Goal: Task Accomplishment & Management: Manage account settings

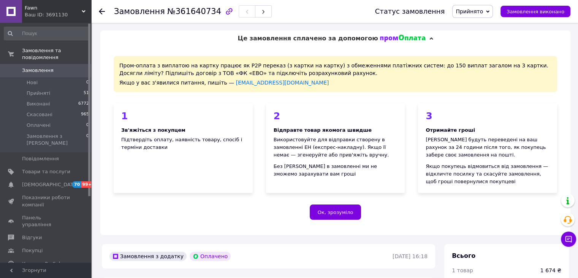
click at [62, 67] on link "Замовлення 0" at bounding box center [47, 70] width 94 height 13
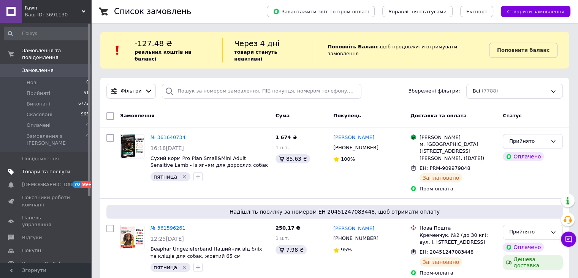
click at [50, 168] on span "Товари та послуги" at bounding box center [46, 171] width 48 height 7
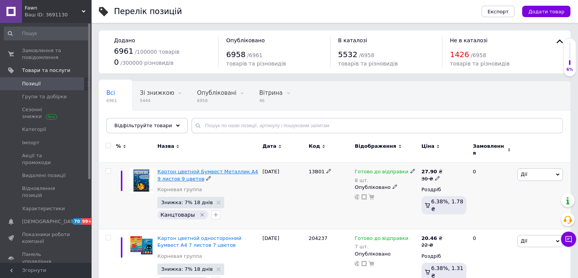
click at [215, 168] on span "Картон цветной Бумвест Металлик А4 9 листов 9 цветов" at bounding box center [207, 174] width 101 height 13
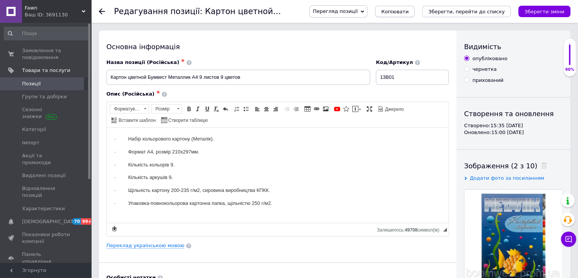
click at [409, 14] on span "Копіювати" at bounding box center [394, 12] width 27 height 6
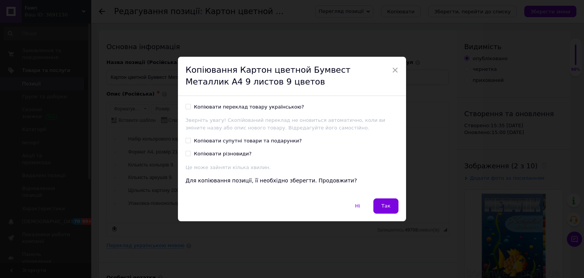
click at [248, 109] on div "Копіювати переклад товару українською?" at bounding box center [249, 106] width 110 height 7
click at [190, 109] on input "Копіювати переклад товару українською?" at bounding box center [188, 106] width 5 height 5
checkbox input "true"
click at [388, 206] on span "Так" at bounding box center [385, 206] width 9 height 6
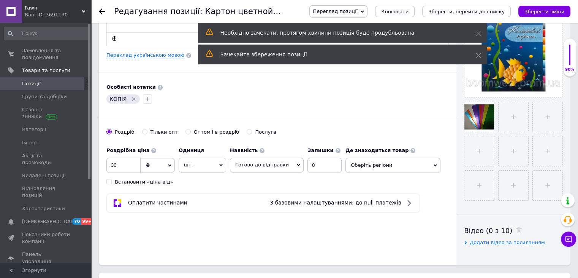
scroll to position [114, 0]
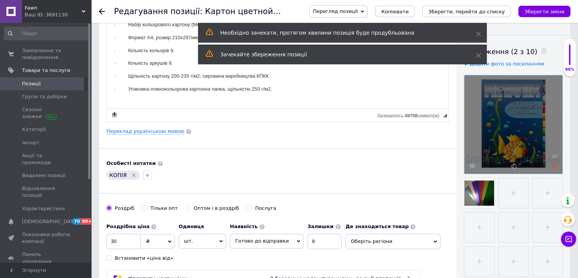
click at [555, 166] on icon at bounding box center [555, 166] width 6 height 6
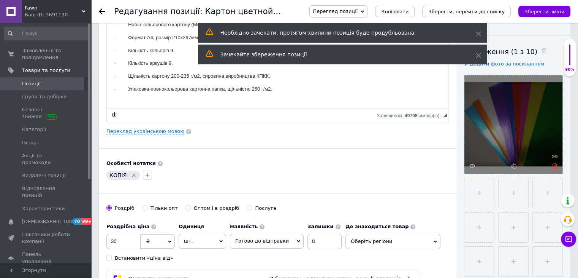
click at [556, 166] on icon at bounding box center [555, 166] width 6 height 6
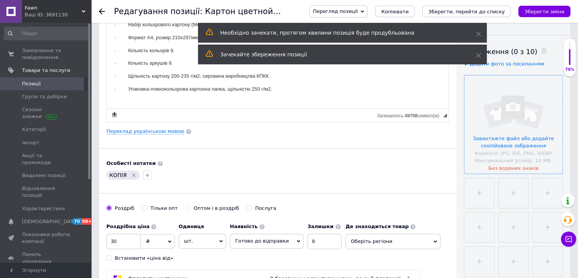
click at [405, 167] on div "Особисті нотатки КОПІЯ" at bounding box center [277, 170] width 343 height 21
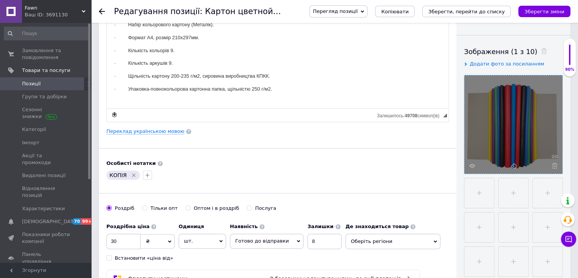
click at [409, 160] on div "Особисті нотатки" at bounding box center [277, 163] width 343 height 7
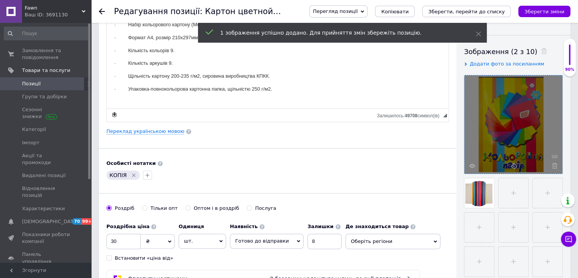
click at [353, 157] on div "Основна інформація Назва позиції (Російська) ✱ Картон цветной Бумвест Металлик …" at bounding box center [278, 128] width 358 height 424
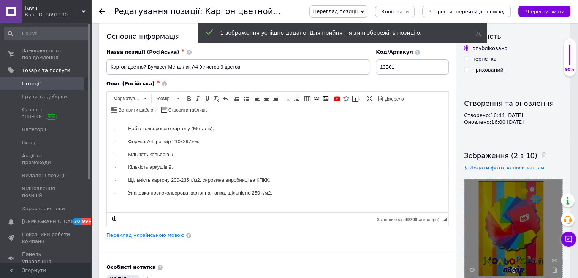
scroll to position [0, 0]
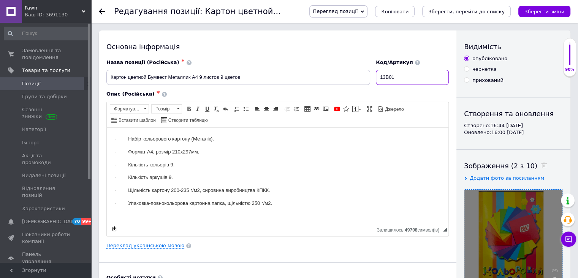
drag, startPoint x: 406, startPoint y: 83, endPoint x: 378, endPoint y: 82, distance: 28.5
click at [378, 82] on div "Код/Артикул 13B01" at bounding box center [412, 72] width 79 height 32
type input "23702466"
click at [141, 242] on link "Переклад українською мовою" at bounding box center [145, 245] width 78 height 6
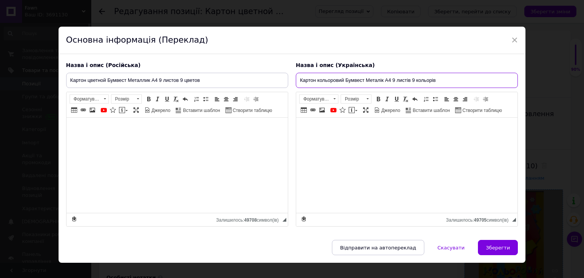
drag, startPoint x: 454, startPoint y: 75, endPoint x: 126, endPoint y: 75, distance: 327.3
click at [117, 73] on div "Назва і опис (Російська) Картон цветной Бумвест Металлик А4 9 листов 9 цветов ·…" at bounding box center [292, 144] width 460 height 173
paste input "льоровий папір Бумвест А4 16 аркушів 8"
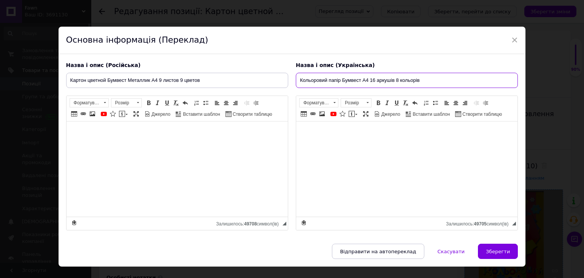
type input "Кольоровий папір Бумвест А4 16 аркушів 8 кольорів"
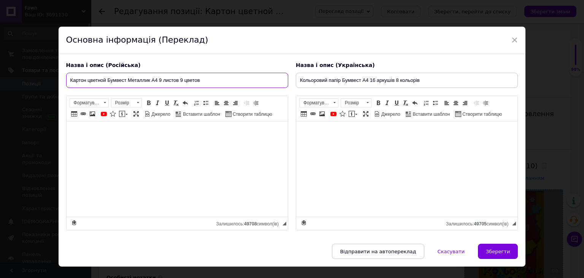
drag, startPoint x: 235, startPoint y: 86, endPoint x: 0, endPoint y: 72, distance: 235.0
click at [0, 72] on div "× Основна інформація (Переклад) Назва і опис (Російська) Картон цветной Бумвест…" at bounding box center [292, 139] width 584 height 278
paste input "ветная бумага Бумвест А4 16 листов 8"
type input "Цветная бумага Бумвест А4 16 листов 8 цветов"
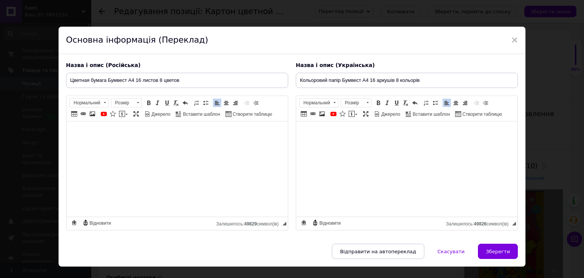
drag, startPoint x: 505, startPoint y: 254, endPoint x: 477, endPoint y: 255, distance: 27.8
click at [505, 254] on button "Зберегти" at bounding box center [498, 250] width 40 height 15
type input "Цветная бумага Бумвест А4 16 листов 8 цветов"
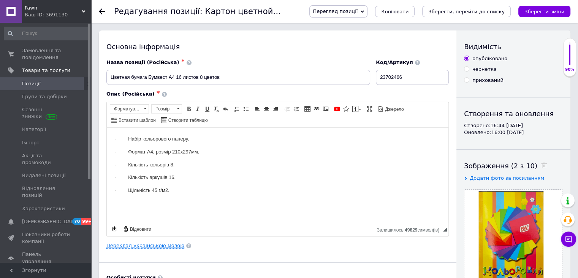
click at [152, 245] on link "Переклад українською мовою" at bounding box center [145, 245] width 78 height 6
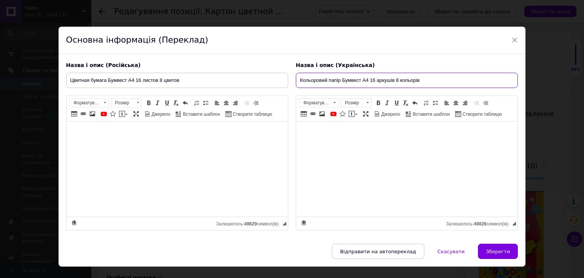
click at [339, 81] on input "Кольоровий папір Бумвест А4 16 аркушів 8 кольорів" at bounding box center [407, 80] width 222 height 15
type input "Кольоровий папір односторонній Бумвест А4 16 аркушів 8 кольорів"
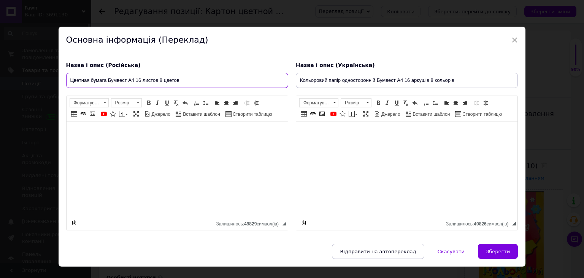
click at [109, 81] on input "Цветная бумага Бумвест А4 16 листов 8 цветов" at bounding box center [177, 80] width 222 height 15
type input "Цветная бумага односторонняя Бумвест А4 16 листов 8 цветов"
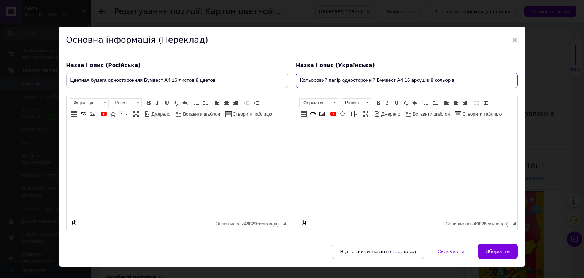
click at [371, 80] on input "Кольоровий папір односторонній Бумвест А4 16 аркушів 8 кольорів" at bounding box center [407, 80] width 222 height 15
type input "Кольоровий папір одностороння Бумвест А4 16 аркушів 8 кольорів"
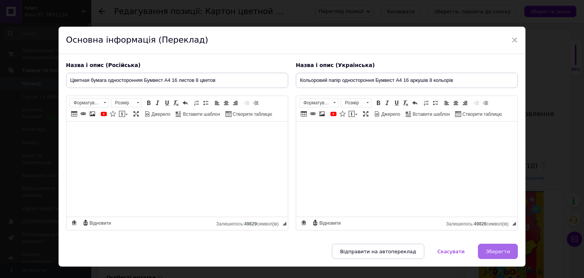
click at [496, 253] on button "Зберегти" at bounding box center [498, 250] width 40 height 15
type input "Цветная бумага односторонняя Бумвест А4 16 листов 8 цветов"
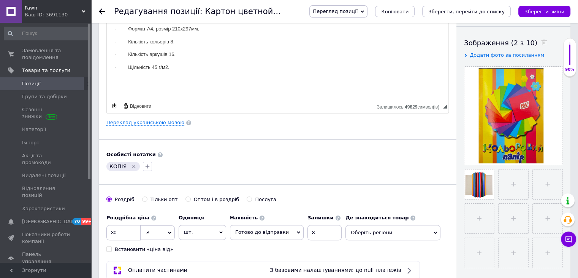
scroll to position [190, 0]
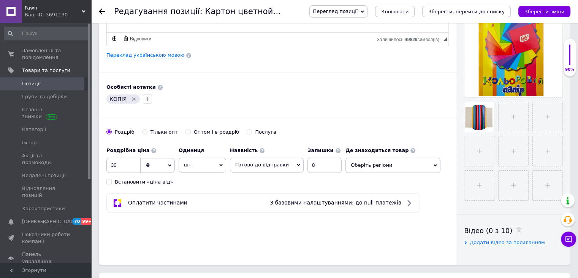
click at [134, 100] on icon "Видалити мітку" at bounding box center [134, 99] width 6 height 6
click at [113, 97] on icon "button" at bounding box center [111, 99] width 6 height 6
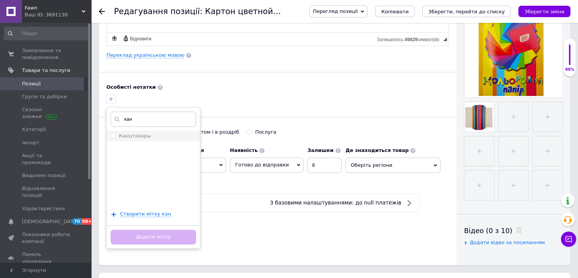
type input "кан"
click at [149, 131] on li "Канцтовары" at bounding box center [153, 135] width 93 height 11
checkbox input "true"
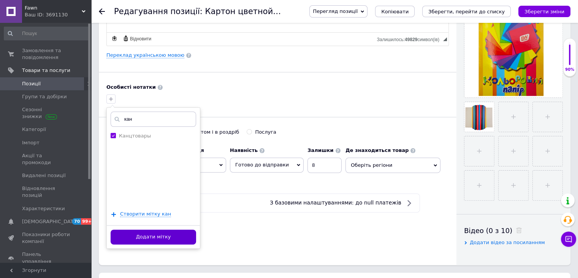
click at [175, 239] on button "Додати мітку" at bounding box center [154, 236] width 86 height 15
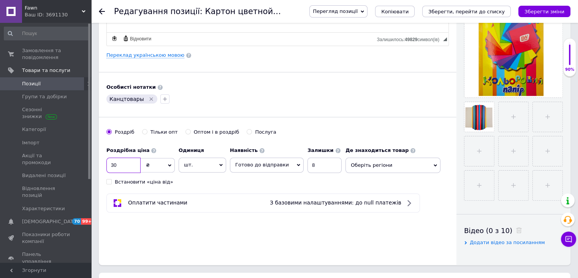
drag, startPoint x: 126, startPoint y: 162, endPoint x: 93, endPoint y: 162, distance: 33.1
type input "35"
click at [280, 230] on div "Основна інформація Назва позиції (Російська) ✱ Цветная бумага односторонняя Бум…" at bounding box center [278, 52] width 358 height 424
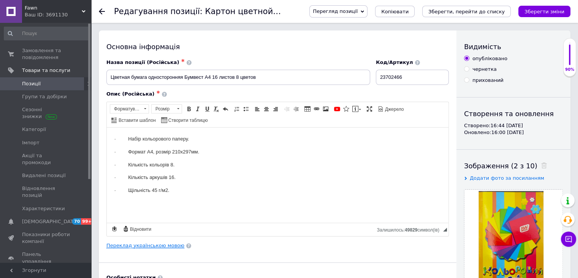
click at [138, 245] on link "Переклад українською мовою" at bounding box center [145, 245] width 78 height 6
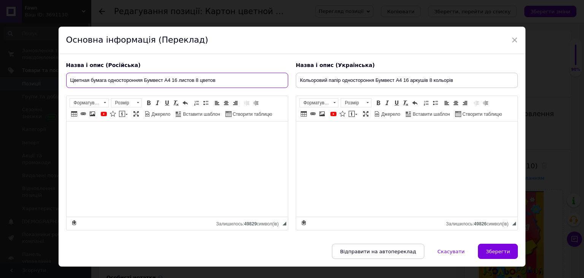
click at [143, 79] on input "Цветная бумага односторонняя Бумвест А4 16 листов 8 цветов" at bounding box center [177, 80] width 222 height 15
click at [151, 80] on input "Цветная бумага односторонняя лакированая Бумвест А4 16 листов 8 цветов" at bounding box center [177, 80] width 222 height 15
paste input "ая"
type input "Цветная бумага односторонняя лакированная Бумвест А4 16 листов 8 цветов"
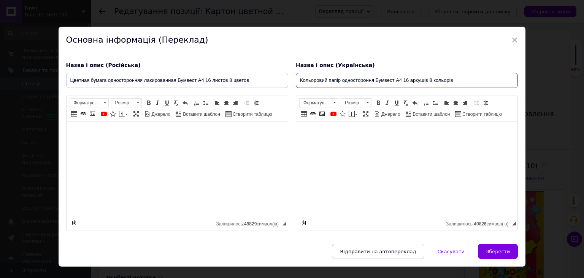
click at [375, 79] on input "Кольоровий папір одностороння Бумвест А4 16 аркушів 8 кольорів" at bounding box center [407, 80] width 222 height 15
type input "Кольоровий папір одностороння лакірована Бумвест А4 16 аркушів 8 кольорів"
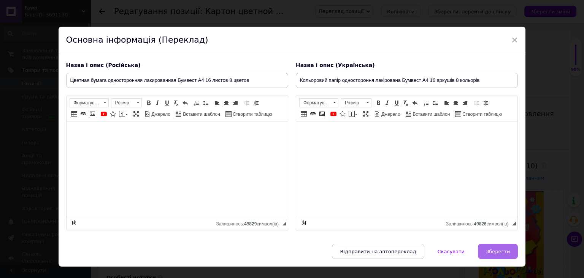
click at [499, 251] on span "Зберегти" at bounding box center [498, 251] width 24 height 6
type input "Цветная бумага односторонняя лакированная Бумвест А4 16 листов 8 цветов"
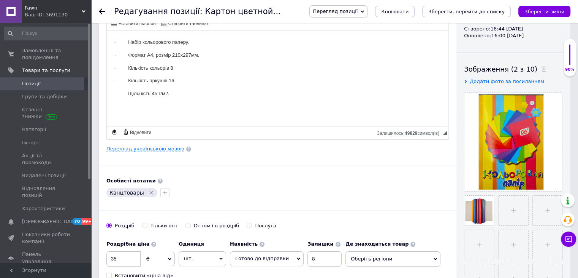
scroll to position [114, 0]
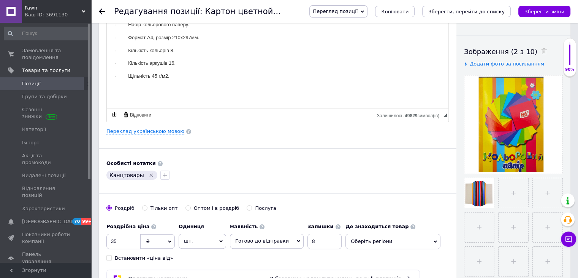
click at [183, 179] on div "Канцтовары" at bounding box center [278, 175] width 346 height 12
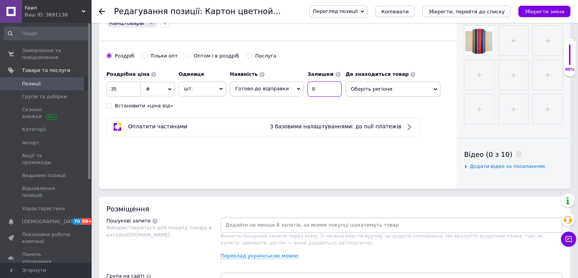
drag, startPoint x: 318, startPoint y: 92, endPoint x: 283, endPoint y: 92, distance: 35.4
click at [284, 92] on div "Наявність Готово до відправки В наявності Немає в наявності Під замовлення Зали…" at bounding box center [286, 82] width 112 height 30
type input "22"
click at [346, 90] on span "Оберіть регіони" at bounding box center [393, 88] width 95 height 15
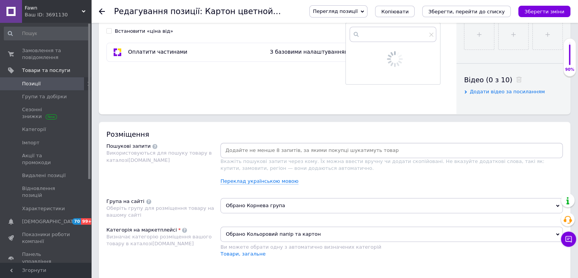
scroll to position [304, 0]
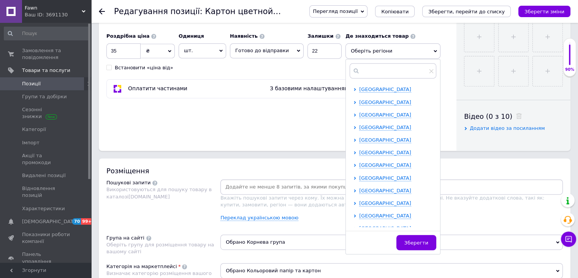
click at [354, 191] on div at bounding box center [357, 190] width 6 height 7
click at [354, 189] on icon at bounding box center [355, 190] width 2 height 3
click at [359, 201] on input "checkbox" at bounding box center [361, 202] width 5 height 5
checkbox input "true"
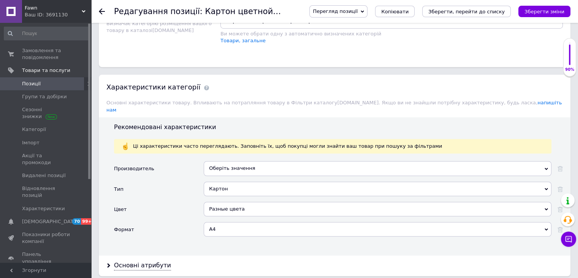
scroll to position [608, 0]
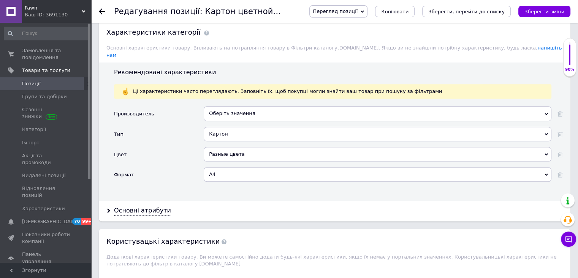
click at [141, 206] on div "Основні атрибути" at bounding box center [335, 210] width 472 height 20
click at [142, 206] on div "Основні атрибути" at bounding box center [142, 210] width 57 height 9
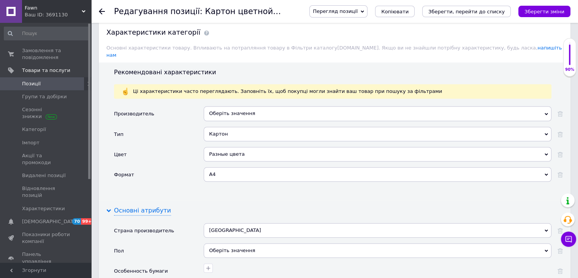
scroll to position [684, 0]
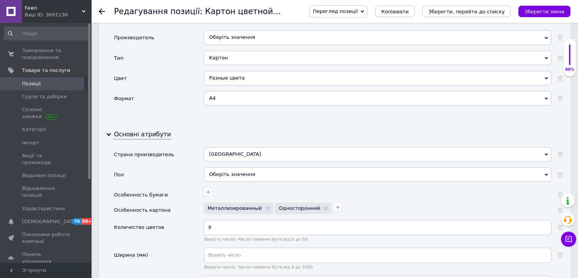
click at [225, 57] on div "Картон Картон" at bounding box center [378, 61] width 348 height 20
click at [227, 56] on div "Картон" at bounding box center [378, 58] width 348 height 14
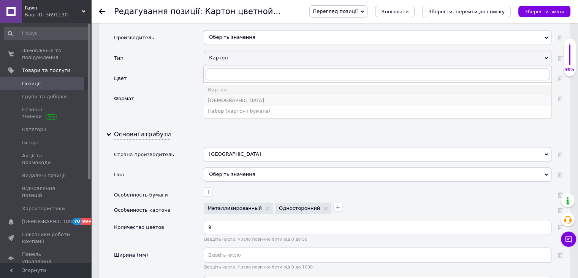
click at [222, 97] on div "Бумага" at bounding box center [378, 100] width 340 height 7
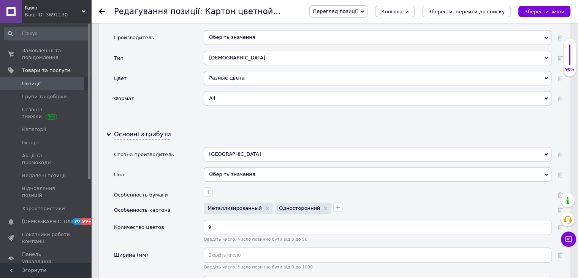
click at [191, 114] on div "Рекомендовані характеристики Ці характеристики часто переглядають. Заповніть їх…" at bounding box center [335, 55] width 472 height 138
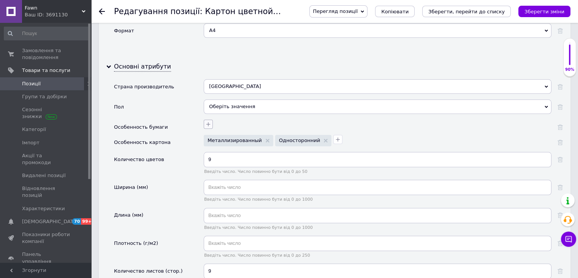
scroll to position [760, 0]
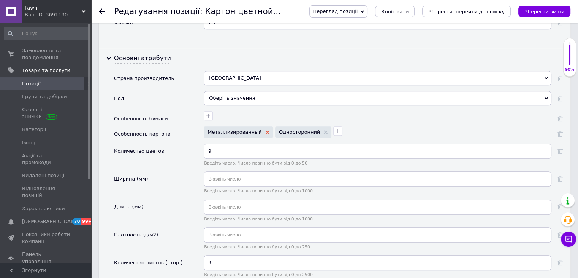
click at [266, 130] on icon at bounding box center [268, 132] width 4 height 4
click at [263, 126] on button "button" at bounding box center [266, 130] width 9 height 9
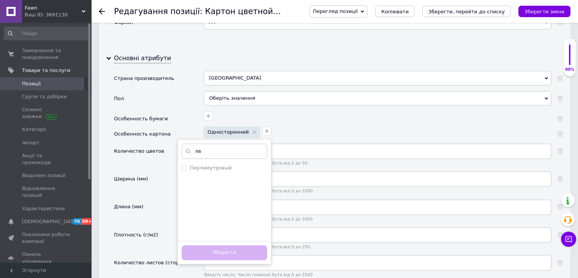
type input "л"
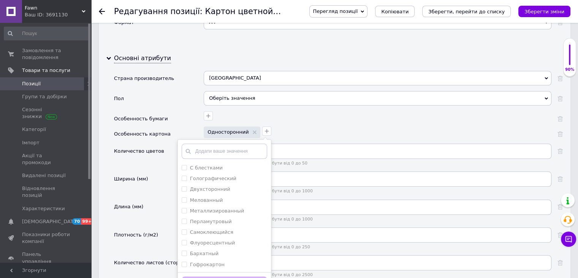
click at [164, 199] on div "Длина (мм)" at bounding box center [159, 213] width 90 height 28
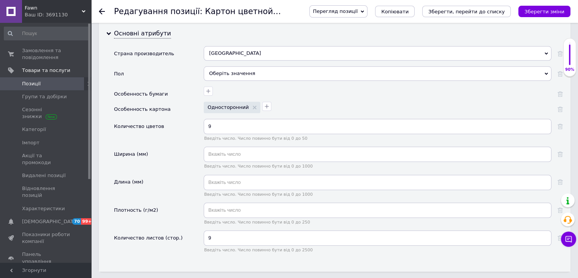
scroll to position [798, 0]
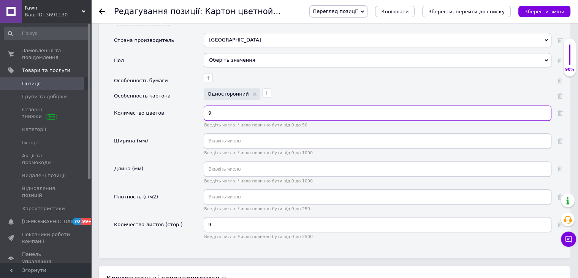
drag, startPoint x: 219, startPoint y: 106, endPoint x: 215, endPoint y: 105, distance: 4.2
click at [215, 105] on input "9" at bounding box center [378, 112] width 348 height 15
type input "8"
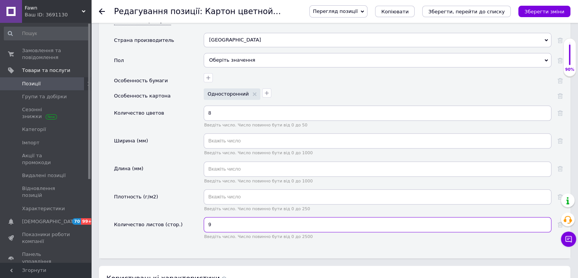
drag, startPoint x: 210, startPoint y: 217, endPoint x: 204, endPoint y: 217, distance: 5.7
click at [203, 217] on div "Количество листов (стор.) 9 Введіть число. Число повинно бути від 0 до 2500" at bounding box center [338, 231] width 449 height 28
type input "16"
click at [166, 192] on div "Плотность (г/м2)" at bounding box center [159, 203] width 90 height 28
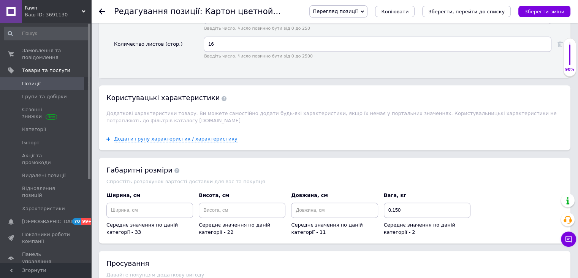
scroll to position [1027, 0]
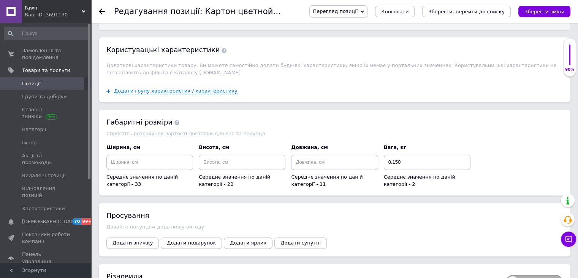
click at [131, 240] on span "Додати знижку" at bounding box center [133, 243] width 40 height 6
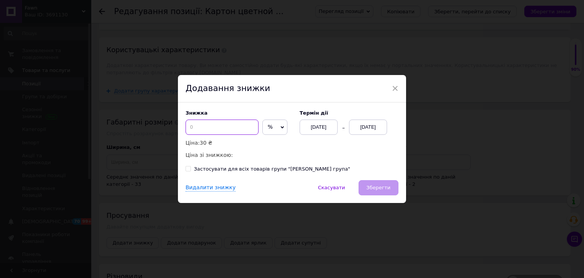
click at [216, 130] on input at bounding box center [222, 126] width 73 height 15
type input "7"
click at [374, 127] on div "[DATE]" at bounding box center [368, 126] width 38 height 15
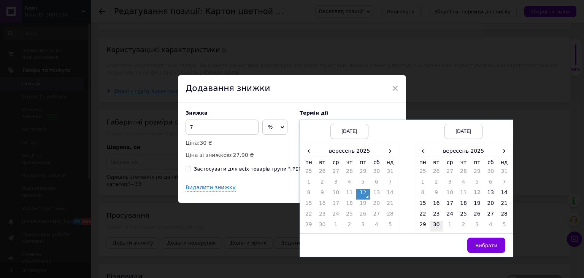
click at [437, 222] on td "30" at bounding box center [437, 226] width 14 height 11
click at [482, 249] on button "Вибрати" at bounding box center [486, 244] width 38 height 15
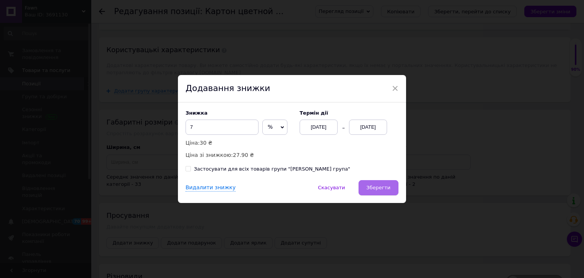
click at [382, 186] on span "Зберегти" at bounding box center [379, 187] width 24 height 6
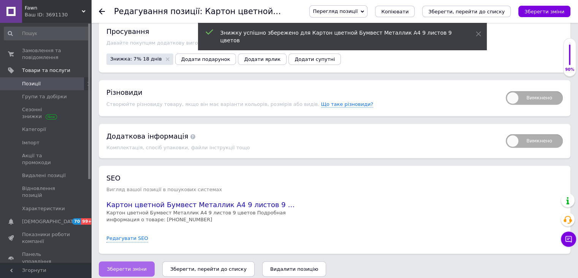
click at [123, 266] on button "Зберегти зміни" at bounding box center [127, 268] width 56 height 15
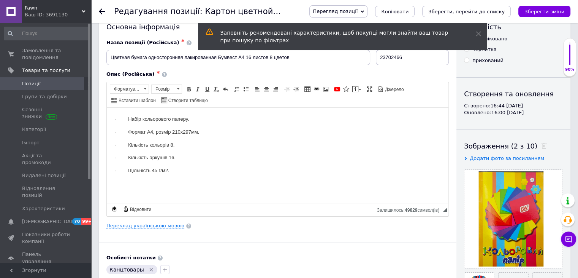
scroll to position [0, 0]
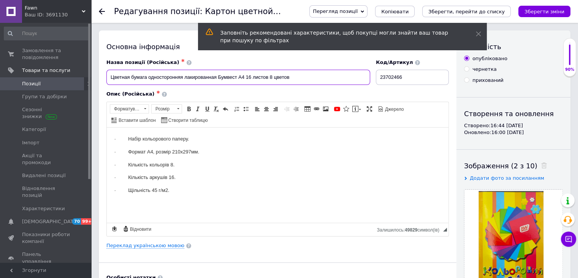
drag, startPoint x: 307, startPoint y: 77, endPoint x: 87, endPoint y: 78, distance: 219.8
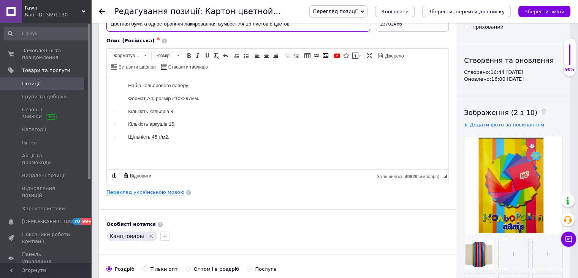
scroll to position [152, 0]
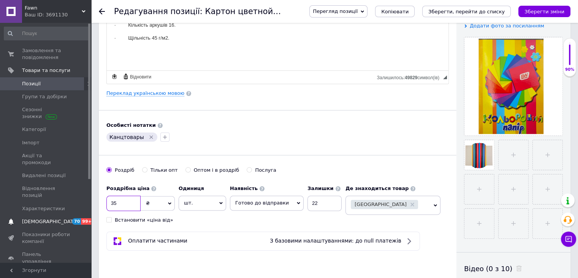
drag, startPoint x: 130, startPoint y: 203, endPoint x: 81, endPoint y: 203, distance: 49.1
type input "2"
type input "30"
click at [549, 14] on icon "Зберегти зміни" at bounding box center [545, 12] width 40 height 6
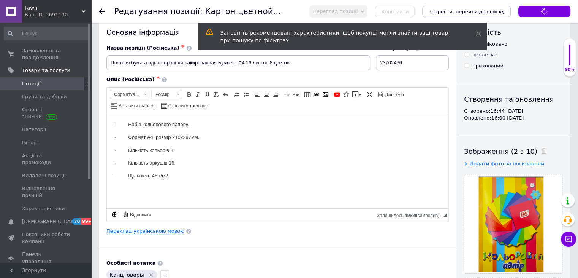
scroll to position [0, 0]
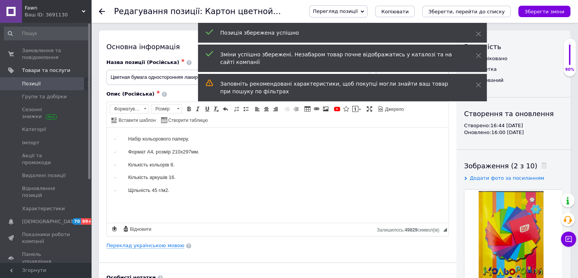
click at [56, 87] on link "Позиції" at bounding box center [47, 83] width 94 height 13
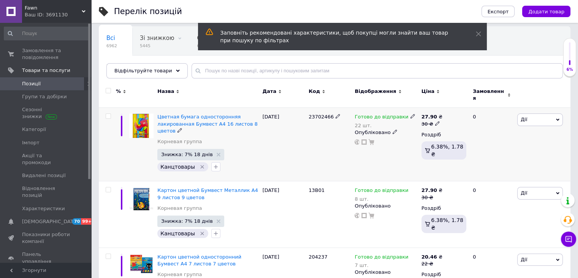
scroll to position [76, 0]
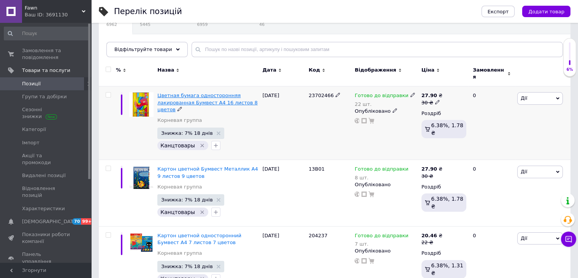
click at [187, 97] on span "Цветная бумага односторонняя лакированная Бумвест А4 16 листов 8 цветов" at bounding box center [207, 101] width 100 height 19
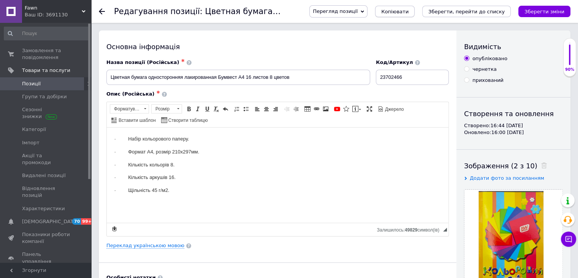
click at [409, 14] on span "Копіювати" at bounding box center [394, 12] width 27 height 6
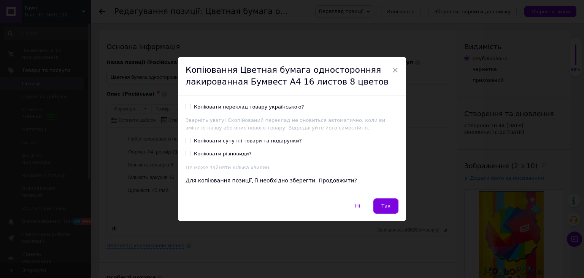
click at [262, 105] on div "Копіювати переклад товару українською?" at bounding box center [249, 106] width 110 height 7
click at [190, 105] on input "Копіювати переклад товару українською?" at bounding box center [188, 106] width 5 height 5
checkbox input "true"
click at [392, 210] on button "Так" at bounding box center [385, 205] width 25 height 15
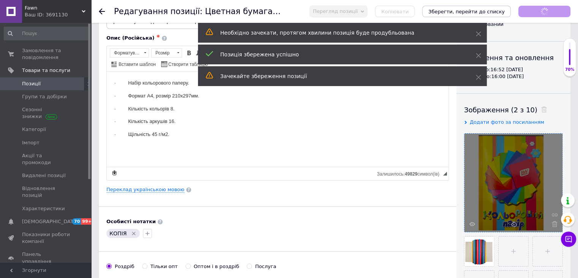
scroll to position [114, 0]
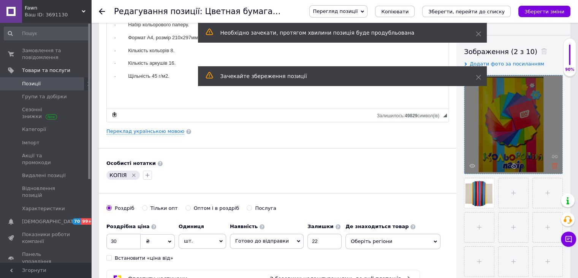
click at [557, 166] on use at bounding box center [555, 166] width 6 height 6
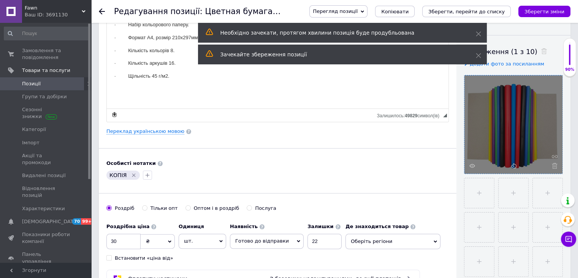
click at [554, 166] on icon at bounding box center [555, 166] width 6 height 6
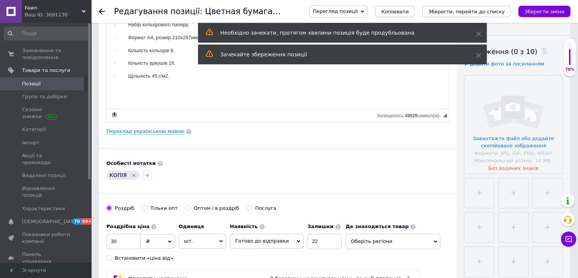
drag, startPoint x: 395, startPoint y: 166, endPoint x: 504, endPoint y: 122, distance: 117.5
click at [395, 166] on div "Особисті нотатки КОПІЯ" at bounding box center [277, 170] width 343 height 21
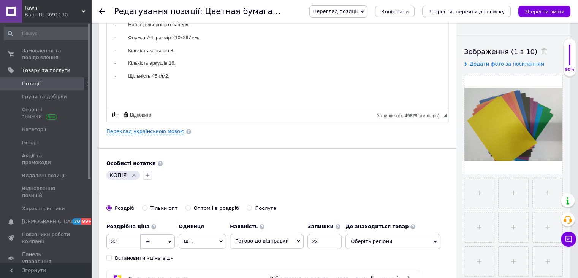
click at [428, 163] on div "Особисті нотатки" at bounding box center [277, 163] width 343 height 7
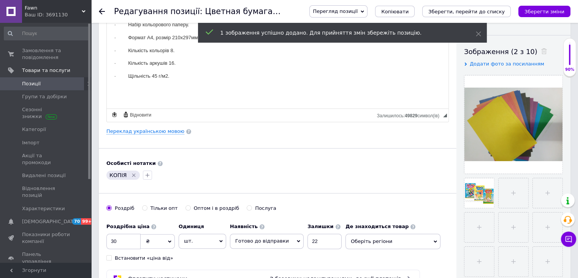
click at [376, 181] on div "Основна інформація Назва позиції (Російська) ✱ Цветная бумага односторонняя лак…" at bounding box center [278, 128] width 358 height 424
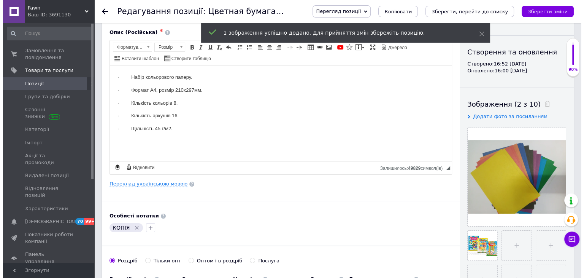
scroll to position [0, 0]
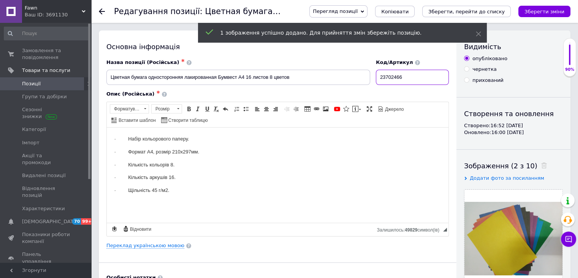
drag, startPoint x: 410, startPoint y: 78, endPoint x: 384, endPoint y: 84, distance: 26.6
click at [389, 81] on input "23702466" at bounding box center [412, 77] width 73 height 15
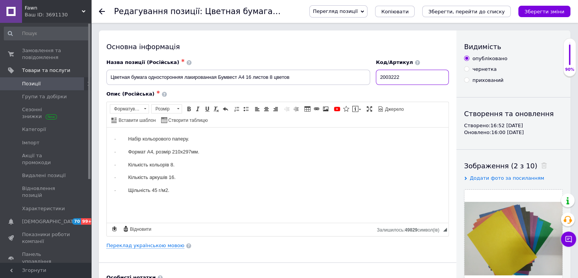
type input "2003222"
click at [159, 244] on link "Переклад українською мовою" at bounding box center [145, 245] width 78 height 6
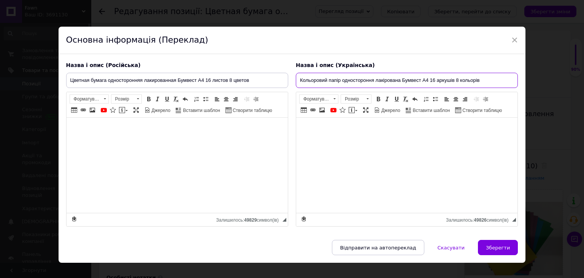
drag, startPoint x: 489, startPoint y: 79, endPoint x: 139, endPoint y: 77, distance: 350.2
click at [139, 77] on div "Назва і опис (Російська) Цветная бумага односторонняя лакированная Бумвест А4 1…" at bounding box center [292, 144] width 460 height 173
paste input "апір кольоровий Бумвест А4 16 аркушів 8 кольорів Україна 2В05 Бумвест"
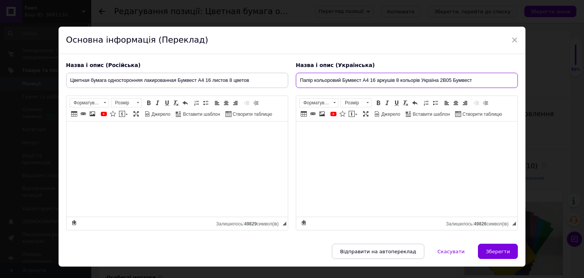
drag, startPoint x: 460, startPoint y: 76, endPoint x: 439, endPoint y: 76, distance: 20.9
click at [439, 76] on input "Папір кольоровий Бумвест А4 16 аркушів 8 кольорів Україна 2В05 Бумвест" at bounding box center [407, 80] width 222 height 15
click at [342, 81] on input "Папір кольоровий Бумвест А4 16 аркушів 8 кольорів" at bounding box center [407, 80] width 222 height 15
drag, startPoint x: 460, startPoint y: 78, endPoint x: 265, endPoint y: 76, distance: 194.7
click at [265, 76] on div "Назва і опис (Російська) Цветная бумага односторонняя лакированная Бумвест А4 1…" at bounding box center [292, 146] width 460 height 176
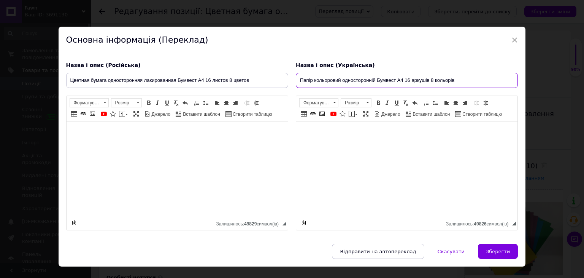
type input "Папір кольоровий односторонній Бумвест А4 16 аркушів 8 кольорів"
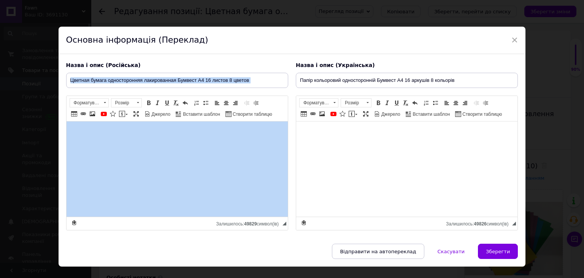
drag, startPoint x: 189, startPoint y: 86, endPoint x: 141, endPoint y: 85, distance: 47.9
click at [133, 85] on div "Назва і опис (Російська) Цветная бумага односторонняя лакированная Бумвест А4 1…" at bounding box center [177, 146] width 230 height 176
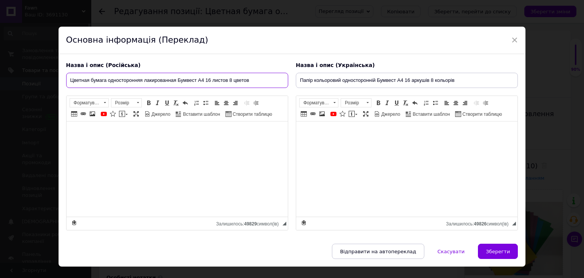
drag, startPoint x: 114, startPoint y: 84, endPoint x: 87, endPoint y: 84, distance: 26.6
click at [61, 84] on div "Назва і опис (Російська) Цветная бумага односторонняя лакированная Бумвест А4 1…" at bounding box center [292, 149] width 467 height 190
paste input "умага цветная одностороння"
type input "Бумага цветная односторонняя Бумвест А4 16 листов 8 цветов"
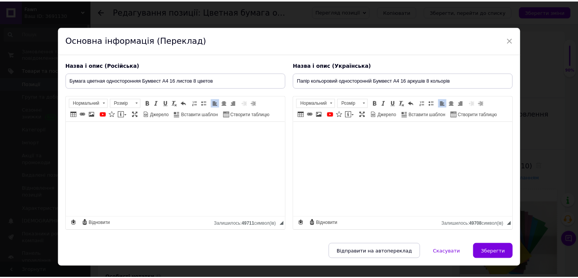
scroll to position [14, 0]
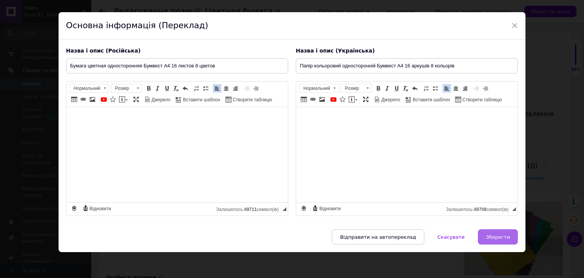
click at [510, 235] on button "Зберегти" at bounding box center [498, 236] width 40 height 15
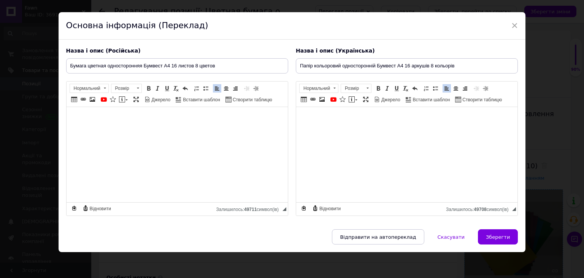
type input "Бумага цветная односторонняя Бумвест А4 16 листов 8 цветов"
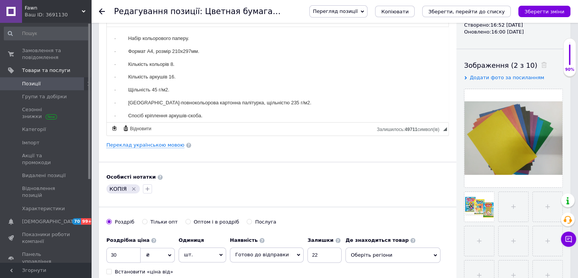
scroll to position [114, 0]
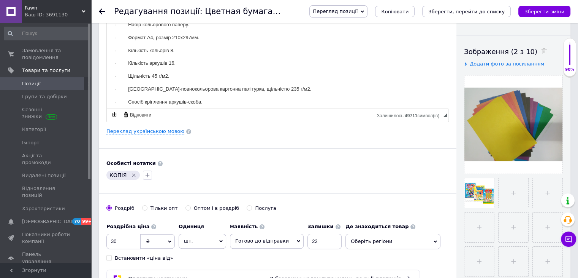
click at [134, 174] on icon "Видалити мітку" at bounding box center [134, 175] width 6 height 6
click at [111, 174] on icon "button" at bounding box center [111, 175] width 4 height 4
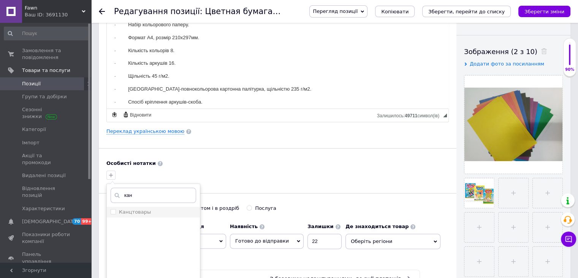
type input "кан"
click at [133, 209] on label "Канцтовары" at bounding box center [135, 212] width 32 height 6
checkbox input "true"
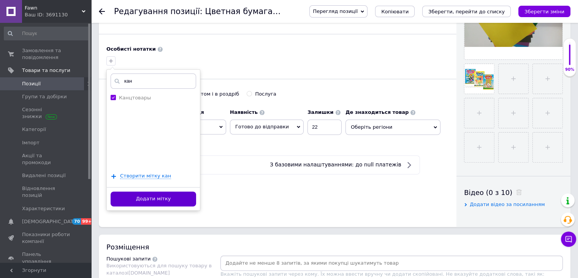
click at [163, 199] on button "Додати мітку" at bounding box center [154, 198] width 86 height 15
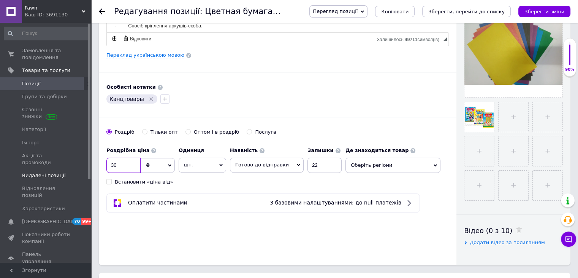
drag, startPoint x: 114, startPoint y: 162, endPoint x: 83, endPoint y: 163, distance: 31.2
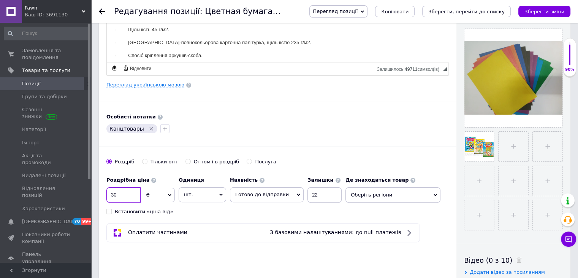
scroll to position [152, 0]
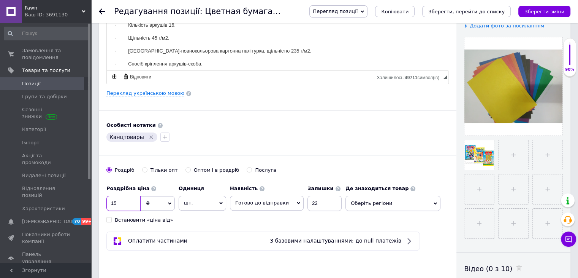
type input "15"
click at [286, 202] on div "Наявність Готово до відправки В наявності Немає в наявності Під замовлення Зали…" at bounding box center [286, 196] width 112 height 30
type input "8"
click at [379, 203] on span "Оберіть регіони" at bounding box center [393, 202] width 95 height 15
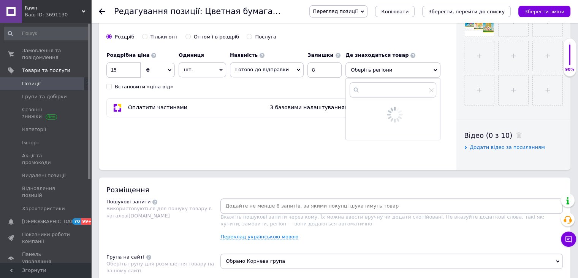
scroll to position [304, 0]
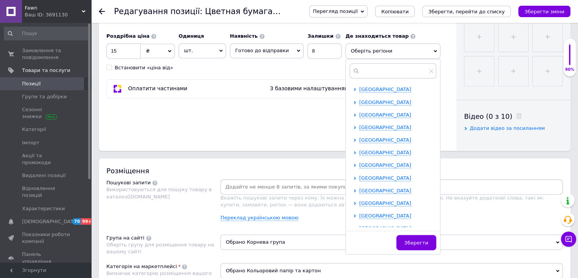
click at [346, 187] on div "[GEOGRAPHIC_DATA] [GEOGRAPHIC_DATA] [GEOGRAPHIC_DATA] [GEOGRAPHIC_DATA] [GEOGRA…" at bounding box center [393, 156] width 94 height 141
click at [354, 189] on icon at bounding box center [355, 190] width 3 height 3
click at [359, 200] on input "checkbox" at bounding box center [361, 202] width 5 height 5
checkbox input "true"
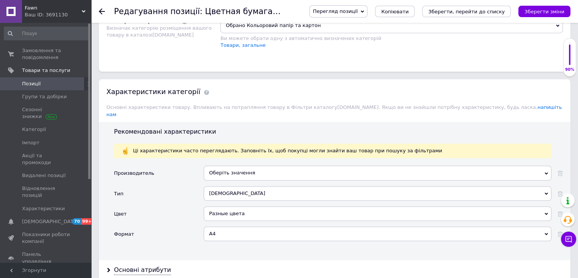
scroll to position [646, 0]
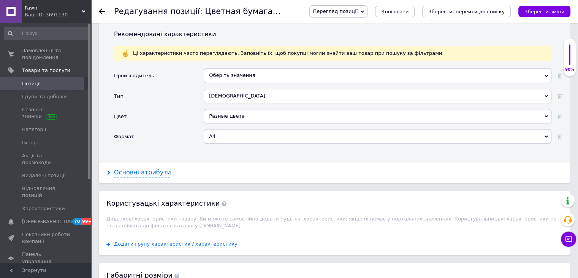
click at [141, 168] on div "Основні атрибути" at bounding box center [142, 172] width 57 height 9
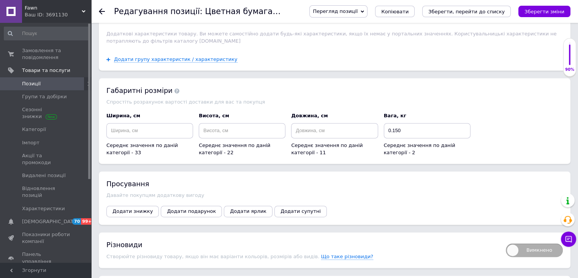
scroll to position [1103, 0]
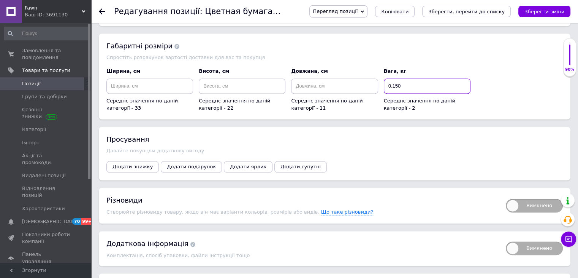
click at [396, 78] on input "0.150" at bounding box center [427, 85] width 87 height 15
type input "0.1"
click at [131, 163] on span "Додати знижку" at bounding box center [133, 166] width 40 height 6
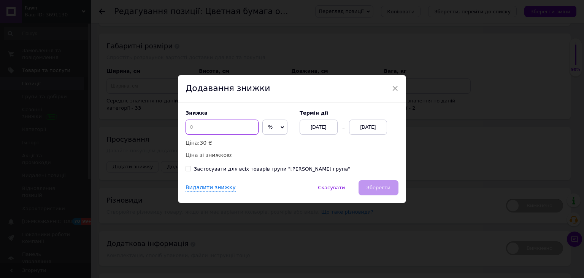
click at [214, 123] on input at bounding box center [222, 126] width 73 height 15
type input "7"
click at [370, 126] on div "[DATE]" at bounding box center [368, 126] width 38 height 15
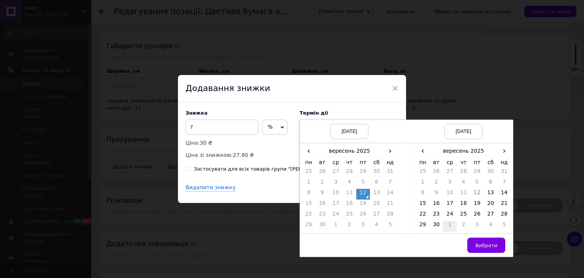
click at [439, 225] on td "30" at bounding box center [437, 226] width 14 height 11
click at [495, 250] on button "Вибрати" at bounding box center [486, 244] width 38 height 15
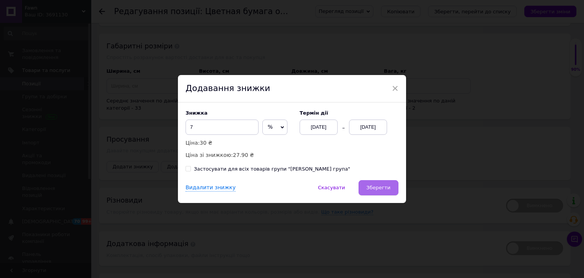
click at [392, 189] on button "Зберегти" at bounding box center [379, 187] width 40 height 15
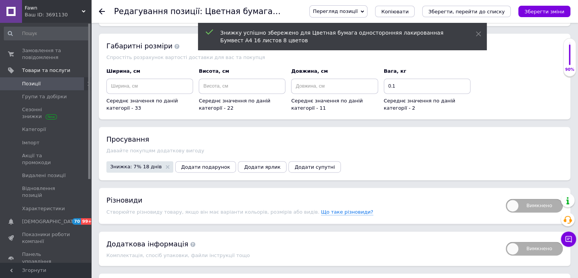
drag, startPoint x: 424, startPoint y: 151, endPoint x: 274, endPoint y: 209, distance: 161.3
click at [425, 150] on div "Просування Давайте покупцям додаткову вигоду Знижка: 7% 18 днів Додати подаруно…" at bounding box center [335, 153] width 472 height 53
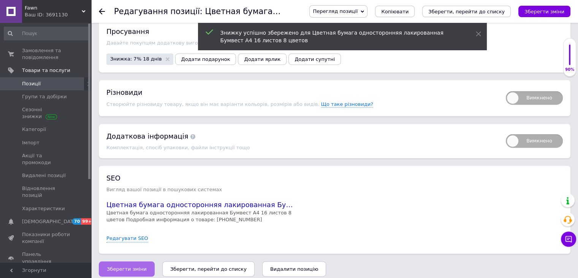
click at [135, 265] on span "Зберегти зміни" at bounding box center [127, 268] width 40 height 6
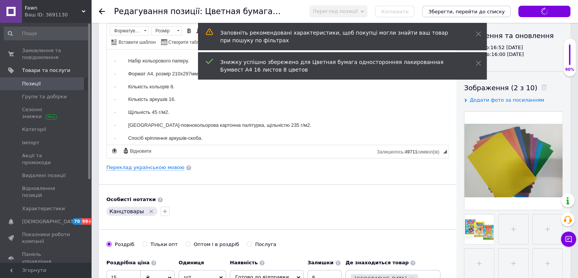
scroll to position [0, 0]
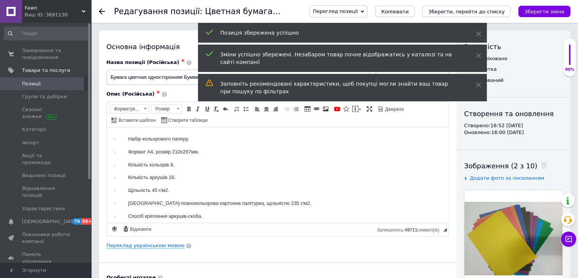
click at [38, 79] on link "Позиції" at bounding box center [47, 83] width 94 height 13
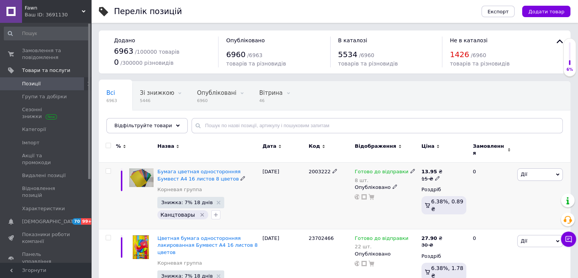
click at [303, 201] on div "[DATE]" at bounding box center [284, 195] width 46 height 67
click at [176, 168] on span "Бумага цветная односторонняя Бумвест А4 16 листов 8 цветов" at bounding box center [198, 174] width 83 height 13
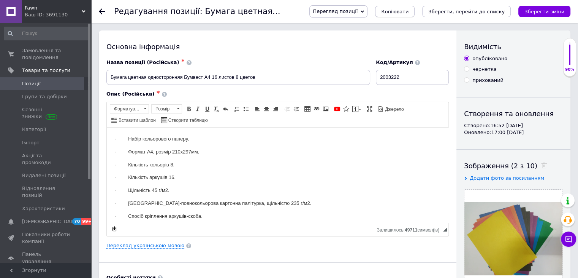
click at [409, 13] on span "Копіювати" at bounding box center [394, 12] width 27 height 6
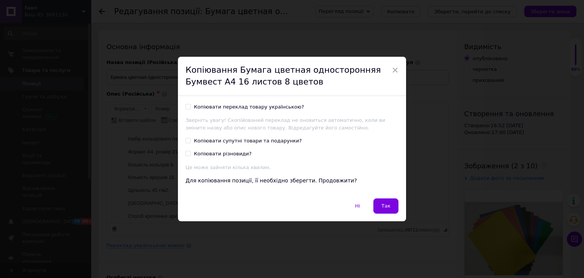
click at [238, 104] on div "Копіювати переклад товару українською?" at bounding box center [249, 106] width 110 height 7
click at [190, 104] on input "Копіювати переклад товару українською?" at bounding box center [188, 106] width 5 height 5
checkbox input "true"
click at [389, 207] on span "Так" at bounding box center [385, 206] width 9 height 6
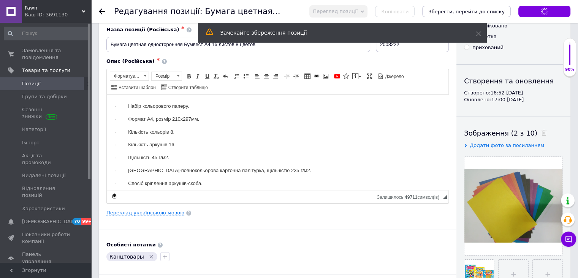
scroll to position [76, 0]
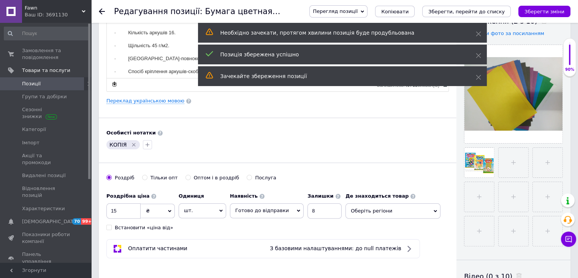
scroll to position [190, 0]
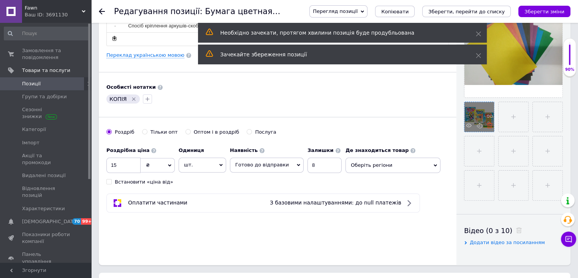
click at [489, 124] on icon at bounding box center [490, 125] width 6 height 6
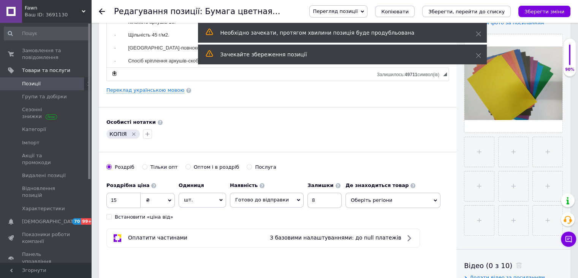
scroll to position [228, 0]
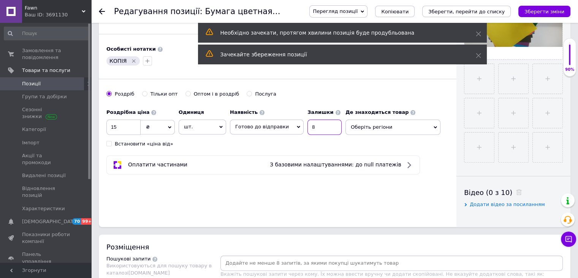
click at [266, 126] on div "Наявність Готово до відправки В наявності Немає в наявності Під замовлення Зали…" at bounding box center [286, 120] width 112 height 30
type input "4"
click at [179, 198] on div "Основна інформація Назва позиції (Російська) ✱ Бумага цветная односторонняя Бум…" at bounding box center [278, 14] width 358 height 424
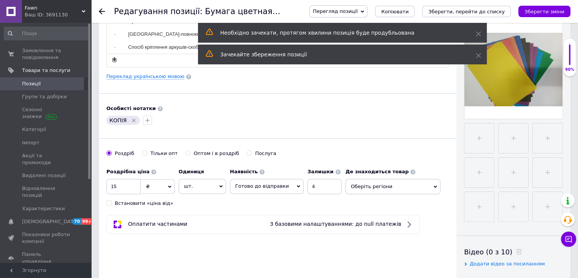
scroll to position [76, 0]
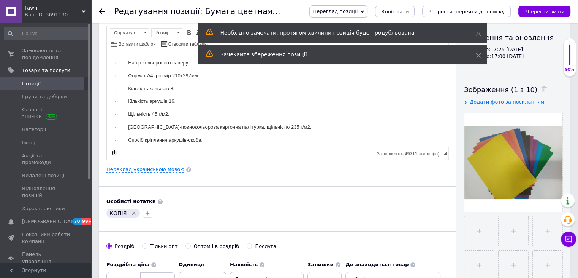
drag, startPoint x: 132, startPoint y: 212, endPoint x: 124, endPoint y: 213, distance: 8.5
click at [132, 212] on icon "Видалити мітку" at bounding box center [133, 212] width 3 height 3
click at [111, 213] on icon "button" at bounding box center [111, 213] width 6 height 6
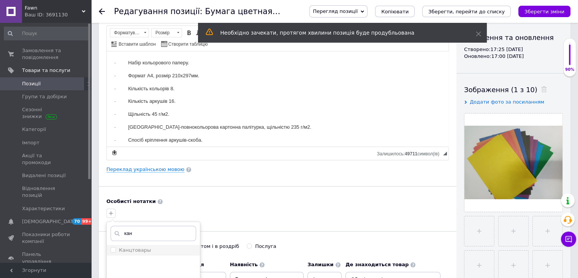
type input "кан"
click at [179, 253] on li "Канцтовары" at bounding box center [153, 249] width 93 height 11
checkbox input "true"
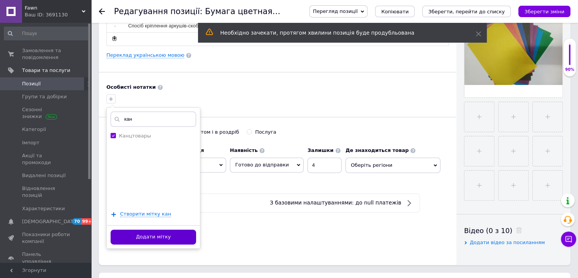
click at [170, 238] on button "Додати мітку" at bounding box center [154, 236] width 86 height 15
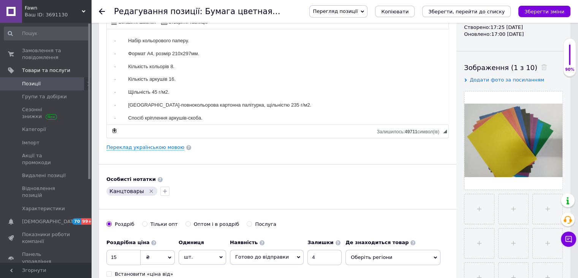
scroll to position [0, 0]
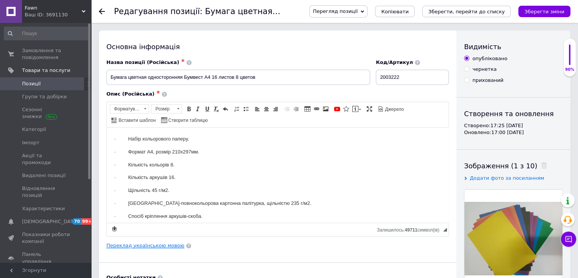
click at [150, 242] on link "Переклад українською мовою" at bounding box center [145, 245] width 78 height 6
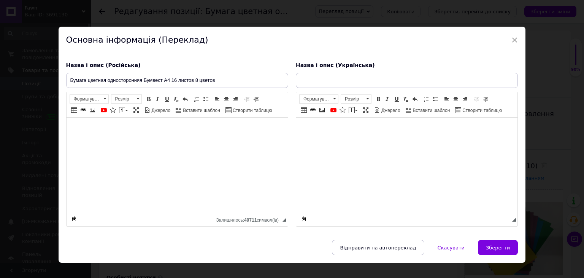
type input "Папір кольоровий односторонній Бумвест А4 16 аркушів 8 кольорів"
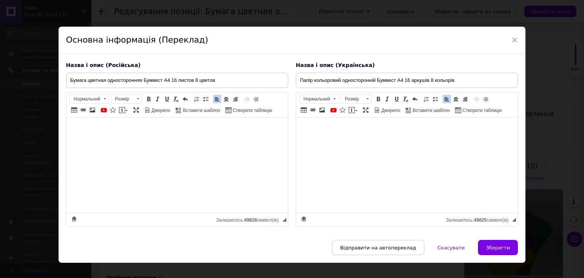
drag, startPoint x: 505, startPoint y: 248, endPoint x: 496, endPoint y: 247, distance: 8.8
click at [505, 248] on span "Зберегти" at bounding box center [498, 247] width 24 height 6
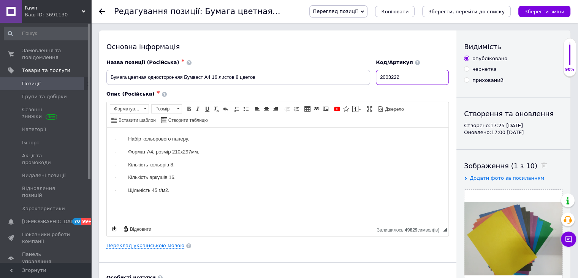
drag, startPoint x: 416, startPoint y: 77, endPoint x: 401, endPoint y: 73, distance: 14.6
click at [401, 73] on input "2003222" at bounding box center [412, 77] width 73 height 15
type input "2003221"
click at [359, 51] on div "Основна інформація" at bounding box center [277, 47] width 343 height 10
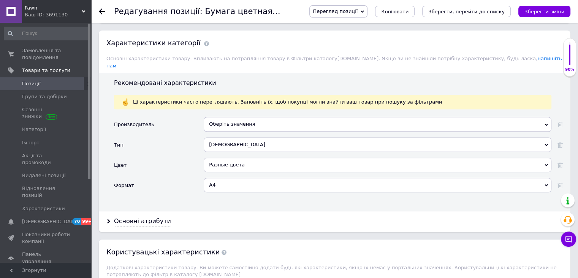
scroll to position [608, 0]
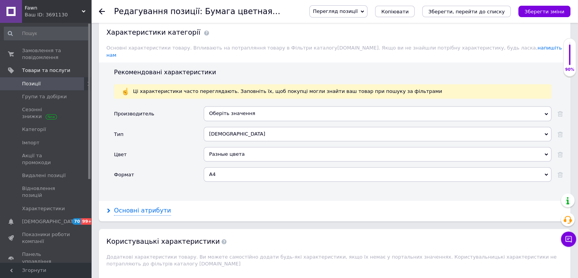
click at [143, 206] on div "Основні атрибути" at bounding box center [335, 210] width 472 height 20
click at [144, 206] on div "Основні атрибути" at bounding box center [142, 210] width 57 height 9
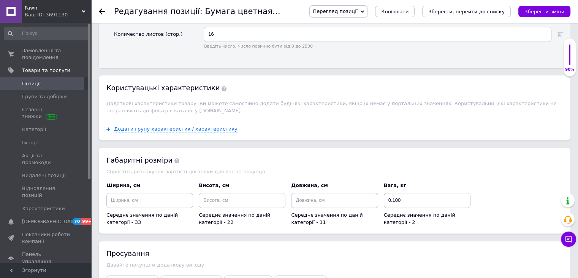
scroll to position [1210, 0]
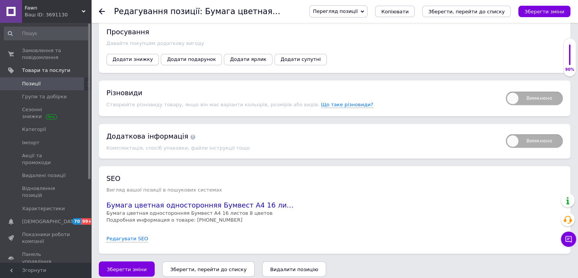
click at [137, 56] on span "Додати знижку" at bounding box center [133, 59] width 40 height 6
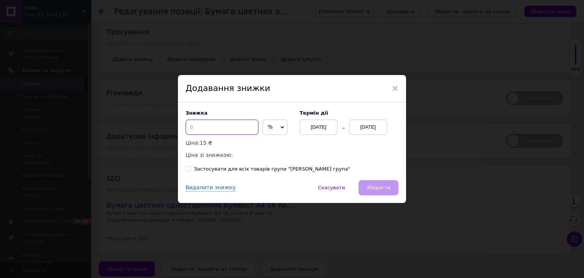
click at [205, 132] on input at bounding box center [222, 126] width 73 height 15
type input "7"
click at [362, 130] on div "[DATE]" at bounding box center [368, 126] width 38 height 15
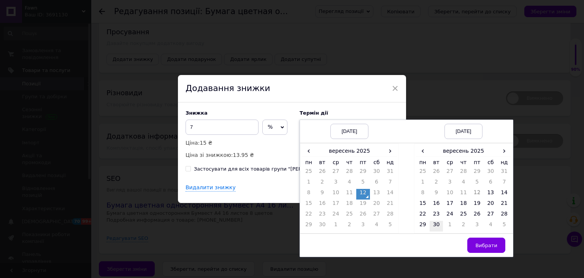
click at [434, 224] on td "30" at bounding box center [437, 226] width 14 height 11
click at [481, 246] on span "Вибрати" at bounding box center [486, 245] width 22 height 6
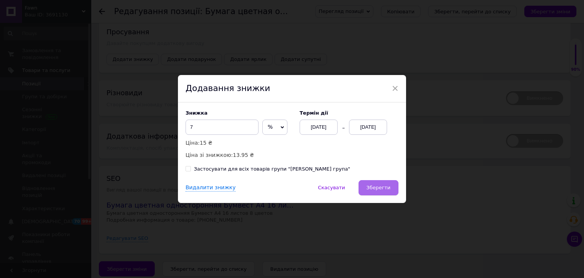
click at [379, 184] on span "Зберегти" at bounding box center [379, 187] width 24 height 6
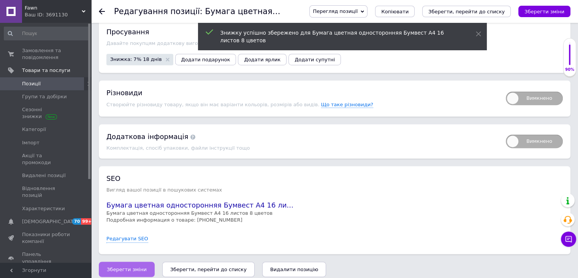
click at [120, 266] on span "Зберегти зміни" at bounding box center [127, 269] width 40 height 6
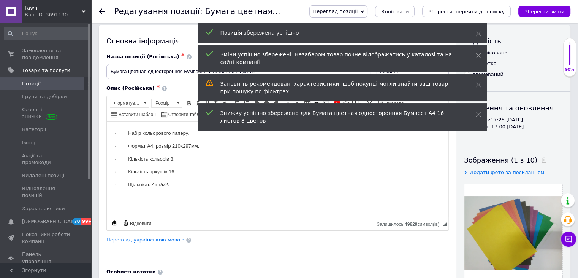
scroll to position [0, 0]
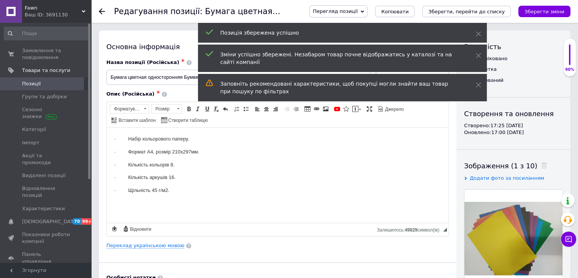
click at [44, 84] on span "Позиції" at bounding box center [46, 83] width 48 height 7
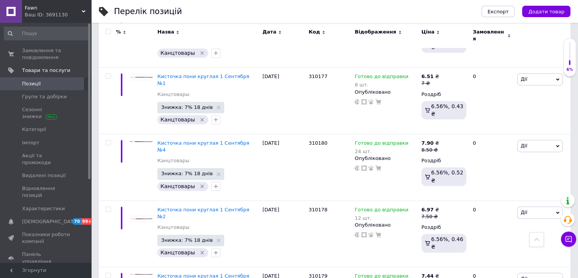
scroll to position [1149, 0]
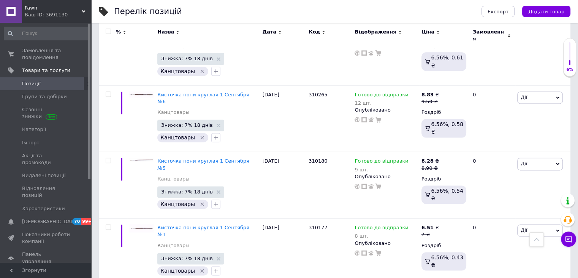
scroll to position [1263, 0]
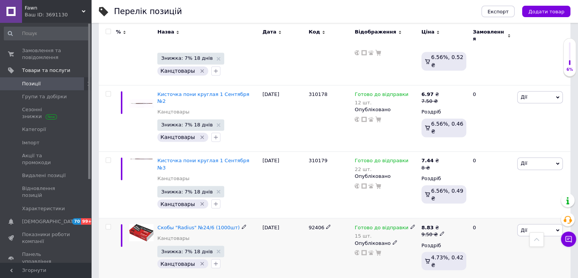
click at [411, 224] on use at bounding box center [413, 226] width 4 height 4
click at [494, 205] on div "Наявність Готово до відправки В наявності Немає в наявності Під замовлення Зали…" at bounding box center [462, 235] width 95 height 60
drag, startPoint x: 403, startPoint y: 168, endPoint x: 394, endPoint y: 171, distance: 8.8
click at [395, 218] on div "Готово до відправки 15 шт. Наявність Готово до відправки В наявності Немає в на…" at bounding box center [386, 248] width 67 height 61
type input "20"
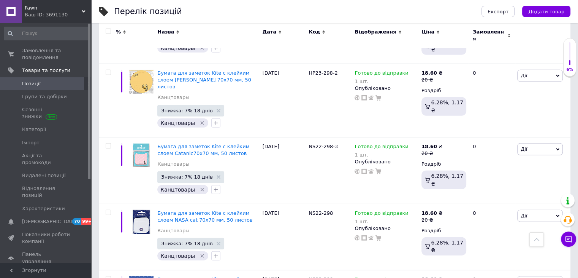
scroll to position [2243, 0]
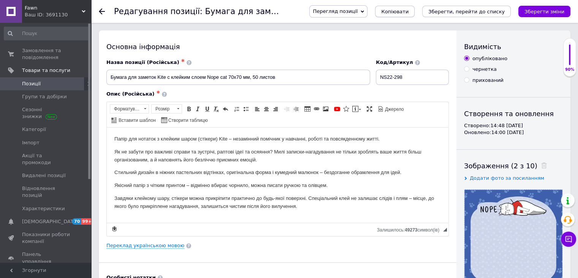
click at [402, 13] on span "Копіювати" at bounding box center [394, 12] width 27 height 6
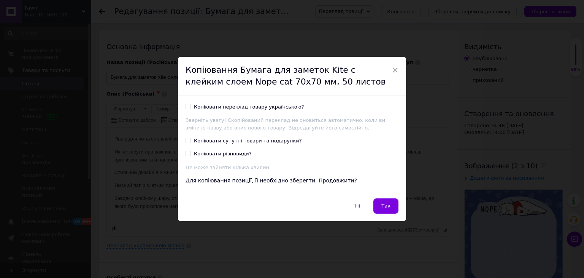
click at [252, 104] on div "Копіювати переклад товару українською?" at bounding box center [249, 106] width 110 height 7
click at [190, 104] on input "Копіювати переклад товару українською?" at bounding box center [188, 106] width 5 height 5
checkbox input "true"
click at [389, 210] on button "Так" at bounding box center [385, 205] width 25 height 15
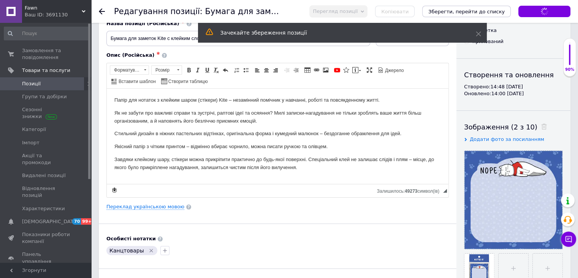
scroll to position [114, 0]
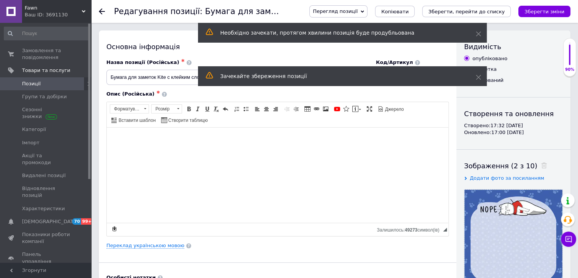
scroll to position [152, 0]
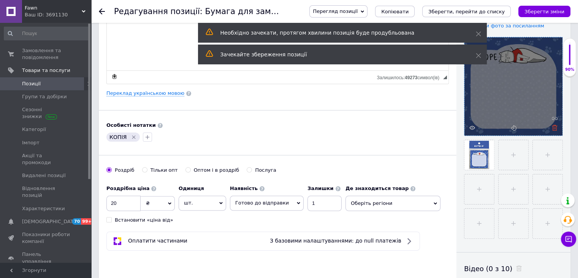
click at [556, 127] on icon at bounding box center [555, 128] width 6 height 6
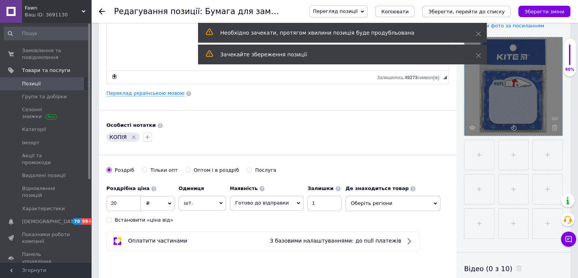
click at [556, 127] on icon at bounding box center [555, 128] width 6 height 6
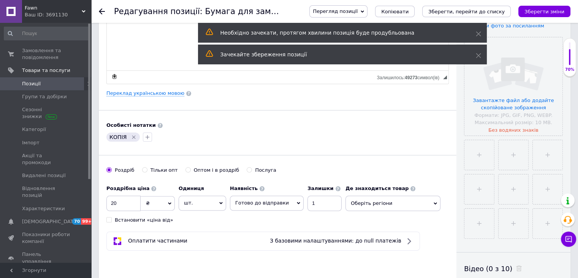
click at [422, 135] on div "КОПІЯ" at bounding box center [278, 137] width 346 height 12
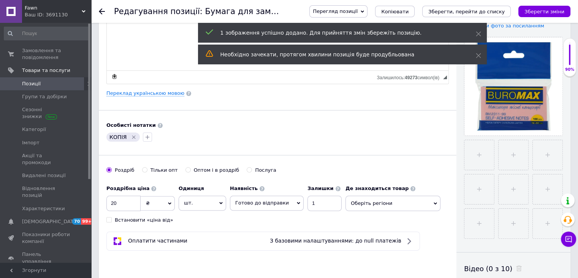
click at [416, 138] on div "КОПІЯ" at bounding box center [278, 137] width 346 height 12
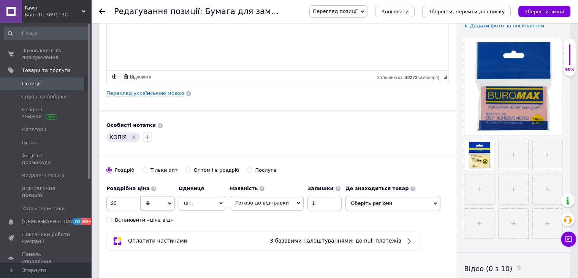
drag, startPoint x: 400, startPoint y: 138, endPoint x: 433, endPoint y: 138, distance: 33.1
click at [403, 138] on div "КОПІЯ" at bounding box center [278, 137] width 346 height 12
click at [488, 163] on use at bounding box center [490, 163] width 6 height 6
click at [356, 122] on div "Особисті нотатки" at bounding box center [277, 125] width 343 height 7
click at [415, 133] on div "КОПІЯ" at bounding box center [278, 137] width 346 height 12
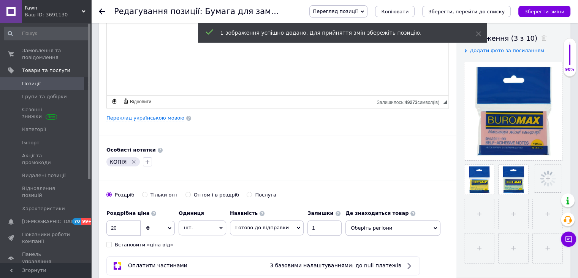
scroll to position [114, 0]
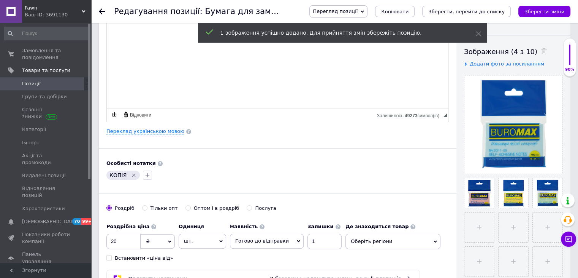
click at [385, 172] on div "КОПІЯ" at bounding box center [278, 175] width 346 height 12
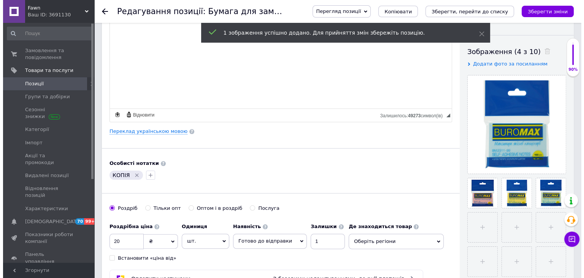
scroll to position [0, 0]
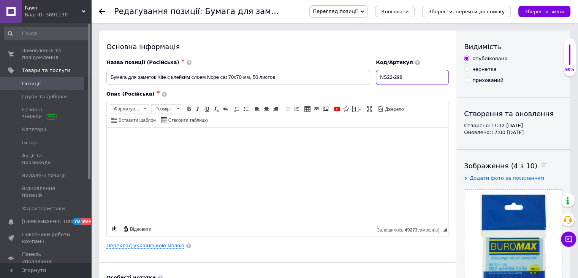
drag, startPoint x: 420, startPoint y: 76, endPoint x: 363, endPoint y: 78, distance: 56.3
click at [363, 78] on div "Назва позиції (Російська) ✱ Бумага для заметок Kite с клейким слоем Nope cat 70…" at bounding box center [278, 72] width 348 height 32
type input "2311-99"
click at [161, 245] on link "Переклад українською мовою" at bounding box center [145, 245] width 78 height 6
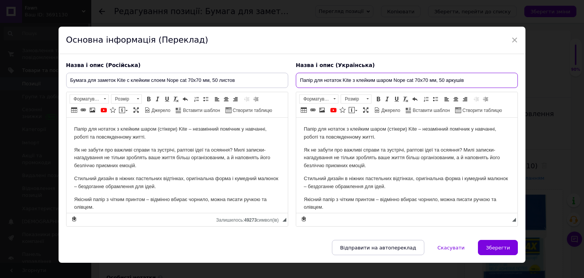
click at [368, 76] on input "Папір для нотаток Kite з клейким шаром Nope cat 70х70 мм, 50 аркушів" at bounding box center [407, 80] width 222 height 15
drag, startPoint x: 478, startPoint y: 79, endPoint x: 179, endPoint y: 74, distance: 298.9
click at [177, 74] on div "Назва і опис (Російська) Бумага для заметок Kite с клейким слоем Nope cat 70х70…" at bounding box center [292, 144] width 460 height 173
paste input "лок для нотаток 51x76мм, PASTEL, 51х76 мм, 100арк, ассорті BUROMAX"
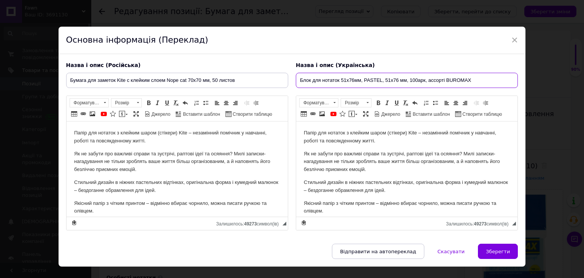
drag, startPoint x: 439, startPoint y: 78, endPoint x: 448, endPoint y: 79, distance: 9.6
click at [448, 79] on input "Блок для нотаток 51x76мм, PASTEL, 51х76 мм, 100арк, ассорті BUROMAX" at bounding box center [407, 80] width 222 height 15
drag, startPoint x: 380, startPoint y: 79, endPoint x: 360, endPoint y: 80, distance: 19.8
click at [360, 80] on input "Блок для нотаток 51x76мм, PASTEL, 51х76 мм, 100арк" at bounding box center [407, 80] width 222 height 15
drag, startPoint x: 406, startPoint y: 81, endPoint x: 389, endPoint y: 76, distance: 18.3
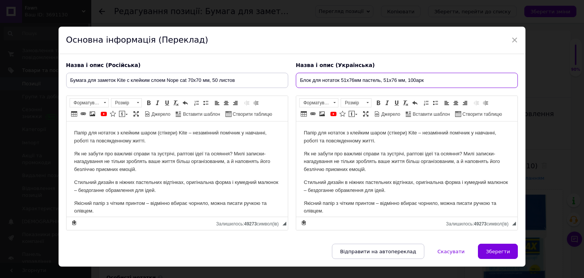
click at [384, 79] on input "Блок для нотаток 51x76мм пастель, 51х76 мм, 100арк" at bounding box center [407, 80] width 222 height 15
drag, startPoint x: 403, startPoint y: 85, endPoint x: 295, endPoint y: 87, distance: 107.6
click at [296, 87] on input "Блок для нотаток 51x76мм пастель,100арк" at bounding box center [407, 80] width 222 height 15
click at [334, 80] on input "Блок для нотаток 51x76мм пастель,100арк" at bounding box center [407, 80] width 222 height 15
click at [338, 79] on input "Блок для нотаток 51x76мм пастель,100арк" at bounding box center [407, 80] width 222 height 15
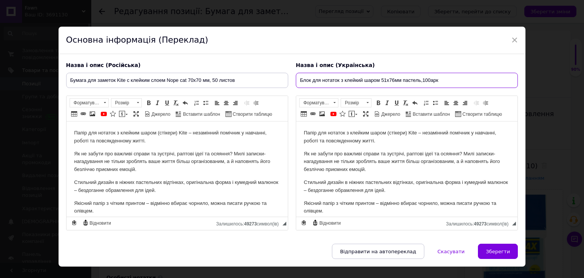
click at [360, 81] on input "Блок для нотаток з клейкий шаром 51x76мм пастель,100арк" at bounding box center [407, 80] width 222 height 15
drag, startPoint x: 460, startPoint y: 81, endPoint x: 246, endPoint y: 76, distance: 213.4
click at [246, 76] on div "Назва і опис (Російська) Бумага для заметок Kite с клейким слоем Nope cat 70х70…" at bounding box center [292, 146] width 460 height 176
type input "Блок для нотаток з клейким шаром 51x76мм пастель,100арк"
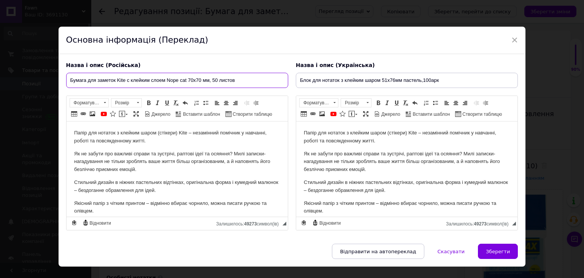
drag, startPoint x: 240, startPoint y: 76, endPoint x: 36, endPoint y: 72, distance: 203.1
click at [36, 72] on div "× Основна інформація (Переклад) Назва і опис (Російська) Бумага для заметок Kit…" at bounding box center [292, 139] width 584 height 278
paste input "лок для заметок с клейким слоем 51x76мм пастель, 100л"
type input "Блок для заметок с клейким слоем 51x76мм пастель, 100л"
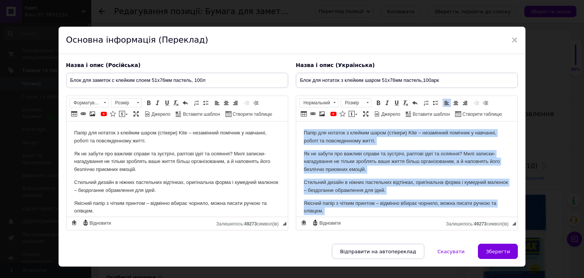
drag, startPoint x: 440, startPoint y: 207, endPoint x: 138, endPoint y: -29, distance: 383.1
click at [296, 121] on html "Папір для нотаток з клейким шаром (стікери) Kite – незамінний помічник у навчан…" at bounding box center [406, 186] width 221 height 130
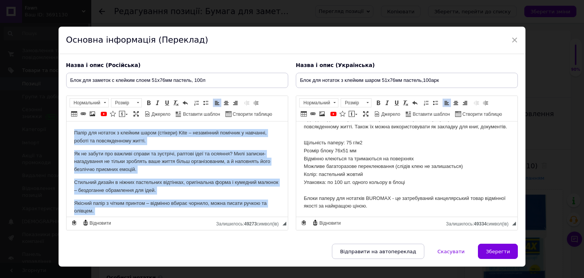
drag, startPoint x: 188, startPoint y: 199, endPoint x: 1, endPoint y: -17, distance: 286.0
click at [66, 121] on html "Папір для нотаток з клейким шаром (стікери) Kite – незамінний помічник у навчан…" at bounding box center [176, 186] width 221 height 130
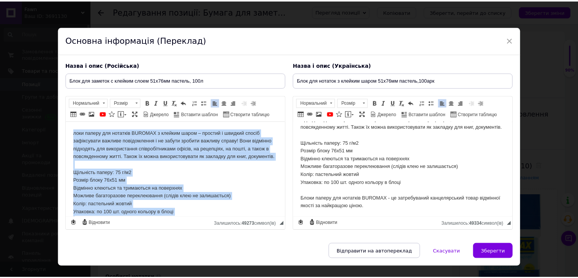
scroll to position [30, 0]
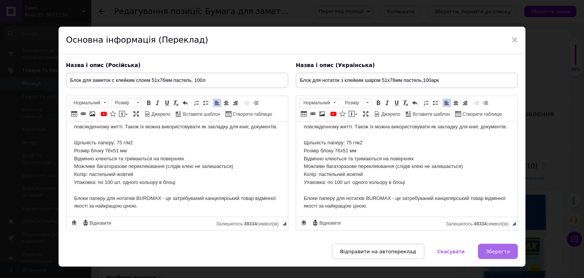
click at [501, 250] on span "Зберегти" at bounding box center [498, 251] width 24 height 6
type input "Блок для заметок с клейким слоем 51x76мм пастель, 100л"
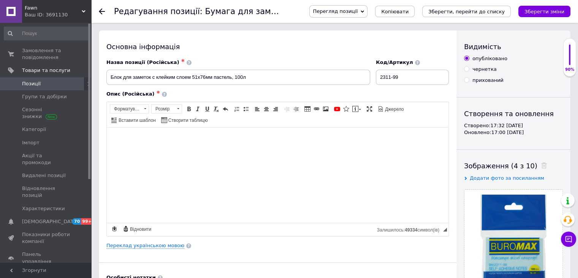
click at [547, 11] on icon "Зберегти зміни" at bounding box center [545, 12] width 40 height 6
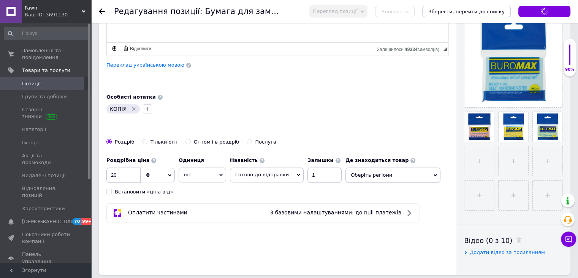
scroll to position [152, 0]
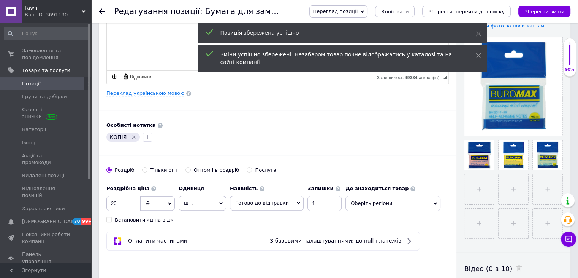
click at [131, 135] on icon "Видалити мітку" at bounding box center [134, 137] width 6 height 6
click at [112, 136] on icon "button" at bounding box center [111, 137] width 6 height 6
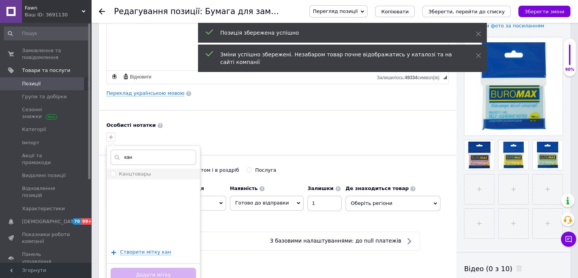
type input "кан"
click at [153, 173] on div "Канцтовары" at bounding box center [154, 173] width 86 height 7
checkbox input "true"
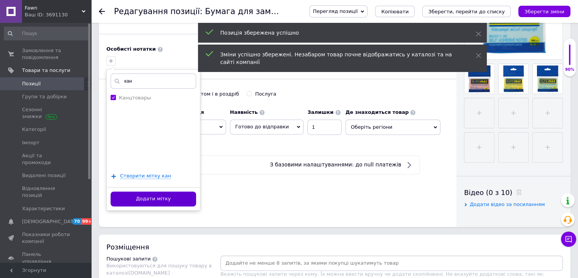
click at [173, 203] on button "Додати мітку" at bounding box center [154, 198] width 86 height 15
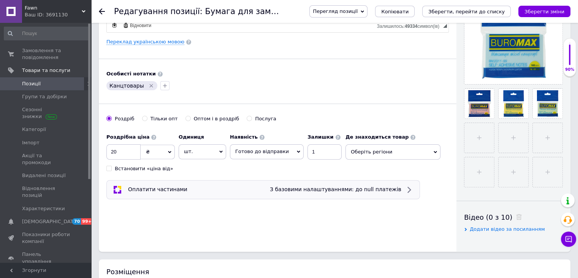
scroll to position [190, 0]
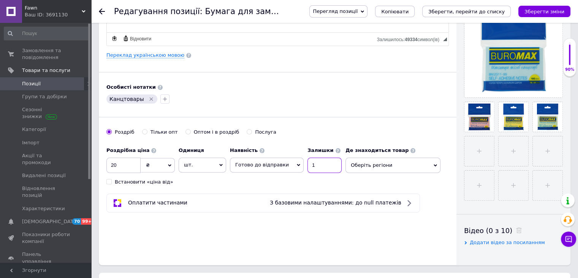
drag, startPoint x: 289, startPoint y: 163, endPoint x: 284, endPoint y: 164, distance: 4.3
click at [284, 163] on div "Наявність Готово до відправки В наявності Немає в наявності Під замовлення Зали…" at bounding box center [286, 158] width 112 height 30
type input "8"
drag, startPoint x: 110, startPoint y: 162, endPoint x: 93, endPoint y: 164, distance: 17.2
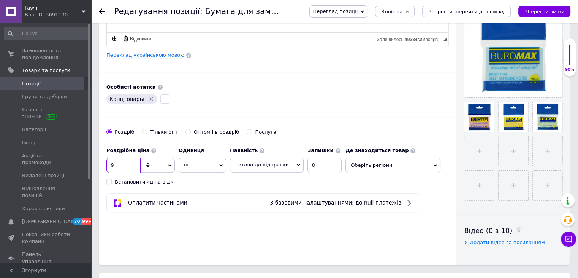
type input "9"
drag, startPoint x: 322, startPoint y: 162, endPoint x: 285, endPoint y: 162, distance: 36.9
click at [284, 163] on div "Наявність Готово до відправки В наявності Немає в наявності Під замовлення Зали…" at bounding box center [286, 158] width 112 height 30
click at [385, 163] on span "Оберіть регіони" at bounding box center [393, 164] width 95 height 15
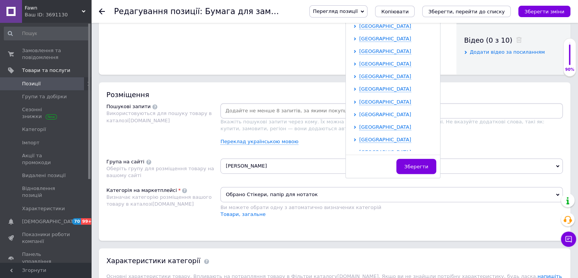
click at [354, 113] on icon at bounding box center [355, 114] width 3 height 3
click at [359, 124] on input "checkbox" at bounding box center [361, 126] width 5 height 5
checkbox input "true"
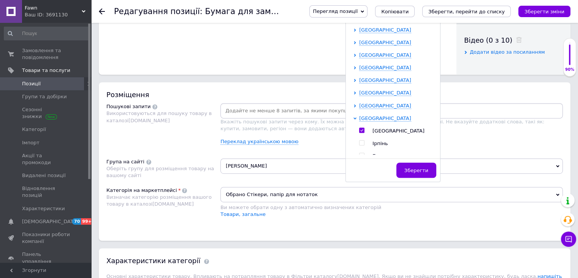
scroll to position [384, 0]
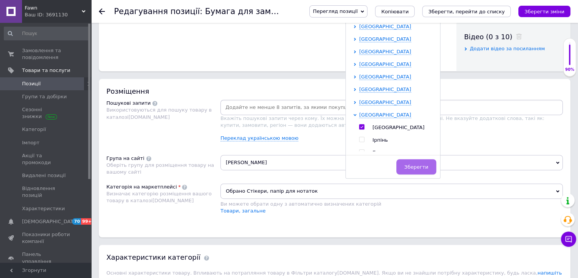
click at [410, 168] on button "Зберегти" at bounding box center [417, 166] width 40 height 15
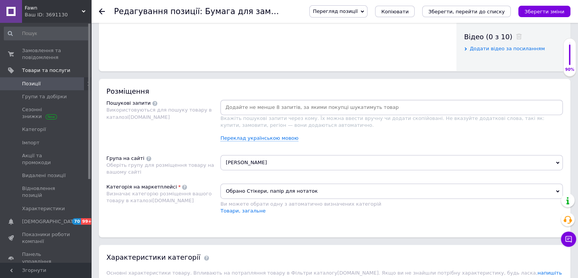
click at [220, 72] on div "Основна інформація Назва позиції (Російська) ✱ Блок для заметок с клейким слоем…" at bounding box center [334, 222] width 487 height 1151
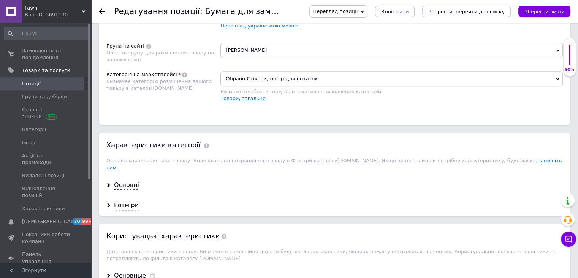
scroll to position [460, 0]
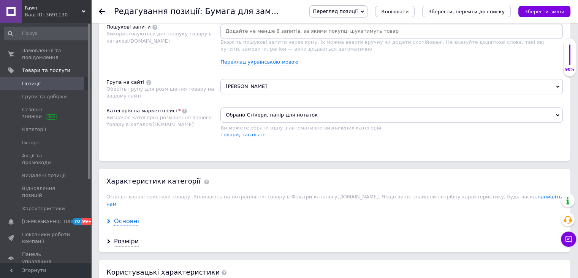
click at [127, 217] on div "Основні" at bounding box center [126, 221] width 25 height 9
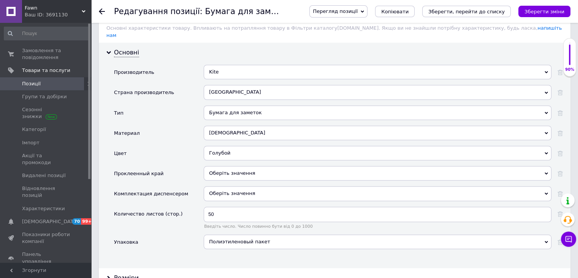
scroll to position [650, 0]
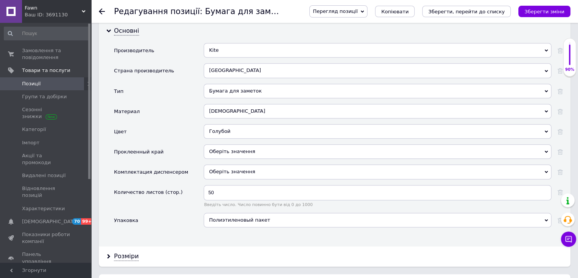
click at [230, 43] on div "Kite" at bounding box center [378, 50] width 348 height 14
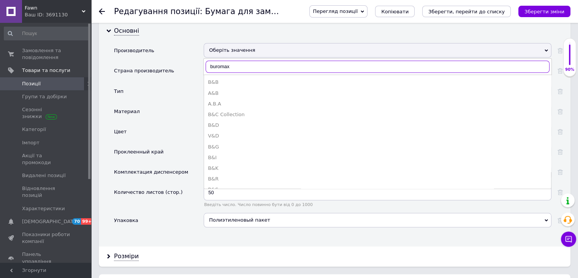
type input "buromax"
click at [219, 79] on div "B&B" at bounding box center [378, 82] width 340 height 7
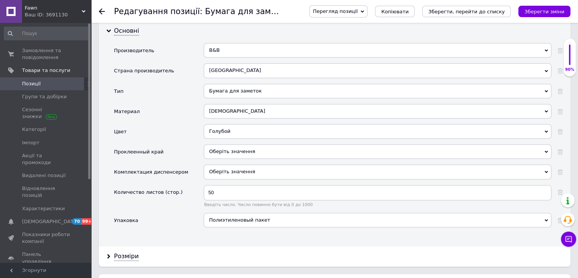
click at [229, 43] on div "B&B" at bounding box center [378, 50] width 348 height 14
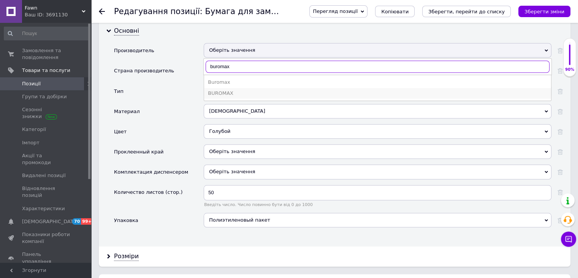
type input "buromax"
click at [233, 90] on div "BUROMAX" at bounding box center [378, 93] width 340 height 7
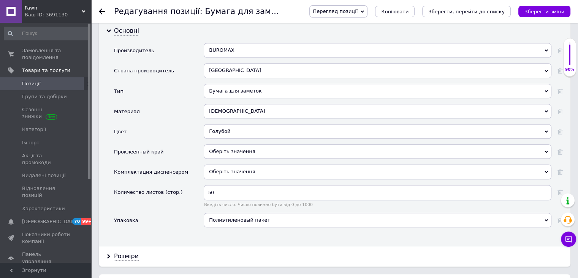
click at [229, 63] on div "[GEOGRAPHIC_DATA]" at bounding box center [378, 70] width 348 height 14
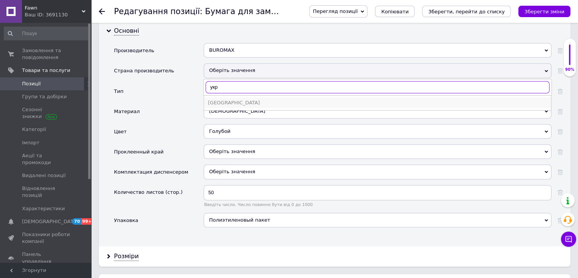
type input "укр"
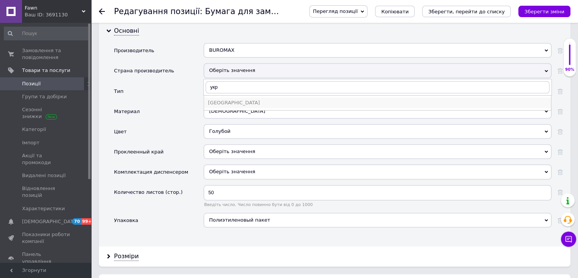
click at [227, 99] on div "[GEOGRAPHIC_DATA]" at bounding box center [378, 102] width 340 height 7
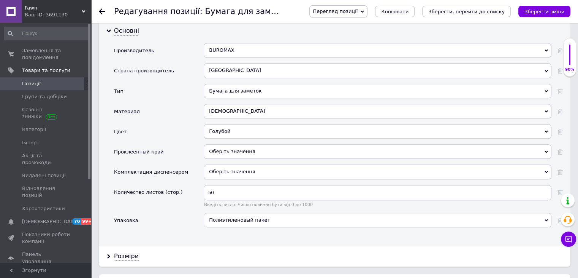
click at [187, 104] on div "Материал" at bounding box center [159, 114] width 90 height 20
click at [235, 124] on div "Голубой" at bounding box center [378, 131] width 348 height 14
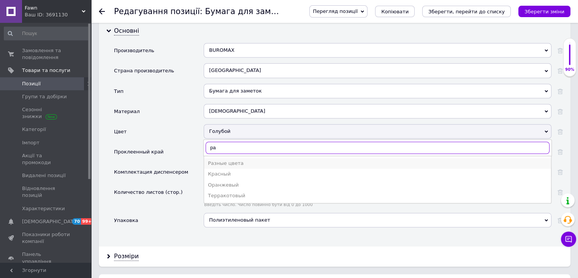
type input "ра"
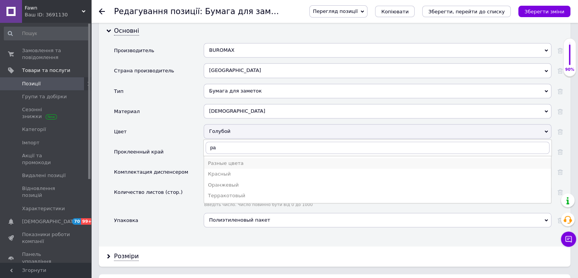
click at [238, 160] on div "Разные цвета" at bounding box center [378, 163] width 340 height 7
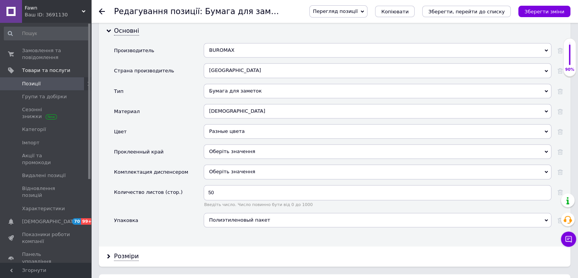
click at [188, 124] on div "Цвет" at bounding box center [159, 134] width 90 height 20
click at [250, 144] on span "Оберіть значення" at bounding box center [378, 151] width 348 height 14
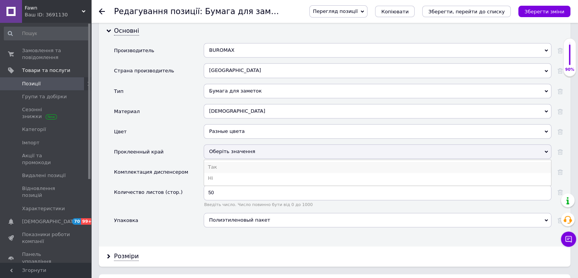
click at [255, 162] on li "Так" at bounding box center [377, 167] width 347 height 11
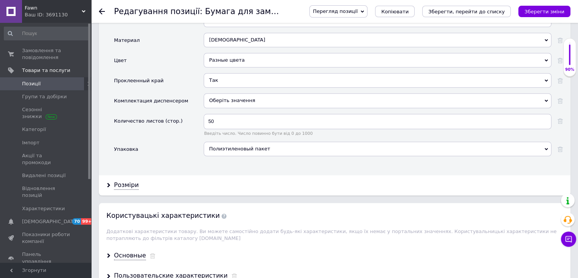
scroll to position [726, 0]
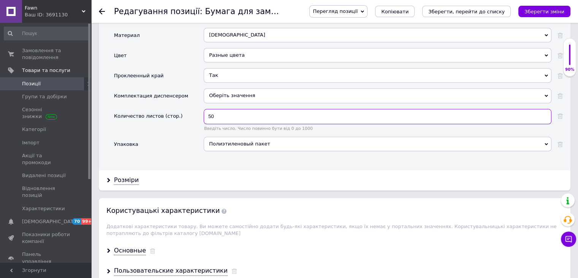
drag, startPoint x: 221, startPoint y: 109, endPoint x: 198, endPoint y: 109, distance: 23.2
click at [199, 109] on div "Количество листов (стор.) 50 Введіть число. Число повинно бути від 0 до 1000" at bounding box center [338, 123] width 449 height 28
type input "100"
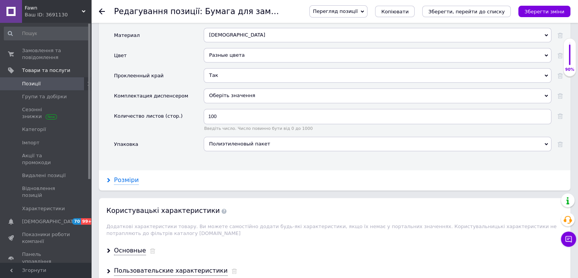
click at [130, 176] on div "Розміри" at bounding box center [126, 180] width 25 height 9
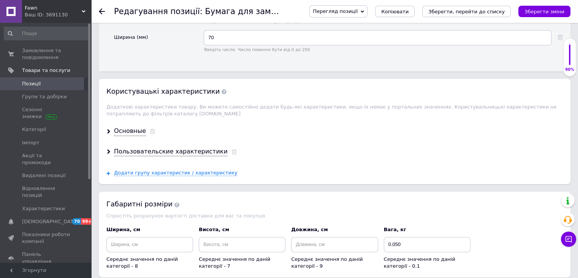
scroll to position [802, 0]
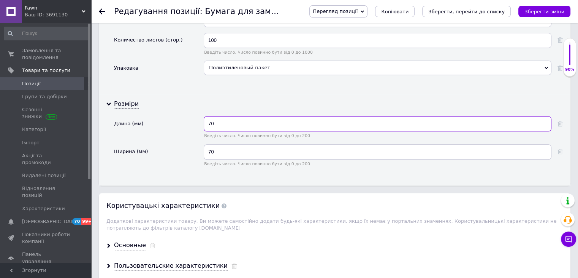
drag, startPoint x: 211, startPoint y: 117, endPoint x: 187, endPoint y: 119, distance: 24.4
click at [187, 119] on div "Длина (мм) 70 Введіть число. Число повинно бути від 0 до 200" at bounding box center [338, 130] width 449 height 28
type input "76"
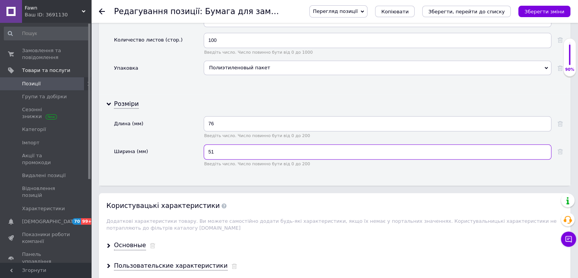
type input "51"
click at [184, 121] on div "Длина (мм)" at bounding box center [159, 130] width 90 height 28
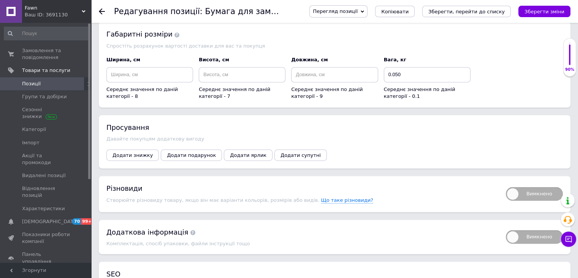
scroll to position [1106, 0]
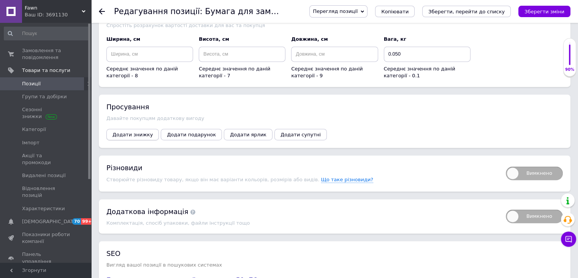
click at [133, 131] on button "Додати знижку" at bounding box center [132, 134] width 52 height 11
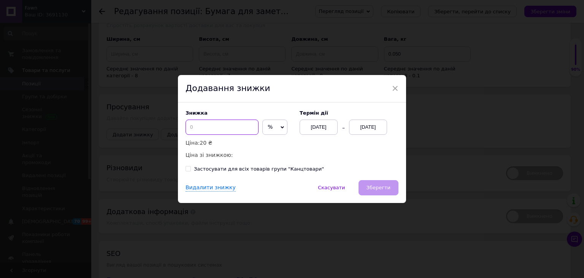
click at [217, 127] on input at bounding box center [222, 126] width 73 height 15
type input "7"
click at [377, 122] on div "[DATE]" at bounding box center [368, 126] width 38 height 15
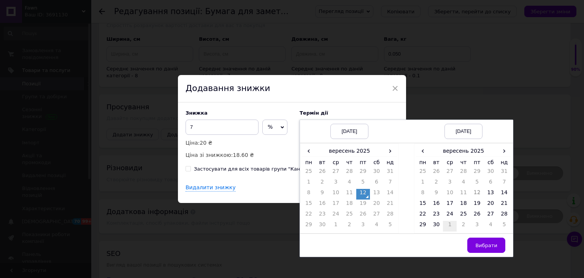
click at [438, 227] on td "30" at bounding box center [437, 226] width 14 height 11
click at [481, 243] on span "Вибрати" at bounding box center [486, 245] width 22 height 6
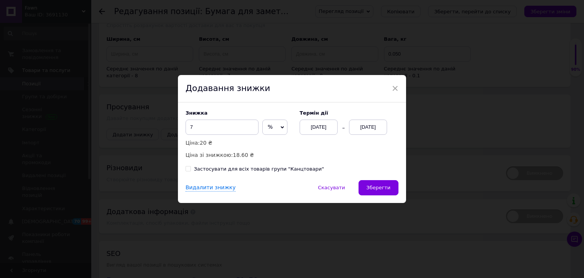
drag, startPoint x: 390, startPoint y: 189, endPoint x: 358, endPoint y: 202, distance: 35.2
click at [390, 189] on button "Зберегти" at bounding box center [379, 187] width 40 height 15
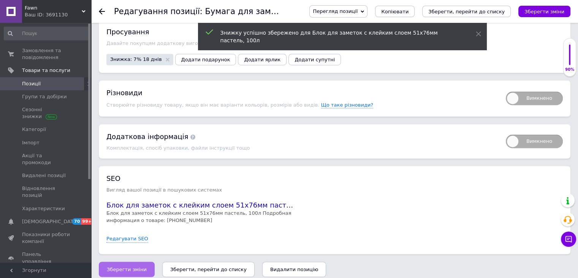
click at [136, 265] on button "Зберегти зміни" at bounding box center [127, 268] width 56 height 15
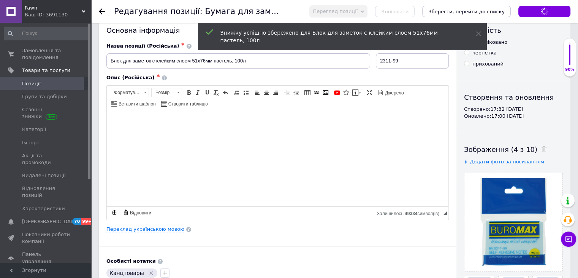
scroll to position [0, 0]
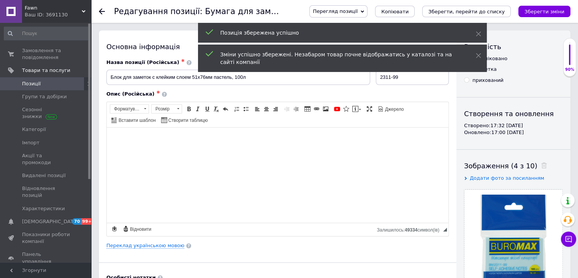
click at [56, 87] on link "Позиції" at bounding box center [47, 83] width 94 height 13
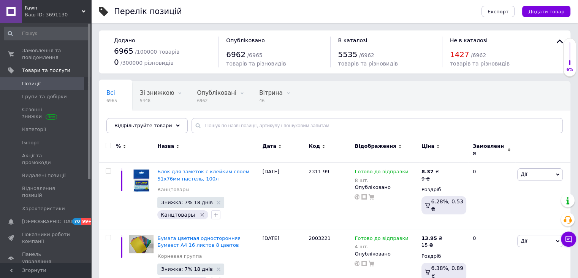
drag, startPoint x: 49, startPoint y: 82, endPoint x: 201, endPoint y: 76, distance: 152.6
click at [49, 82] on span "Позиції" at bounding box center [46, 83] width 48 height 7
click at [548, 13] on span "Додати товар" at bounding box center [546, 12] width 36 height 6
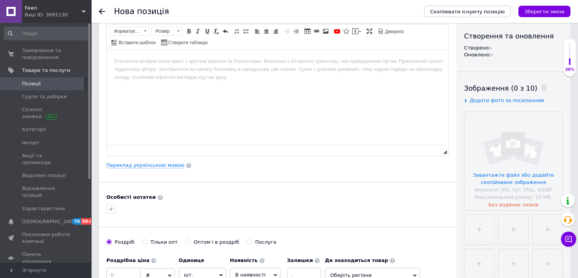
scroll to position [152, 0]
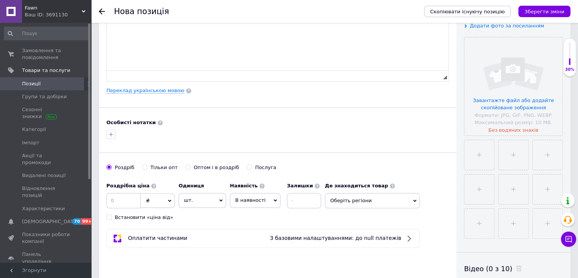
click at [446, 126] on div "Особисті нотатки" at bounding box center [277, 129] width 343 height 21
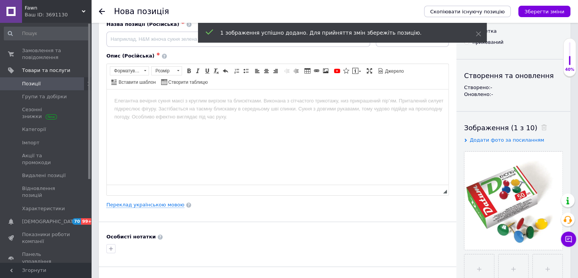
click at [390, 256] on div "Основна інформація Назва позиції (Російська) ✱ Код/Артикул Опис (Російська) ✱ Р…" at bounding box center [278, 204] width 358 height 424
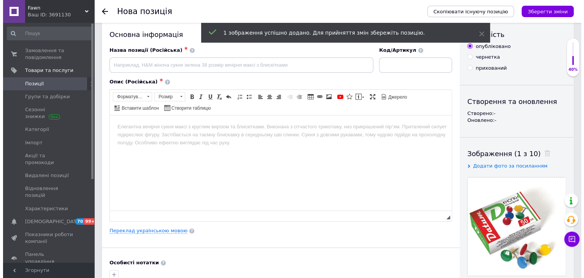
scroll to position [0, 0]
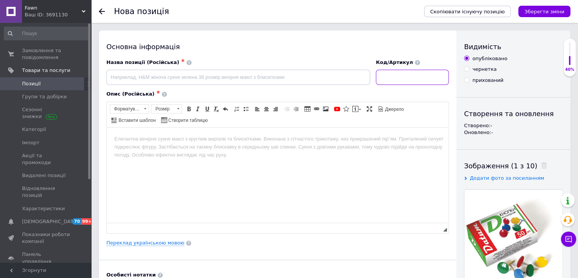
click at [404, 82] on input at bounding box center [412, 77] width 73 height 15
type input "300081"
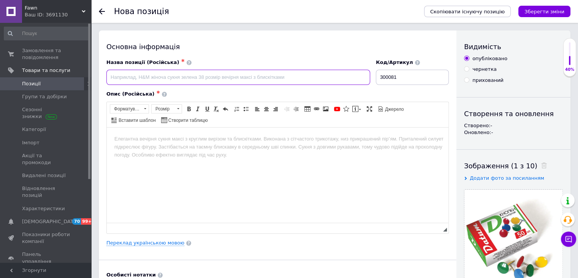
click at [305, 75] on input at bounding box center [238, 77] width 264 height 15
type input "Кнопки канцелярські кольорові 50 шт"
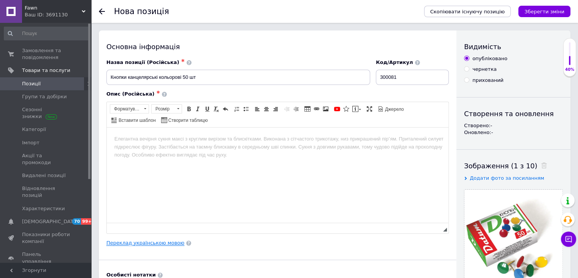
click at [160, 240] on link "Переклад українською мовою" at bounding box center [145, 243] width 78 height 6
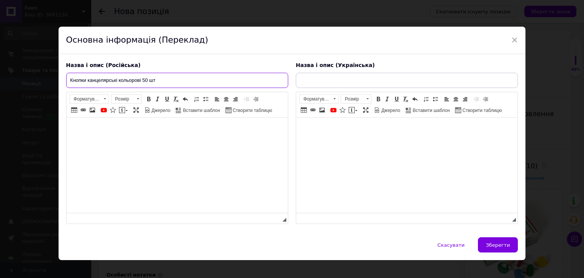
drag, startPoint x: 164, startPoint y: 78, endPoint x: 55, endPoint y: 86, distance: 109.8
click at [55, 86] on div "× Основна інформація (Переклад) Назва і опис (Російська) Кнопки канцелярські ко…" at bounding box center [292, 139] width 584 height 278
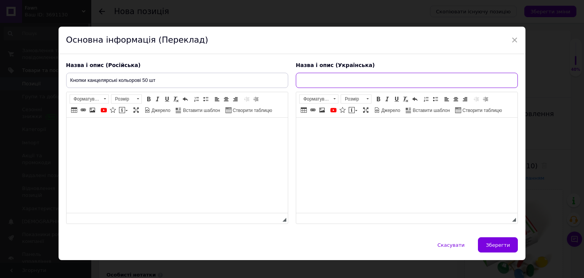
click at [425, 75] on input "text" at bounding box center [407, 80] width 222 height 15
paste input "Кнопки канцелярські кольорові 50 шт"
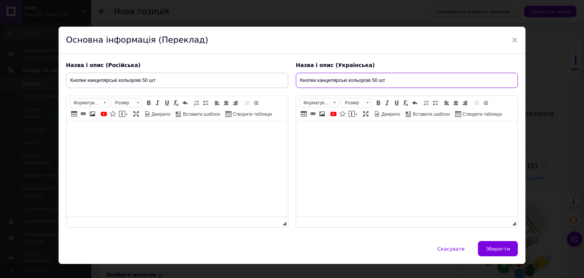
type input "Кнопки канцелярські кольорові 50 шт"
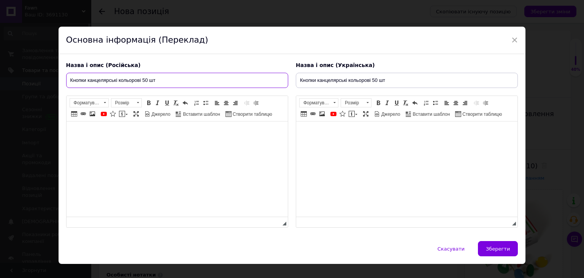
drag, startPoint x: 113, startPoint y: 69, endPoint x: 12, endPoint y: 67, distance: 100.4
click at [12, 67] on div "× Основна інформація (Переклад) Назва і опис (Російська) Кнопки канцелярські ко…" at bounding box center [292, 139] width 584 height 278
paste input "кие цветные 50 шт."
type input "Кнопки канцелярские цветные 50 шт."
click at [365, 144] on html at bounding box center [406, 132] width 221 height 23
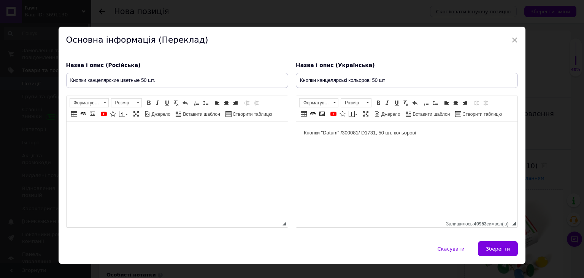
click at [209, 144] on html at bounding box center [176, 132] width 221 height 23
click at [409, 144] on html "Кнопки "Datum" /300081/ D1731, 50 шт, кольорові" at bounding box center [406, 132] width 221 height 23
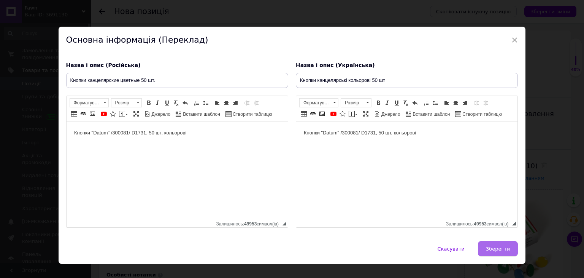
click at [499, 241] on button "Зберегти" at bounding box center [498, 248] width 40 height 15
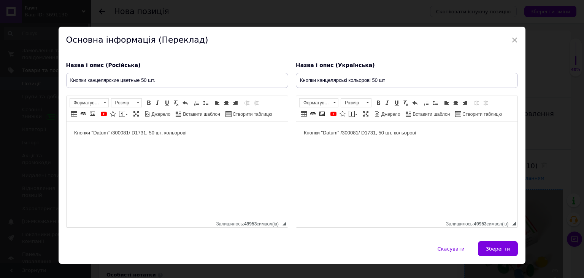
type input "Кнопки канцелярские цветные 50 шт."
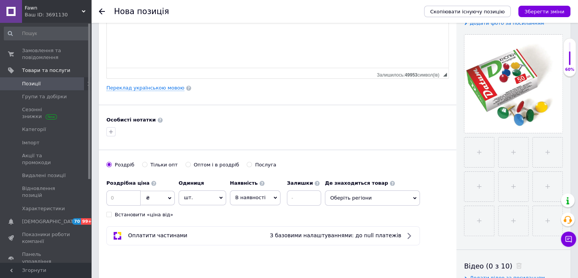
scroll to position [190, 0]
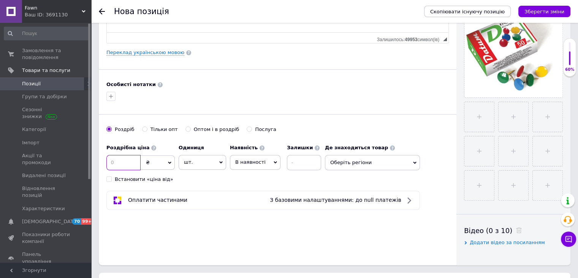
click at [111, 157] on input at bounding box center [123, 162] width 34 height 15
type input "5"
drag, startPoint x: 263, startPoint y: 103, endPoint x: 145, endPoint y: 93, distance: 119.1
click at [261, 103] on div "Основна інформація Назва позиції (Російська) ✱ Кнопки канцелярские цветные 50 ш…" at bounding box center [278, 52] width 358 height 424
click at [113, 93] on icon "button" at bounding box center [111, 96] width 6 height 6
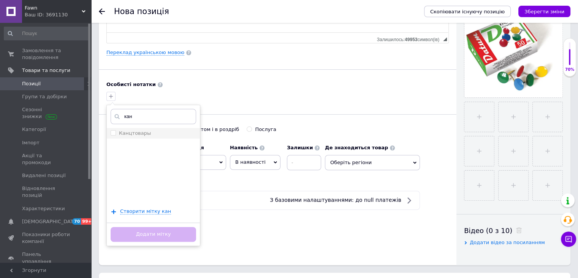
type input "кан"
click at [174, 136] on li "Канцтовары" at bounding box center [153, 133] width 93 height 11
checkbox input "true"
click at [170, 232] on button "Додати мітку" at bounding box center [154, 234] width 86 height 15
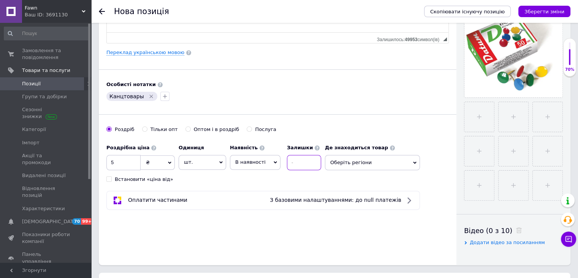
click at [303, 157] on input at bounding box center [304, 162] width 34 height 15
click at [247, 167] on span "В наявності" at bounding box center [255, 162] width 51 height 14
click at [260, 206] on li "Готово до відправки" at bounding box center [255, 209] width 50 height 17
click at [360, 155] on span "Оберіть регіони" at bounding box center [393, 162] width 95 height 15
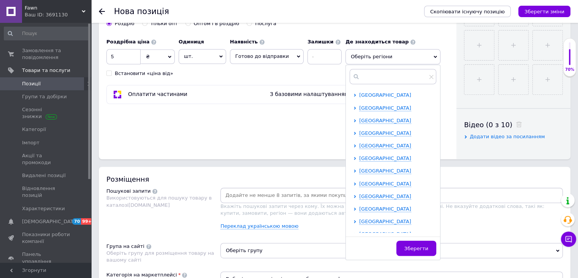
scroll to position [228, 0]
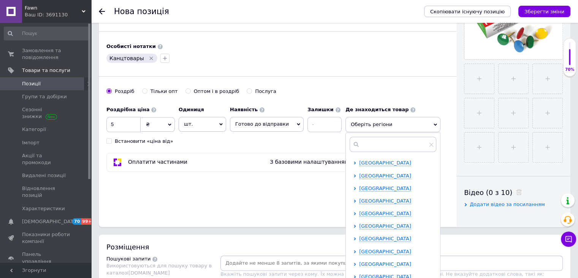
click at [354, 263] on icon at bounding box center [355, 263] width 2 height 3
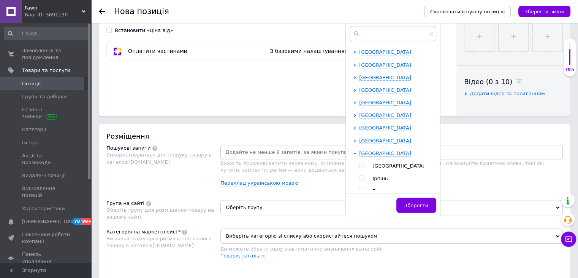
scroll to position [342, 0]
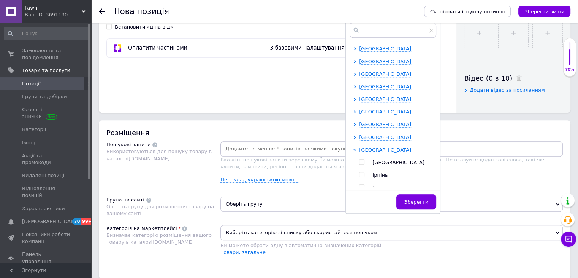
click at [359, 159] on input "checkbox" at bounding box center [361, 161] width 5 height 5
checkbox input "true"
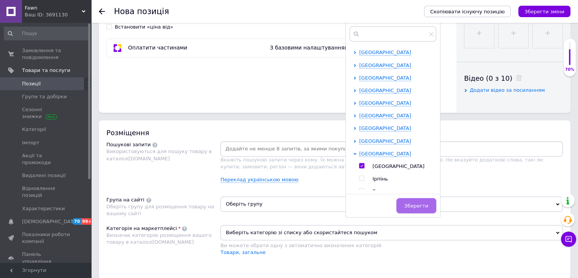
click at [414, 203] on span "Зберегти" at bounding box center [417, 206] width 24 height 6
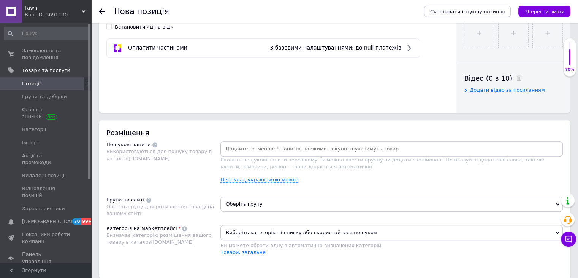
click at [256, 206] on span "Оберіть групу" at bounding box center [392, 203] width 343 height 15
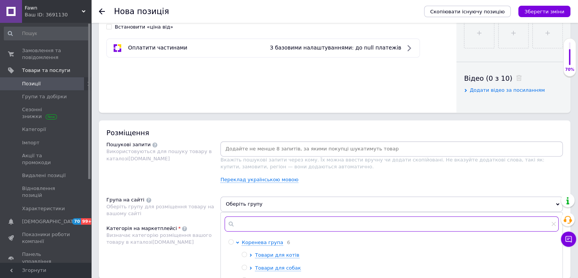
click at [251, 223] on input "text" at bounding box center [392, 223] width 334 height 15
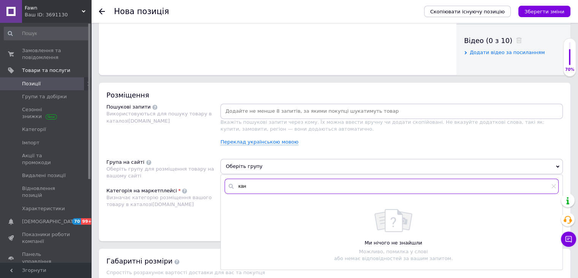
scroll to position [418, 0]
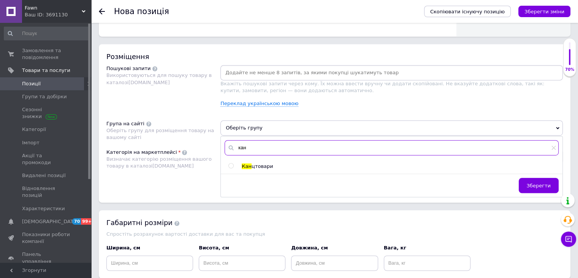
type input "кан"
click at [228, 163] on input "radio" at bounding box center [230, 165] width 5 height 5
radio input "true"
drag, startPoint x: 186, startPoint y: 200, endPoint x: 194, endPoint y: 200, distance: 8.8
click at [187, 200] on div "Розміщення Пошукові запити Використовуються для пошуку товару в каталозі Prom.u…" at bounding box center [335, 123] width 472 height 158
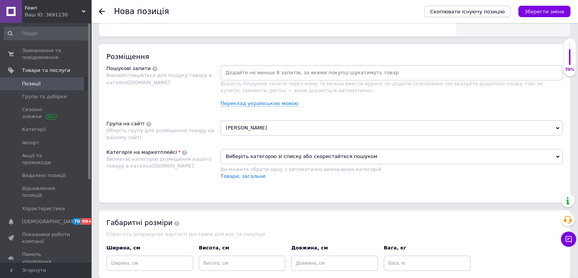
click at [268, 154] on span "Виберіть категорію зі списку або скористайтеся пошуком" at bounding box center [392, 156] width 343 height 15
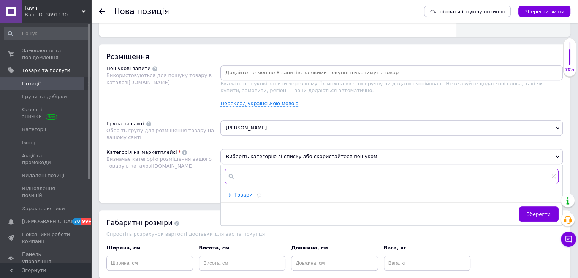
click at [263, 177] on input "text" at bounding box center [392, 175] width 334 height 15
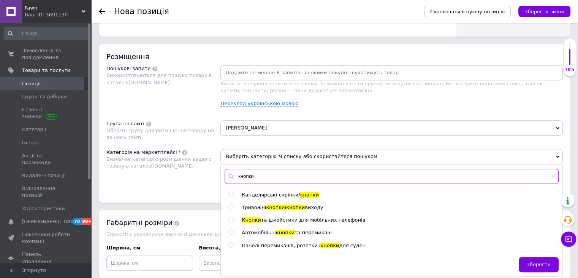
type input "кнопки"
click at [232, 193] on input "radio" at bounding box center [230, 194] width 5 height 5
radio input "true"
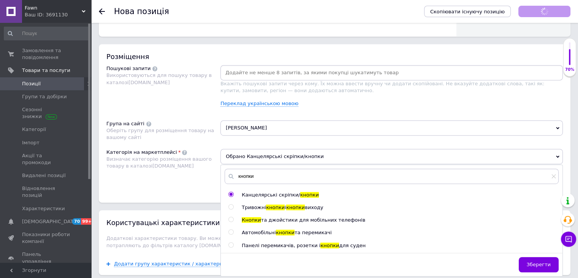
click at [187, 194] on div "Розміщення Пошукові запити Використовуються для пошуку товару в каталозі Prom.u…" at bounding box center [335, 123] width 472 height 158
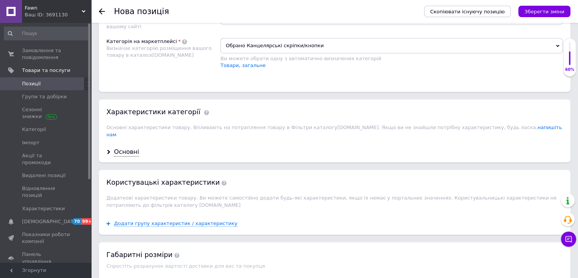
scroll to position [608, 0]
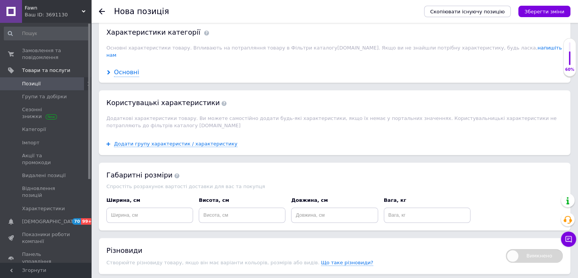
click at [125, 68] on div "Основні" at bounding box center [126, 72] width 25 height 9
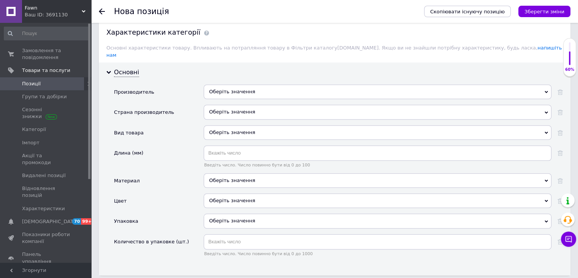
click at [225, 84] on div "Оберіть значення" at bounding box center [378, 91] width 348 height 14
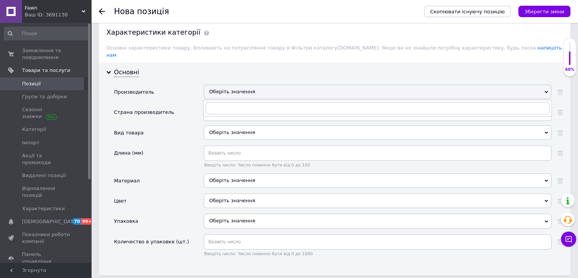
click at [195, 92] on div "Производитель" at bounding box center [159, 94] width 90 height 20
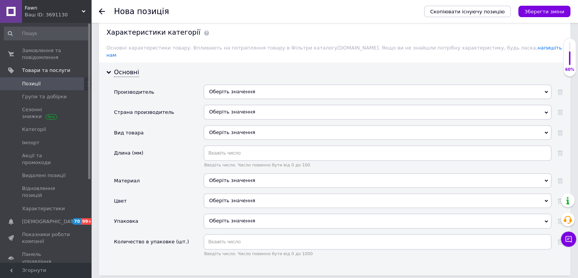
click at [237, 105] on div "Оберіть значення" at bounding box center [378, 112] width 348 height 14
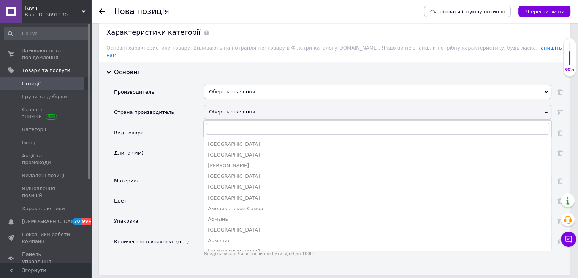
click at [189, 115] on div "Страна производитель" at bounding box center [159, 115] width 90 height 20
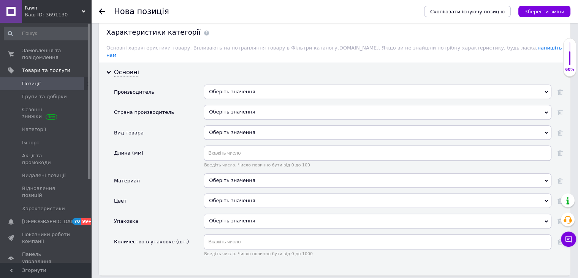
click at [233, 125] on div "Оберіть значення" at bounding box center [378, 132] width 348 height 14
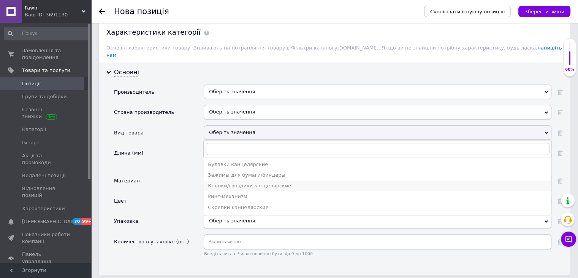
click at [238, 182] on div "Кнопки/гвоздики канцелярские" at bounding box center [378, 185] width 340 height 7
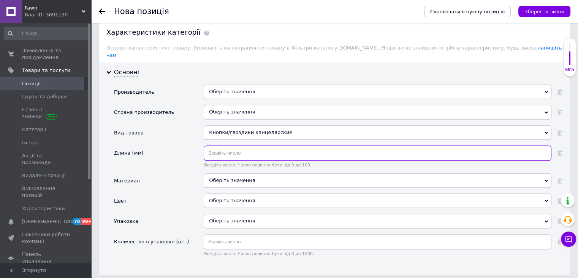
click at [228, 146] on input "text" at bounding box center [378, 152] width 348 height 15
type input "8"
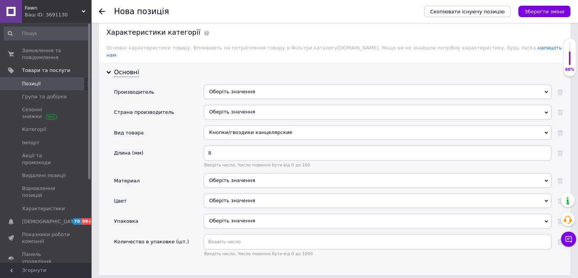
click at [190, 163] on div "Длина (мм)" at bounding box center [159, 159] width 90 height 28
click at [231, 173] on div "Оберіть значення" at bounding box center [378, 180] width 348 height 14
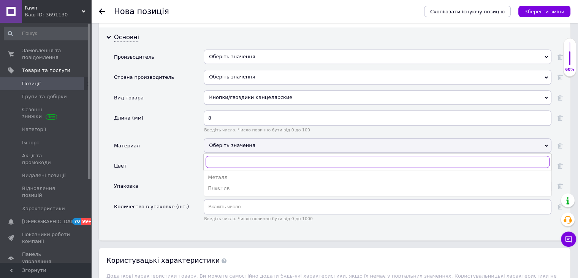
scroll to position [684, 0]
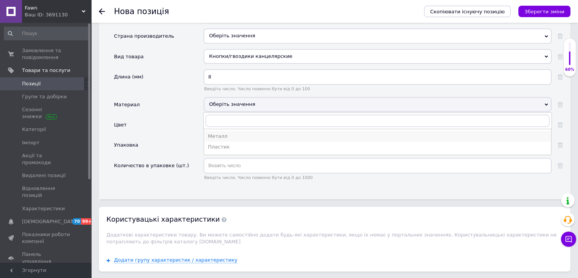
click at [231, 133] on div "Металл" at bounding box center [378, 136] width 340 height 7
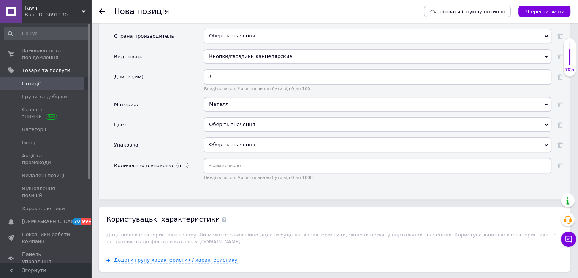
drag, startPoint x: 187, startPoint y: 125, endPoint x: 220, endPoint y: 116, distance: 33.9
click at [189, 124] on div "Цвет" at bounding box center [159, 127] width 90 height 20
click at [231, 117] on div "Оберіть значення" at bounding box center [378, 124] width 348 height 14
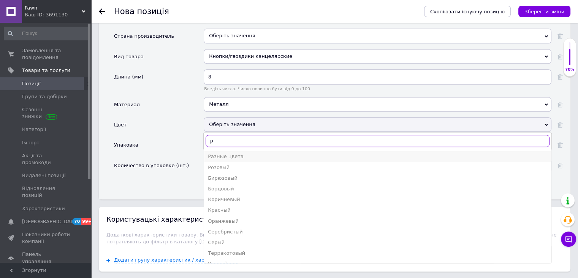
type input "р"
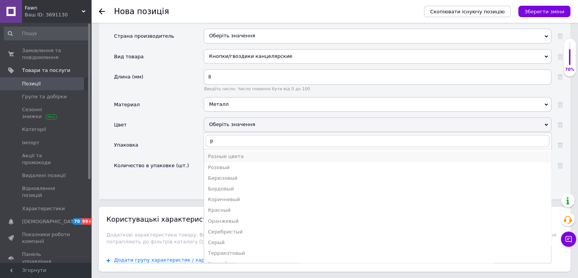
click at [235, 153] on div "Разные цвета" at bounding box center [378, 156] width 340 height 7
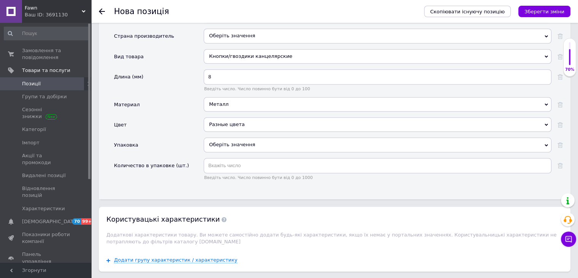
click at [224, 137] on div "Оберіть значення" at bounding box center [378, 144] width 348 height 14
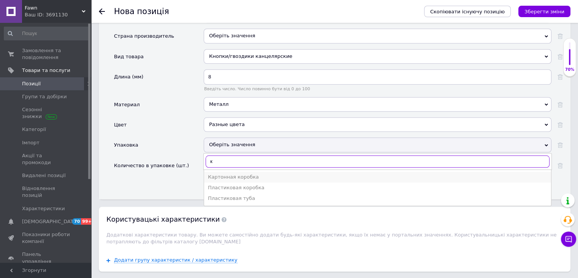
type input "к"
click at [225, 173] on div "Картонная коробка" at bounding box center [378, 176] width 340 height 7
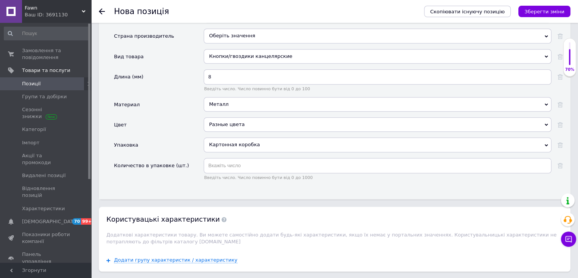
click at [187, 177] on div "Основні Производитель Оберіть значення Страна производитель Оберіть значення Ав…" at bounding box center [335, 92] width 472 height 213
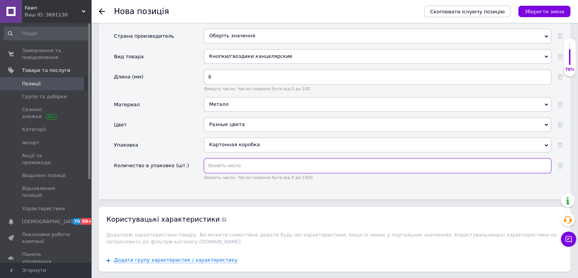
click at [229, 159] on input "text" at bounding box center [378, 165] width 348 height 15
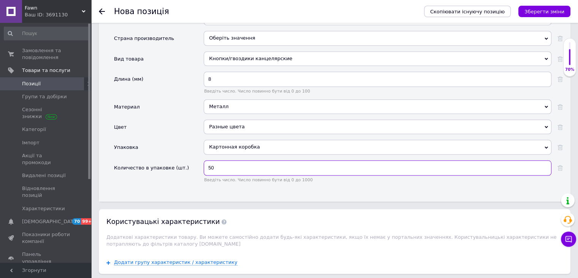
scroll to position [836, 0]
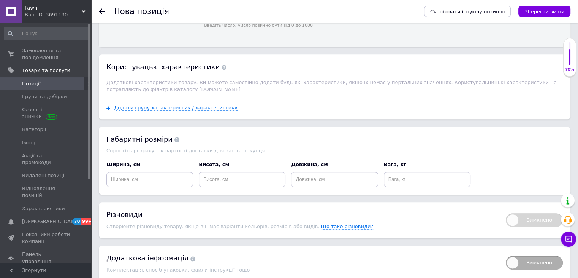
type input "50"
click at [335, 127] on div "Габаритні розміри Спростіть розрахунок вартості доставки для вас та покупця Шир…" at bounding box center [335, 161] width 472 height 68
click at [406, 171] on input at bounding box center [427, 178] width 87 height 15
type input "0.1"
click at [354, 134] on div "Габаритні розміри" at bounding box center [334, 139] width 457 height 10
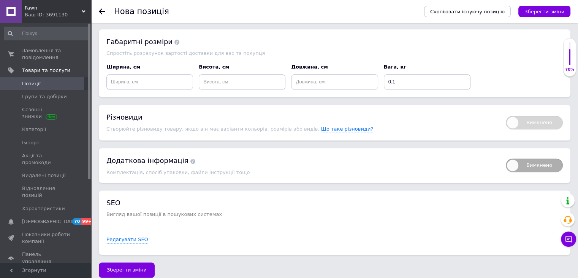
scroll to position [934, 0]
click at [544, 12] on icon "Зберегти зміни" at bounding box center [545, 12] width 40 height 6
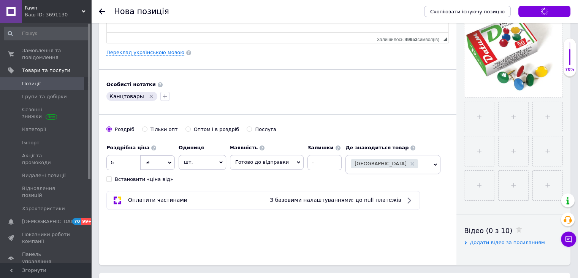
scroll to position [0, 0]
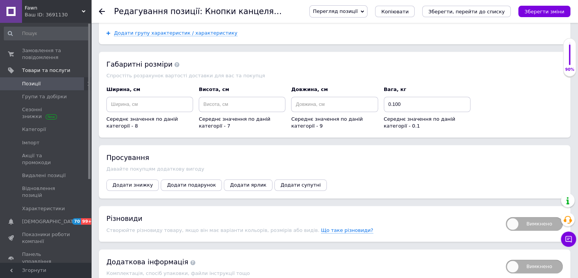
scroll to position [722, 0]
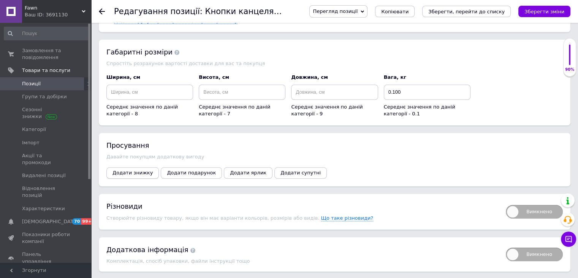
click at [134, 171] on button "Додати знижку" at bounding box center [132, 172] width 52 height 11
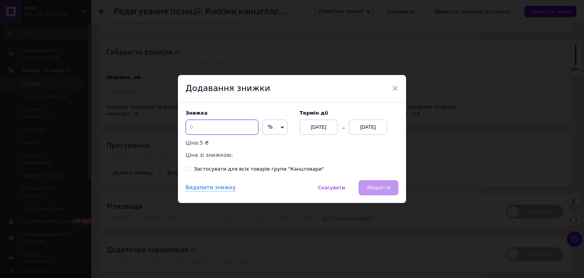
click at [213, 129] on input at bounding box center [222, 126] width 73 height 15
type input "7"
click at [358, 128] on div "[DATE]" at bounding box center [368, 126] width 38 height 15
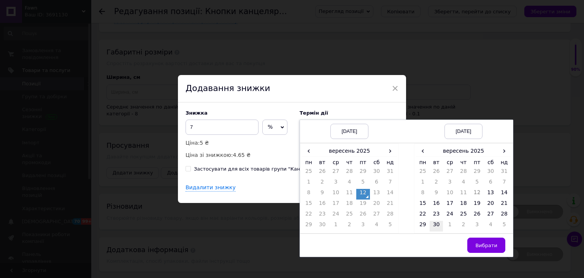
click at [438, 224] on td "30" at bounding box center [437, 226] width 14 height 11
click at [493, 248] on span "Вибрати" at bounding box center [486, 245] width 22 height 6
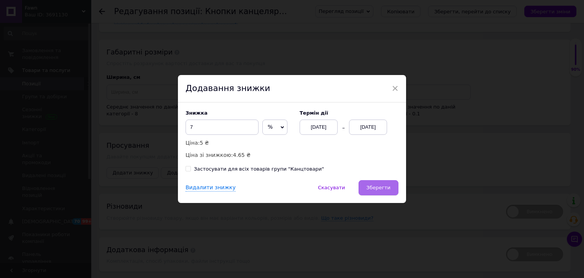
click at [390, 187] on button "Зберегти" at bounding box center [379, 187] width 40 height 15
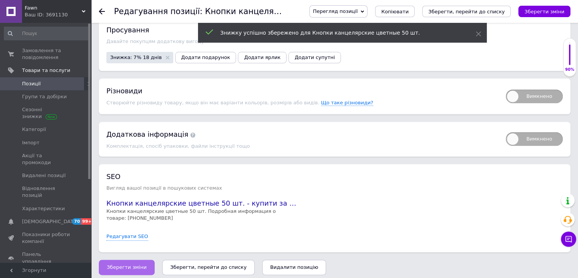
click at [132, 264] on span "Зберегти зміни" at bounding box center [127, 267] width 40 height 6
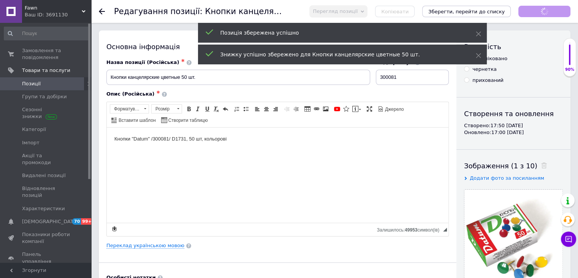
scroll to position [0, 0]
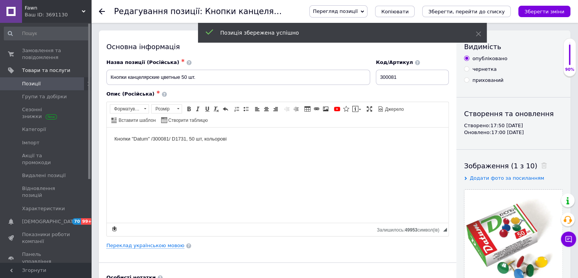
click at [56, 84] on span "Позиції" at bounding box center [46, 83] width 48 height 7
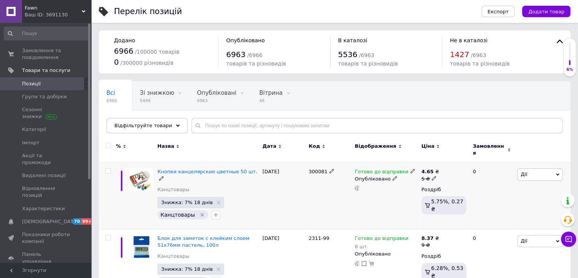
click at [411, 168] on icon at bounding box center [413, 170] width 5 height 5
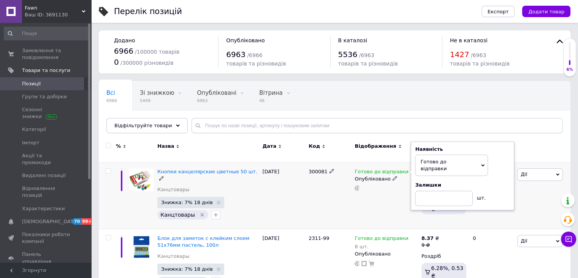
click at [505, 187] on div "Залишки шт." at bounding box center [462, 193] width 95 height 24
click at [461, 190] on input at bounding box center [444, 197] width 58 height 15
type input "18"
click at [318, 197] on div "300081" at bounding box center [330, 195] width 46 height 67
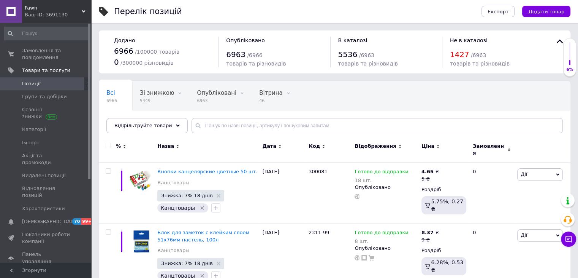
click at [27, 82] on span "Позиції" at bounding box center [31, 83] width 19 height 7
click at [57, 143] on span "Імпорт" at bounding box center [46, 142] width 48 height 7
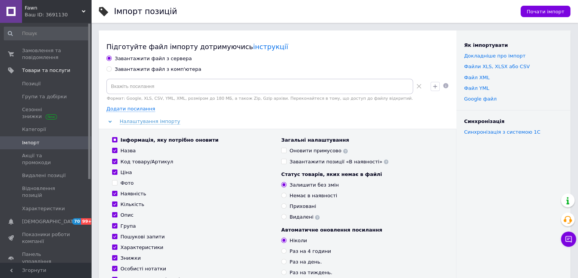
drag, startPoint x: 60, startPoint y: 58, endPoint x: 129, endPoint y: 80, distance: 72.3
click at [60, 58] on span "Замовлення та повідомлення" at bounding box center [46, 54] width 48 height 14
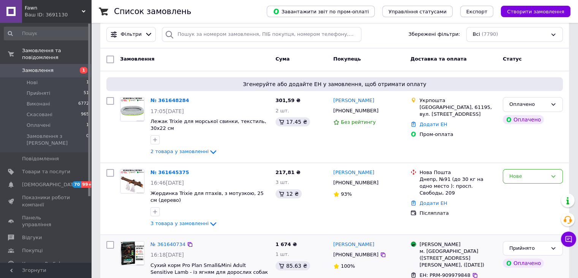
scroll to position [190, 0]
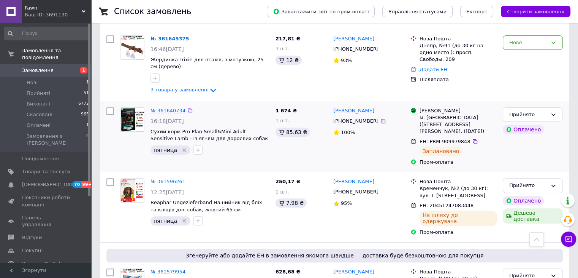
click at [174, 108] on link "№ 361640734" at bounding box center [168, 111] width 35 height 6
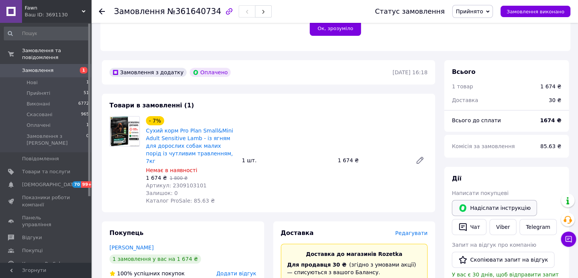
scroll to position [228, 0]
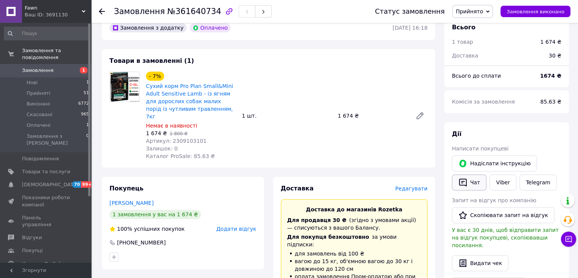
click at [472, 180] on button "Чат" at bounding box center [469, 182] width 35 height 16
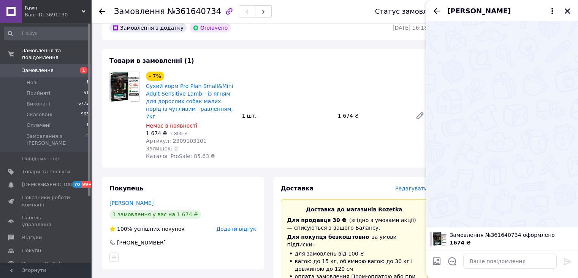
drag, startPoint x: 487, startPoint y: 178, endPoint x: 456, endPoint y: 231, distance: 61.0
click at [487, 178] on div at bounding box center [502, 123] width 152 height 205
click at [441, 258] on input "Завантажити файли" at bounding box center [436, 260] width 9 height 9
type input "C:\fakepath\777.png"
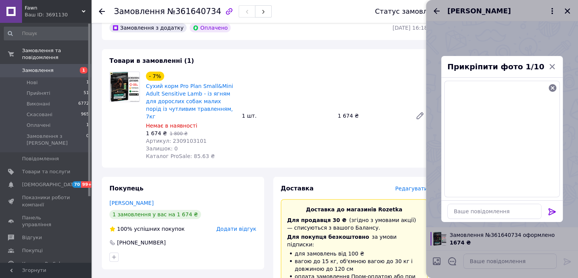
click at [553, 213] on icon at bounding box center [552, 211] width 7 height 7
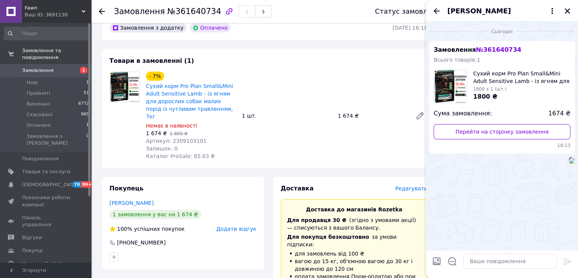
click at [398, 147] on div "- 7% Сухий корм Pro Plan Small&Mini Adult Sensitive Lamb - із ягням для доросли…" at bounding box center [287, 115] width 288 height 91
click at [568, 13] on icon "Закрити" at bounding box center [567, 11] width 7 height 7
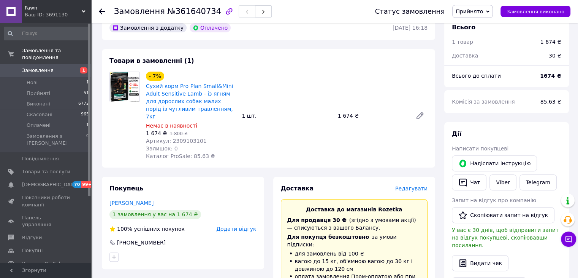
click at [35, 67] on span "Замовлення" at bounding box center [38, 70] width 32 height 7
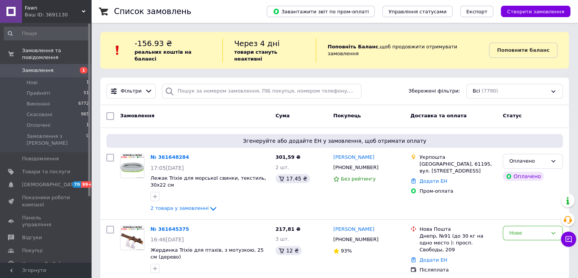
click at [48, 67] on span "Замовлення" at bounding box center [38, 70] width 32 height 7
click at [60, 67] on span "Замовлення" at bounding box center [46, 70] width 48 height 7
click at [41, 168] on span "Товари та послуги" at bounding box center [46, 171] width 48 height 7
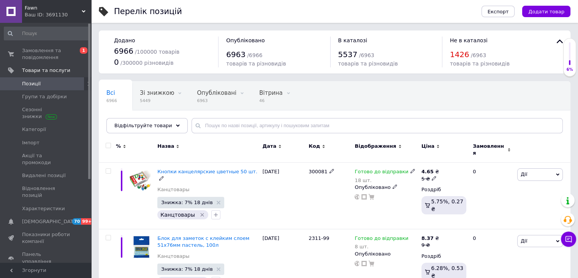
drag, startPoint x: 213, startPoint y: 167, endPoint x: 231, endPoint y: 170, distance: 18.1
click at [213, 168] on span "Кнопки канцелярские цветные 50 шт." at bounding box center [207, 171] width 100 height 6
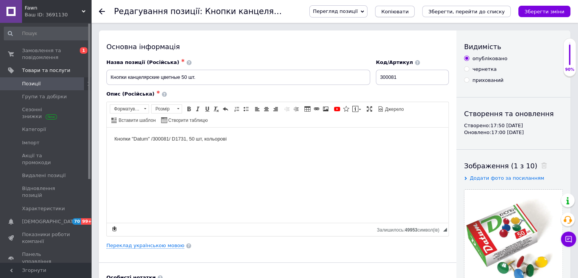
click at [409, 11] on span "Копіювати" at bounding box center [394, 12] width 27 height 6
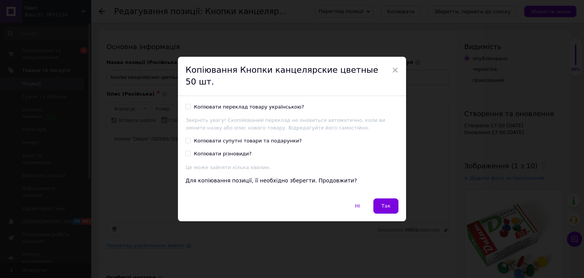
click at [271, 103] on div "Копіювати переклад товару українською?" at bounding box center [249, 106] width 110 height 7
click at [190, 104] on input "Копіювати переклад товару українською?" at bounding box center [188, 106] width 5 height 5
checkbox input "true"
click at [386, 204] on button "Так" at bounding box center [385, 205] width 25 height 15
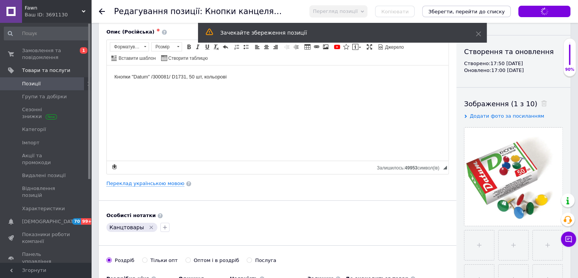
scroll to position [114, 0]
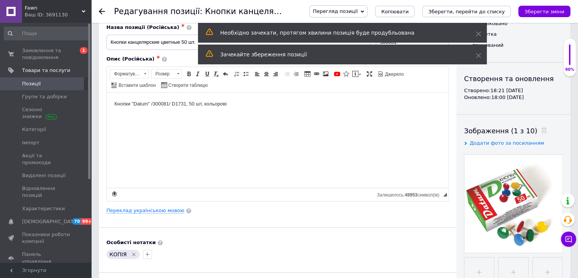
scroll to position [76, 0]
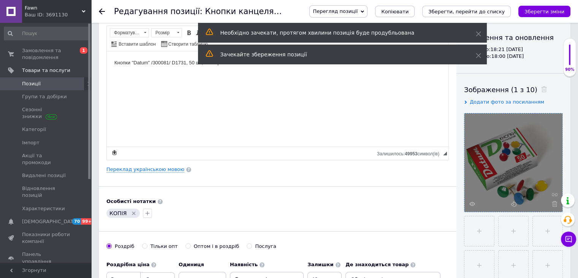
drag, startPoint x: 555, startPoint y: 201, endPoint x: 546, endPoint y: 196, distance: 9.9
click at [555, 201] on icon at bounding box center [555, 204] width 6 height 6
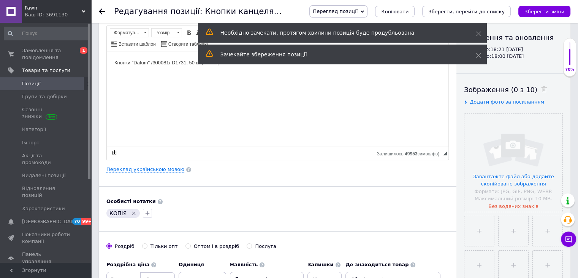
click at [403, 200] on div "Особисті нотатки" at bounding box center [277, 201] width 343 height 7
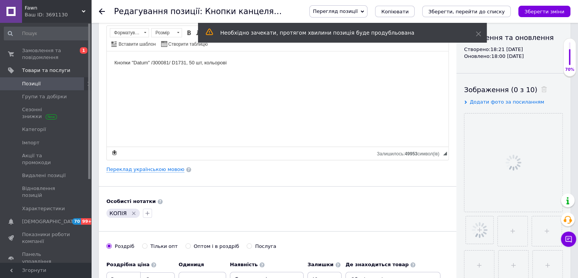
click at [369, 186] on div "Основна інформація Назва позиції (Російська) ✱ Кнопки канцелярские цветные 50 ш…" at bounding box center [278, 183] width 358 height 459
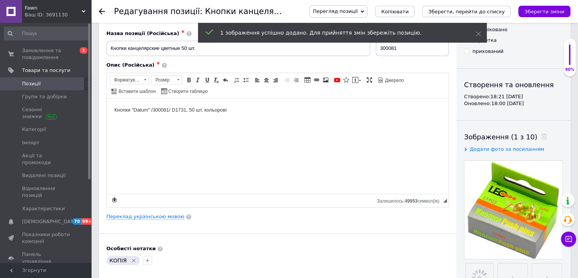
scroll to position [0, 0]
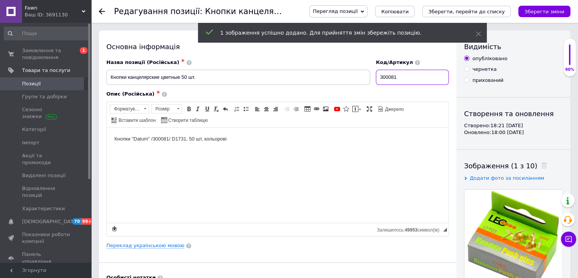
drag, startPoint x: 376, startPoint y: 75, endPoint x: 335, endPoint y: 81, distance: 41.0
click at [337, 76] on div "Назва позиції (Російська) ✱ Кнопки канцелярские цветные 50 шт. Код/Артикул 3000…" at bounding box center [278, 72] width 348 height 32
type input "L1902"
click at [151, 245] on link "Переклад українською мовою" at bounding box center [145, 245] width 78 height 6
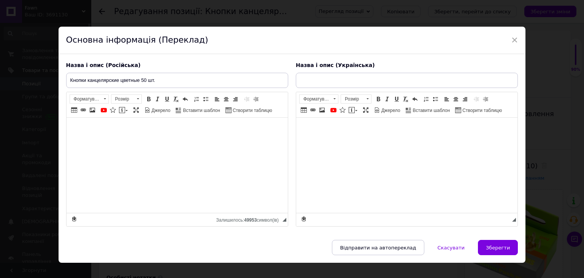
type input "Кнопки канцелярські кольорові 50 шт"
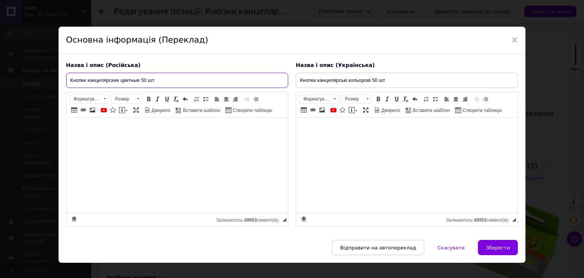
drag, startPoint x: 140, startPoint y: 80, endPoint x: 121, endPoint y: 79, distance: 19.1
click at [121, 79] on input "Кнопки канцелярские цветные 50 шт." at bounding box center [177, 80] width 222 height 15
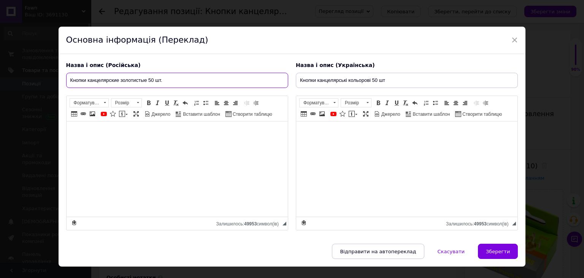
type input "Кнопки канцелярские золотистые 50 шт."
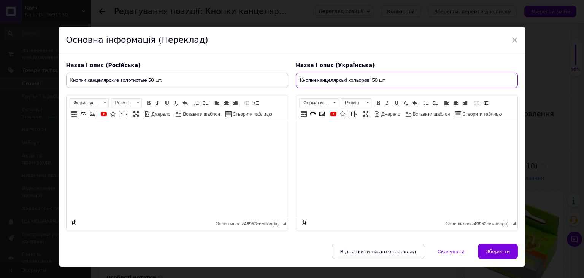
drag, startPoint x: 370, startPoint y: 79, endPoint x: 347, endPoint y: 79, distance: 22.8
click at [347, 79] on input "Кнопки канцелярські кольорові 50 шт" at bounding box center [407, 80] width 222 height 15
type input "Кнопки канцелярські золотисті 50 шт"
drag, startPoint x: 354, startPoint y: 76, endPoint x: 248, endPoint y: 78, distance: 106.5
click at [245, 75] on div "Назва і опис (Російська) Кнопки канцелярские золотистые 50 шт. Кнопки "Datum" /…" at bounding box center [292, 146] width 460 height 176
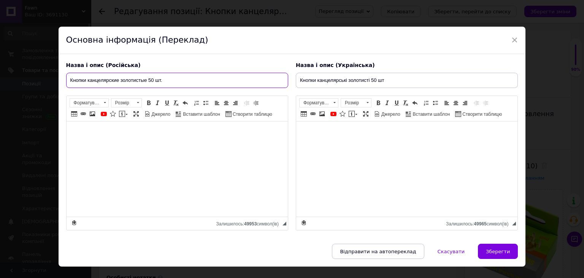
drag, startPoint x: 50, startPoint y: 76, endPoint x: 0, endPoint y: 75, distance: 50.2
click at [0, 75] on div "× Основна інформація (Переклад) Назва і опис (Російська) Кнопки канцелярские зо…" at bounding box center [292, 139] width 584 height 278
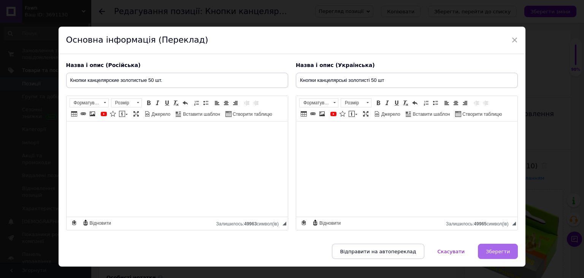
click at [498, 244] on button "Зберегти" at bounding box center [498, 250] width 40 height 15
type input "Кнопки канцелярские золотистые 50 шт."
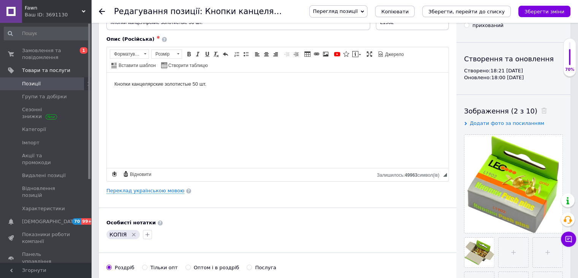
scroll to position [114, 0]
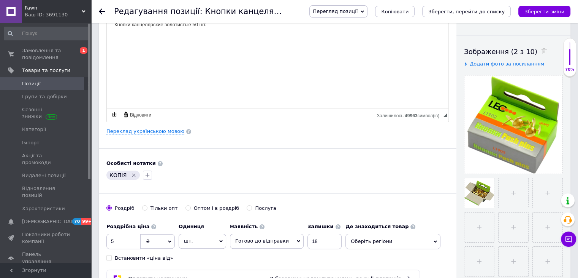
drag, startPoint x: 203, startPoint y: 174, endPoint x: 132, endPoint y: 174, distance: 70.3
click at [202, 174] on div "КОПІЯ" at bounding box center [278, 175] width 346 height 12
click at [132, 175] on icon "Видалити мітку" at bounding box center [134, 175] width 6 height 6
click at [112, 174] on icon "button" at bounding box center [111, 175] width 4 height 4
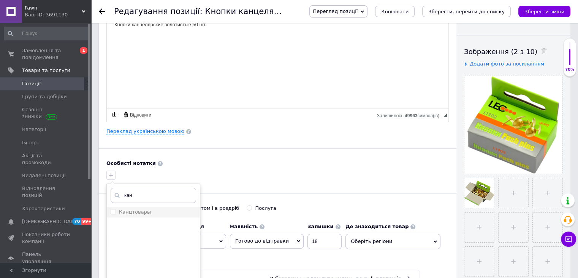
type input "кан"
click at [155, 211] on div "Канцтовары" at bounding box center [154, 211] width 86 height 7
checkbox input "true"
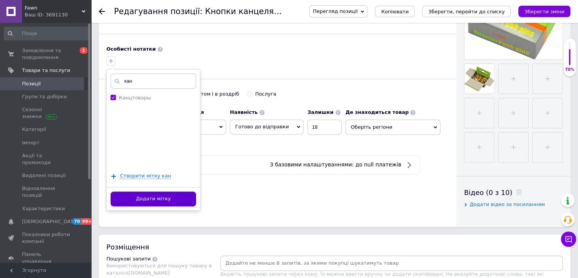
drag, startPoint x: 175, startPoint y: 198, endPoint x: 268, endPoint y: 213, distance: 94.4
click at [175, 198] on button "Додати мітку" at bounding box center [154, 198] width 86 height 15
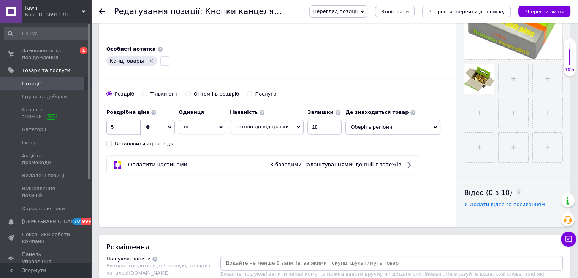
click at [268, 213] on div "Основна інформація Назва позиції (Російська) ✱ Кнопки канцелярские золотистые 5…" at bounding box center [278, 14] width 358 height 424
drag, startPoint x: 110, startPoint y: 126, endPoint x: 94, endPoint y: 127, distance: 16.4
click at [100, 126] on div "Основна інформація Назва позиції (Російська) ✱ Кнопки канцелярские золотистые 5…" at bounding box center [278, 14] width 358 height 424
click at [212, 203] on div "Основна інформація Назва позиції (Російська) ✱ Кнопки канцелярские золотистые 5…" at bounding box center [278, 14] width 358 height 424
drag, startPoint x: 272, startPoint y: 125, endPoint x: 260, endPoint y: 128, distance: 12.5
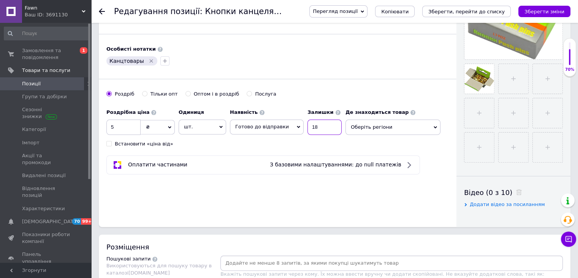
click at [260, 128] on div "Наявність [PERSON_NAME] до відправки В наявності Немає в наявності Під замовлен…" at bounding box center [286, 120] width 112 height 30
type input "10"
click at [370, 130] on span "Оберіть регіони" at bounding box center [393, 126] width 95 height 15
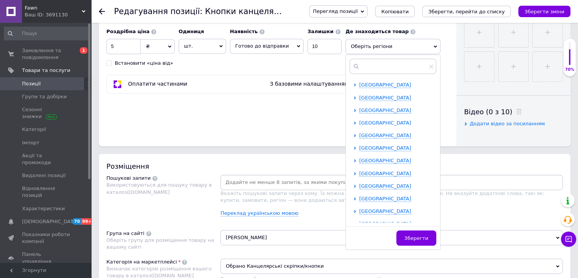
scroll to position [266, 0]
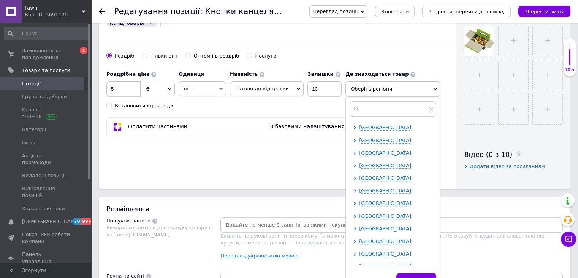
click at [354, 227] on icon at bounding box center [355, 228] width 3 height 3
click at [359, 238] on input "checkbox" at bounding box center [361, 240] width 5 height 5
checkbox input "true"
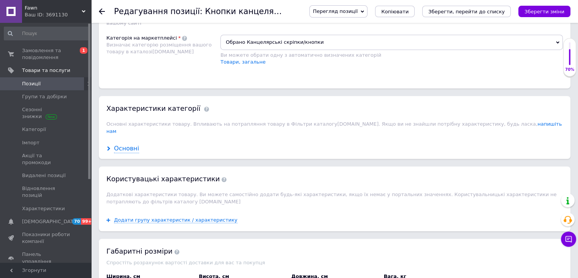
click at [130, 144] on div "Основні" at bounding box center [126, 148] width 25 height 9
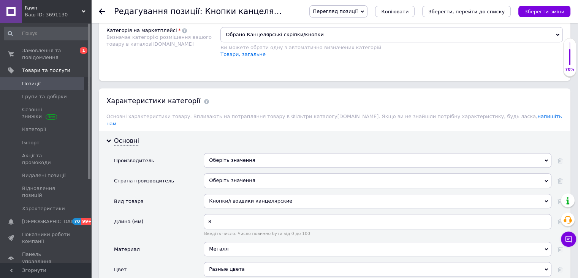
scroll to position [570, 0]
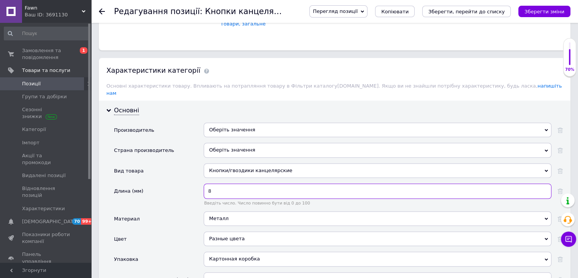
drag, startPoint x: 199, startPoint y: 175, endPoint x: 191, endPoint y: 174, distance: 8.1
click at [191, 174] on div "Производитель Оберіть значення Страна производитель Оберіть значення Вид товара…" at bounding box center [338, 210] width 449 height 177
click at [168, 200] on div "Длина (мм)" at bounding box center [159, 197] width 90 height 28
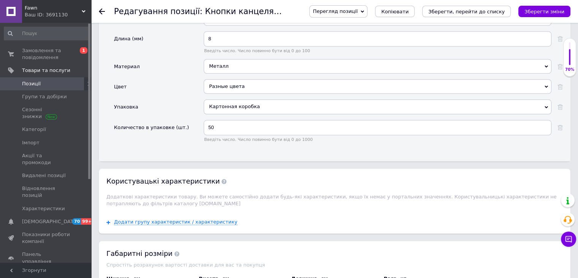
scroll to position [608, 0]
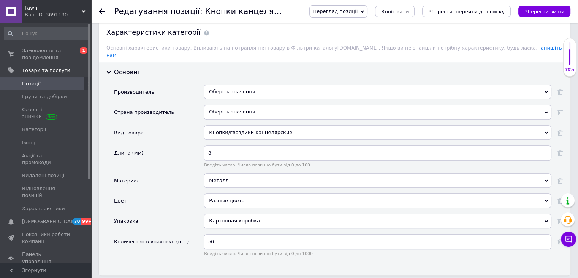
click at [238, 193] on div "Разные цвета" at bounding box center [378, 200] width 348 height 14
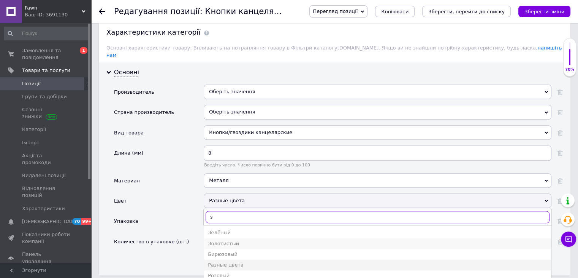
type input "з"
click at [232, 240] on div "Золотистый" at bounding box center [378, 243] width 340 height 7
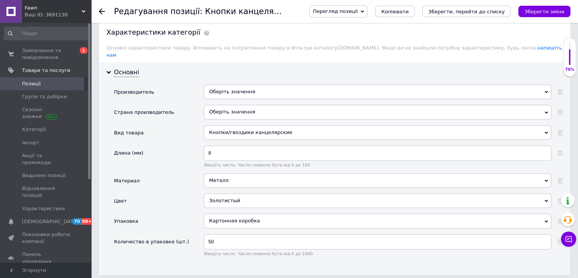
click at [182, 213] on div "Упаковка" at bounding box center [159, 223] width 90 height 20
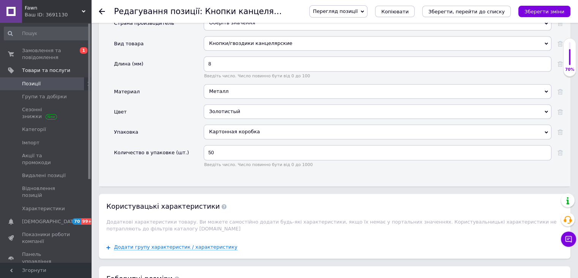
scroll to position [684, 0]
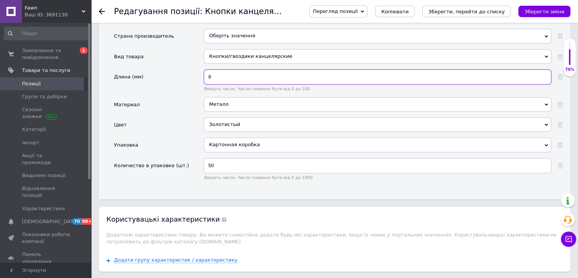
drag, startPoint x: 219, startPoint y: 69, endPoint x: 165, endPoint y: 71, distance: 54.4
click at [166, 70] on div "Длина (мм) 8 Введіть число. Число повинно бути від 0 до 100" at bounding box center [338, 83] width 449 height 28
type input "9"
click at [182, 104] on div "Материал" at bounding box center [159, 107] width 90 height 20
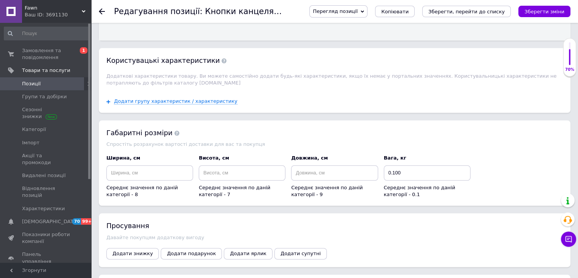
scroll to position [912, 0]
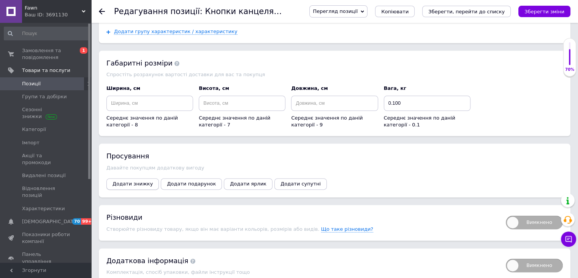
click at [121, 181] on span "Додати знижку" at bounding box center [133, 184] width 40 height 6
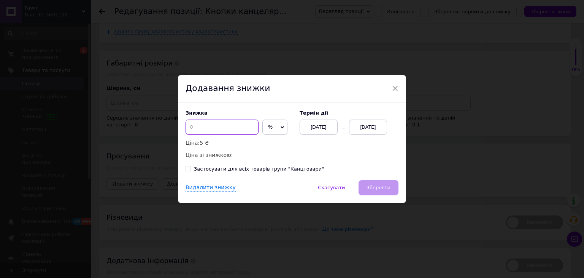
click at [211, 129] on input at bounding box center [222, 126] width 73 height 15
type input "7"
click at [373, 127] on div "[DATE]" at bounding box center [368, 126] width 38 height 15
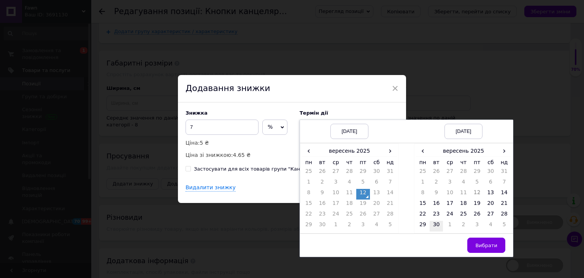
click at [430, 223] on td "30" at bounding box center [437, 226] width 14 height 11
click at [477, 242] on span "Вибрати" at bounding box center [486, 245] width 22 height 6
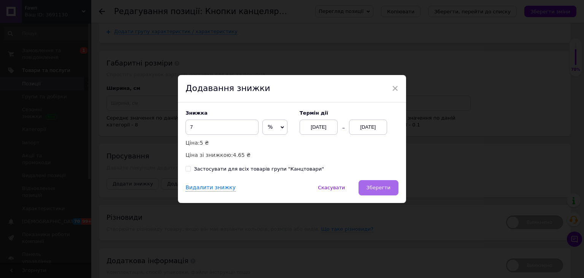
click at [379, 186] on span "Зберегти" at bounding box center [379, 187] width 24 height 6
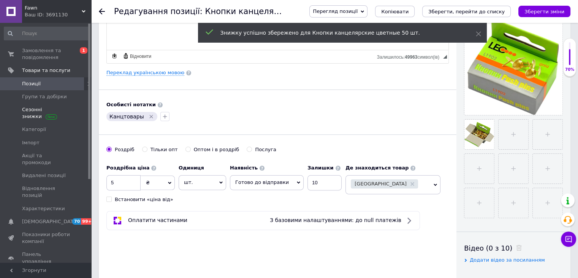
scroll to position [152, 0]
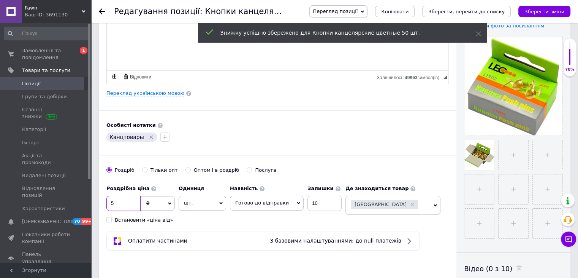
drag, startPoint x: 124, startPoint y: 206, endPoint x: 109, endPoint y: 205, distance: 14.8
click at [109, 205] on input "5" at bounding box center [123, 202] width 34 height 15
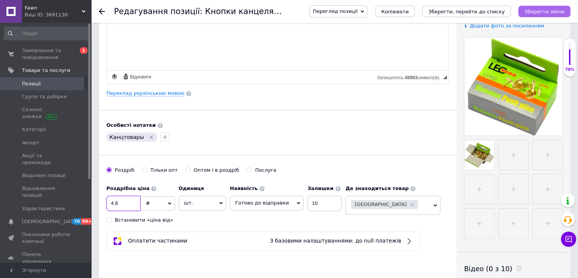
type input "4.8"
click at [547, 13] on icon "Зберегти зміни" at bounding box center [545, 12] width 40 height 6
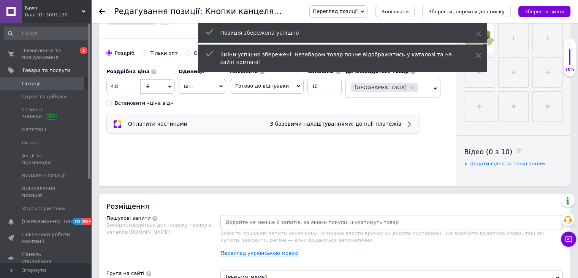
scroll to position [239, 0]
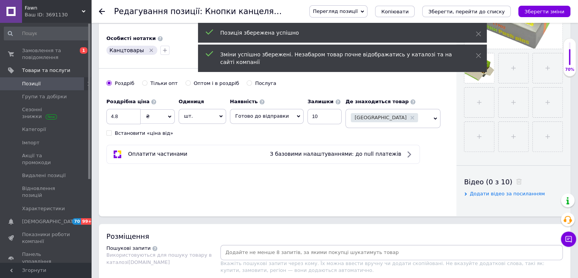
click at [57, 82] on span "Позиції" at bounding box center [46, 83] width 48 height 7
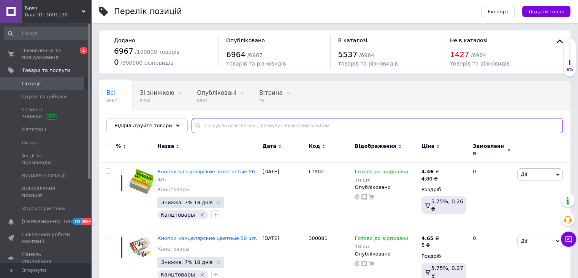
click at [212, 124] on input "text" at bounding box center [377, 125] width 371 height 15
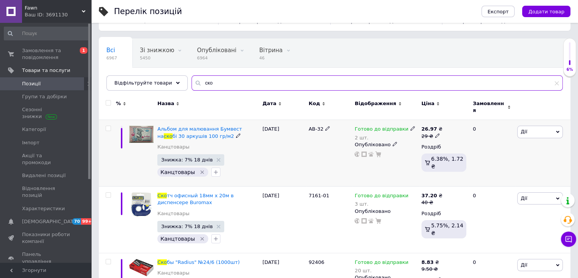
scroll to position [79, 0]
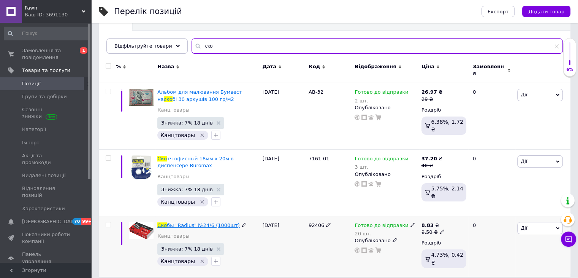
type input "ско"
click at [199, 222] on span "бы "Radius" №24/6 (1000шт)" at bounding box center [203, 225] width 73 height 6
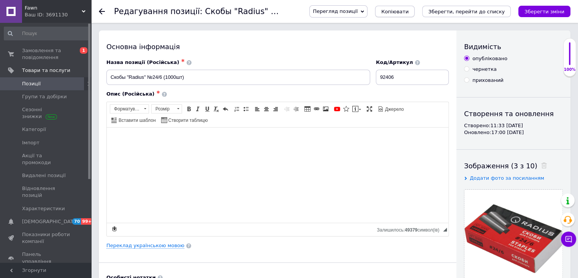
click at [409, 13] on span "Копіювати" at bounding box center [394, 12] width 27 height 6
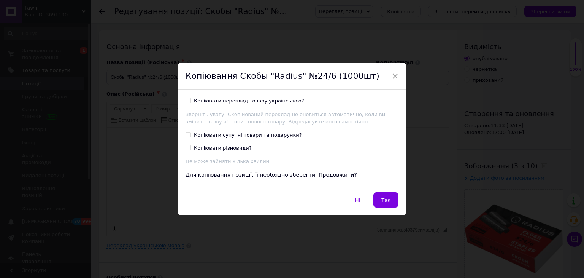
click at [271, 102] on div "Копіювати переклад товару українською?" at bounding box center [249, 100] width 110 height 7
click at [190, 102] on input "Копіювати переклад товару українською?" at bounding box center [188, 100] width 5 height 5
checkbox input "true"
click at [382, 202] on span "Так" at bounding box center [385, 200] width 9 height 6
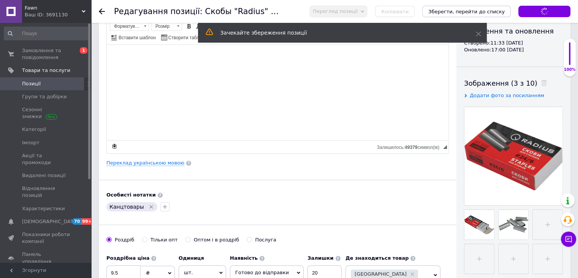
scroll to position [114, 0]
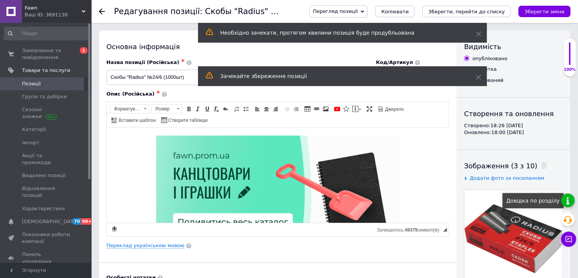
scroll to position [76, 0]
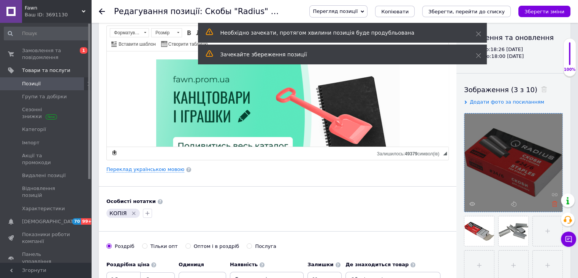
click at [554, 202] on icon at bounding box center [555, 204] width 6 height 6
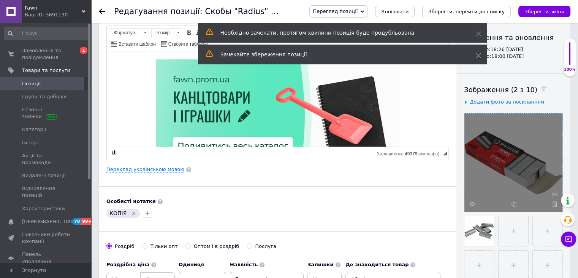
click at [555, 205] on icon at bounding box center [555, 204] width 6 height 6
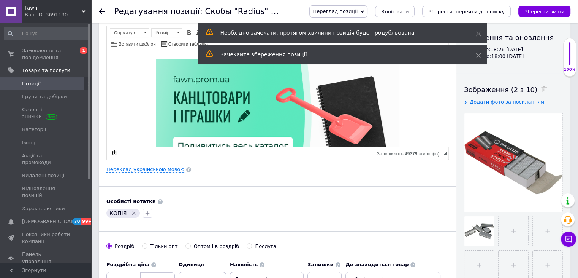
click at [394, 204] on div "Особисті нотатки КОПІЯ" at bounding box center [277, 208] width 343 height 21
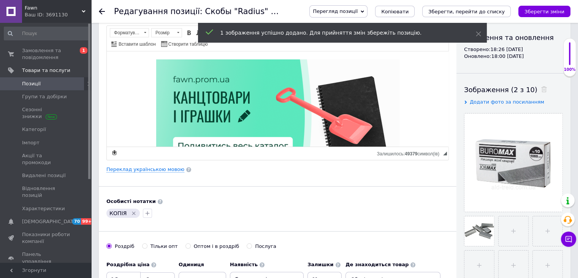
click at [380, 214] on div "КОПІЯ" at bounding box center [278, 213] width 346 height 12
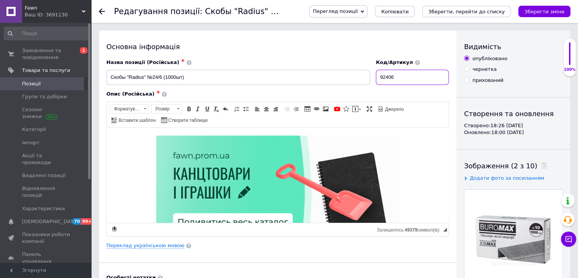
drag, startPoint x: 403, startPoint y: 77, endPoint x: 333, endPoint y: 79, distance: 70.0
click at [334, 79] on div "Назва позиції (Російська) ✱ Скобы "Radius" №24/6 (1000шт) Код/Артикул 92406" at bounding box center [278, 72] width 348 height 32
type input "2326668126"
click at [144, 242] on link "Переклад українською мовою" at bounding box center [145, 245] width 78 height 6
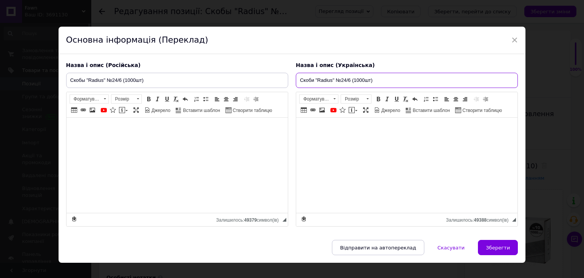
drag, startPoint x: 308, startPoint y: 79, endPoint x: 286, endPoint y: 81, distance: 21.4
click at [286, 81] on div "Назва і опис (Російська) Скобы "Radius" №24/6 (1000шт) Описание: Скоби "Radius"…" at bounding box center [292, 144] width 460 height 173
paste input "для степлера Buromax №10"
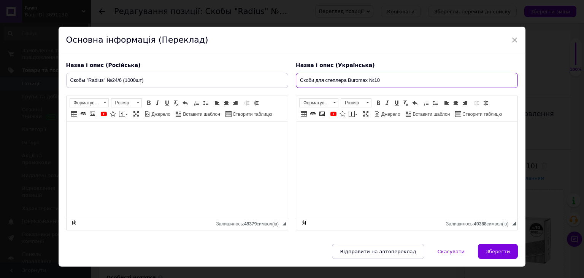
type input "Скоби для степлера Buromax №10"
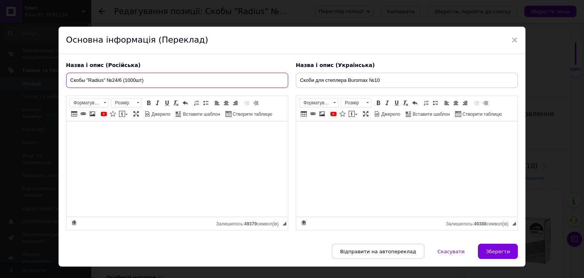
drag, startPoint x: 197, startPoint y: 81, endPoint x: 68, endPoint y: 82, distance: 128.9
click at [68, 82] on input "Скобы "Radius" №24/6 (1000шт)" at bounding box center [177, 80] width 222 height 15
paste input "и для степлера Buromax №10"
type input "Скоби для степлера Buromax №10"
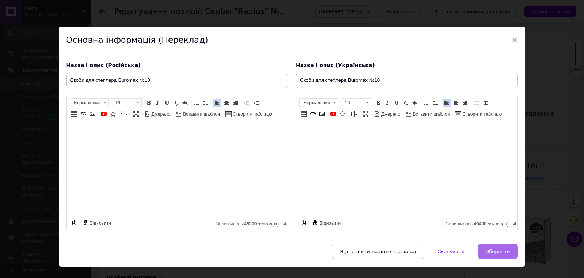
click at [495, 249] on span "Зберегти" at bounding box center [498, 251] width 24 height 6
type input "Скоби для степлера Buromax №10"
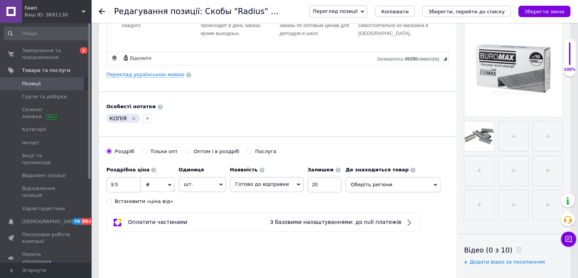
scroll to position [228, 0]
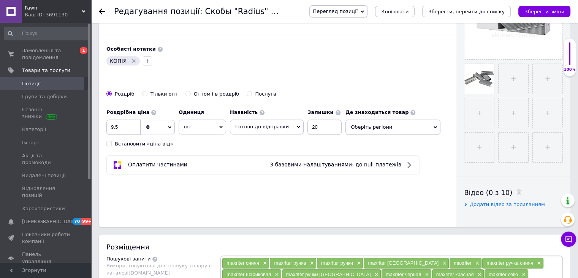
click at [133, 59] on icon "Видалити мітку" at bounding box center [133, 60] width 3 height 3
click at [113, 62] on icon "button" at bounding box center [111, 61] width 6 height 6
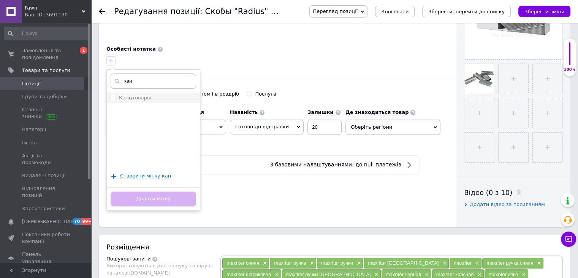
type input "кан"
click at [153, 97] on div "Канцтовары" at bounding box center [154, 97] width 86 height 7
checkbox input "true"
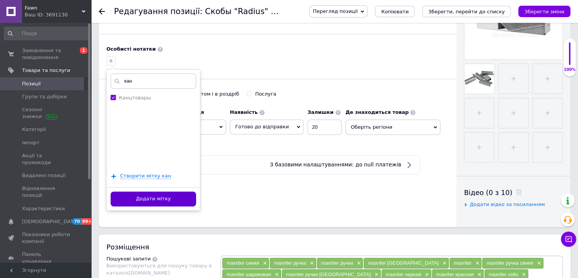
click at [157, 195] on button "Додати мітку" at bounding box center [154, 198] width 86 height 15
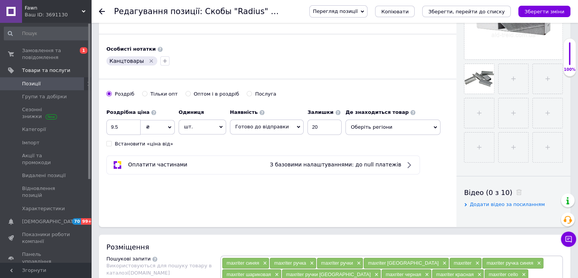
click at [208, 203] on div "Основна інформація Назва позиції (Російська) ✱ Скоби для степлера Buromax №10 К…" at bounding box center [278, 14] width 358 height 424
drag, startPoint x: 119, startPoint y: 124, endPoint x: 101, endPoint y: 126, distance: 18.4
click at [101, 126] on div "Основна інформація Назва позиції (Російська) ✱ Скоби для степлера Buromax №10 К…" at bounding box center [278, 14] width 358 height 424
type input "7"
drag, startPoint x: 313, startPoint y: 128, endPoint x: 303, endPoint y: 128, distance: 9.9
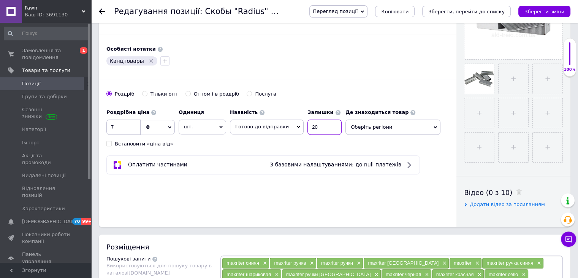
click at [308, 128] on input "20" at bounding box center [325, 126] width 34 height 15
type input "6"
click at [349, 122] on span "Оберіть регіони" at bounding box center [393, 126] width 95 height 15
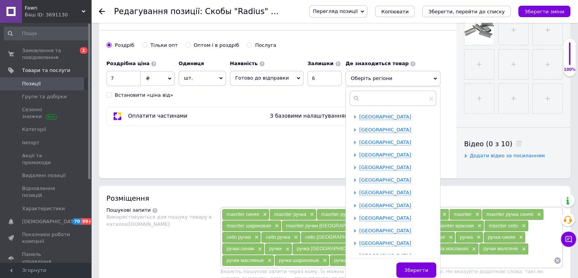
scroll to position [304, 0]
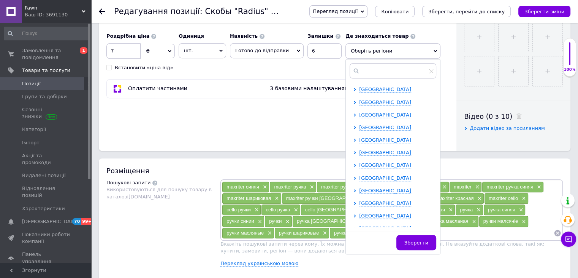
click at [354, 190] on div at bounding box center [357, 190] width 6 height 7
click at [354, 189] on icon at bounding box center [355, 190] width 3 height 3
click at [359, 200] on input "checkbox" at bounding box center [361, 202] width 5 height 5
checkbox input "true"
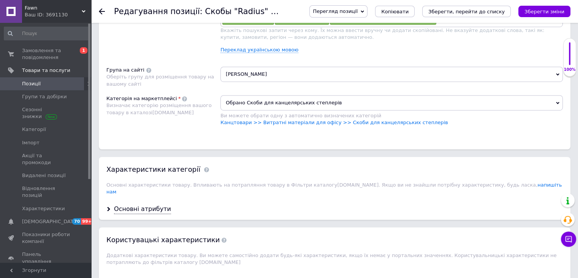
scroll to position [570, 0]
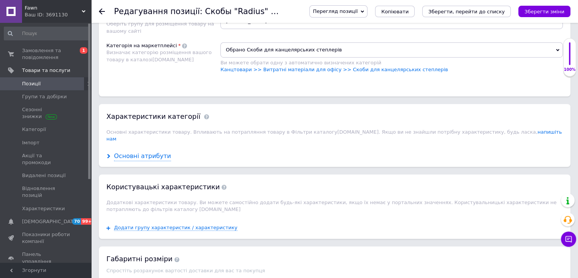
click at [143, 152] on div "Основні атрибути" at bounding box center [142, 156] width 57 height 9
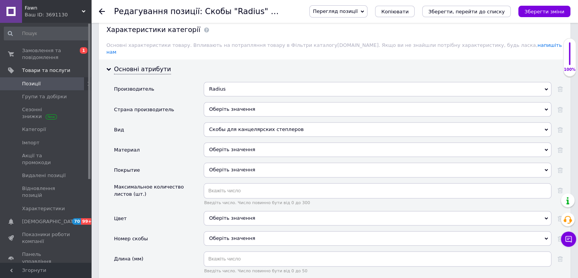
scroll to position [684, 0]
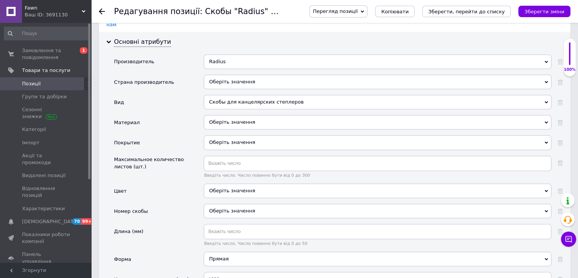
click at [246, 54] on div "Radius" at bounding box center [378, 61] width 348 height 14
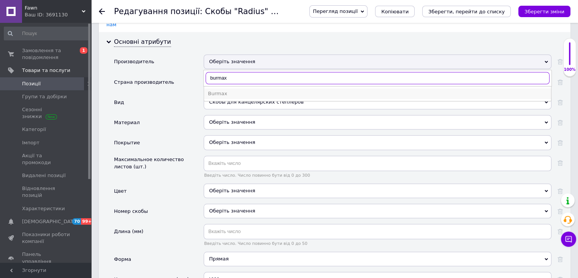
type input "burmax"
click at [227, 90] on div "Burmax" at bounding box center [378, 93] width 340 height 7
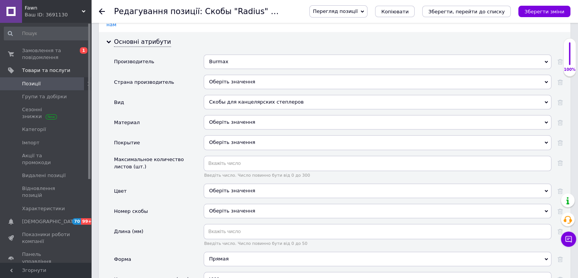
click at [241, 54] on div "Burmax" at bounding box center [378, 61] width 348 height 14
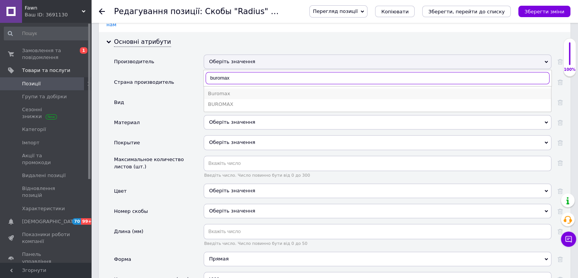
type input "buromax"
click at [228, 90] on div "Buromax" at bounding box center [378, 93] width 340 height 7
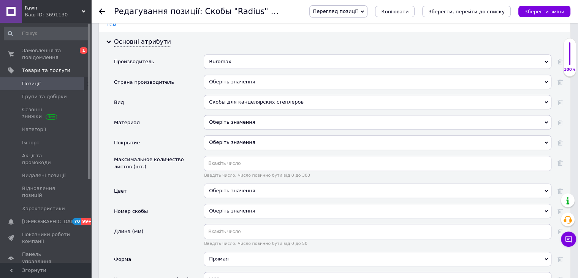
click at [186, 95] on div "Вид" at bounding box center [159, 105] width 90 height 20
click at [236, 75] on div "Оберіть значення" at bounding box center [378, 82] width 348 height 14
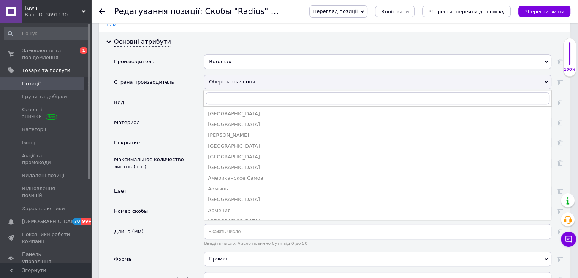
click at [250, 75] on div "Оберіть значення" at bounding box center [378, 82] width 348 height 14
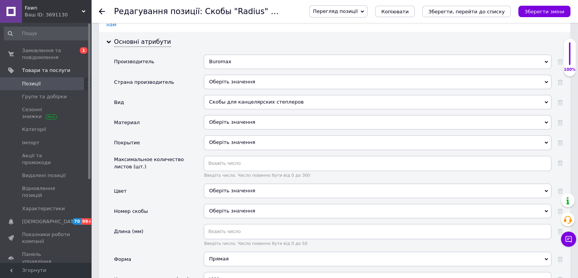
click at [235, 117] on div "Оберіть значення" at bounding box center [378, 122] width 348 height 14
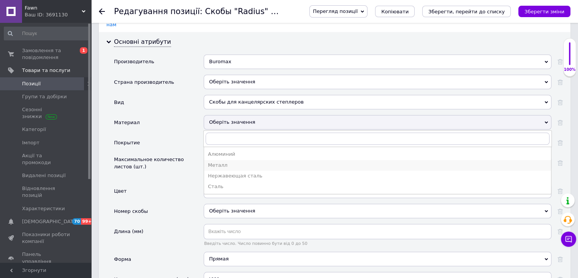
click at [227, 162] on div "Металл" at bounding box center [378, 165] width 340 height 7
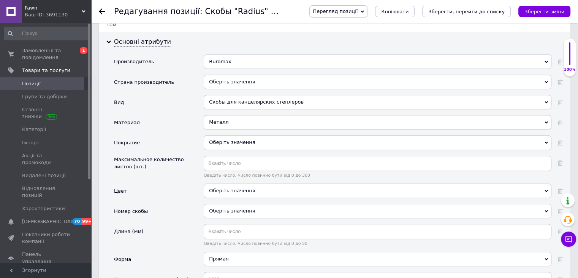
click at [232, 135] on div "Оберіть значення" at bounding box center [378, 142] width 348 height 14
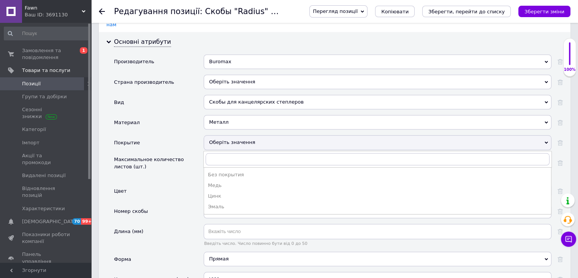
click at [195, 135] on div "Покрытие" at bounding box center [159, 145] width 90 height 20
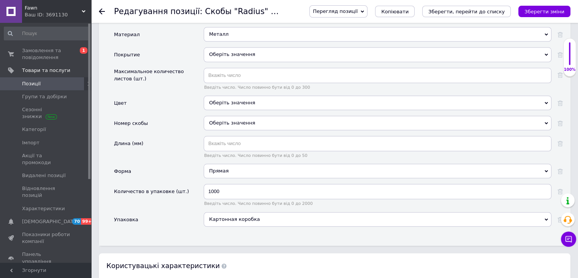
scroll to position [760, 0]
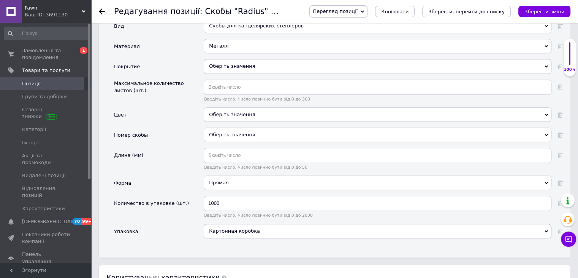
click at [235, 128] on div "Оберіть значення" at bounding box center [378, 134] width 348 height 14
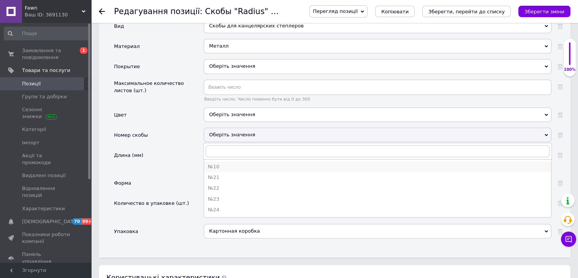
click at [226, 163] on div "№10" at bounding box center [378, 166] width 340 height 7
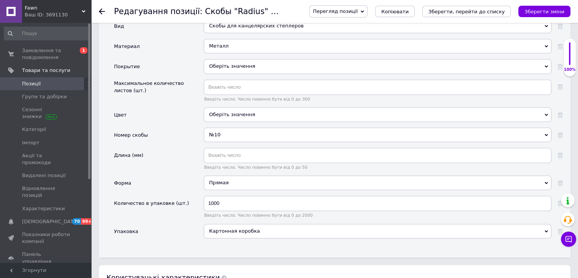
click at [183, 127] on div "Номер скобы" at bounding box center [159, 137] width 90 height 20
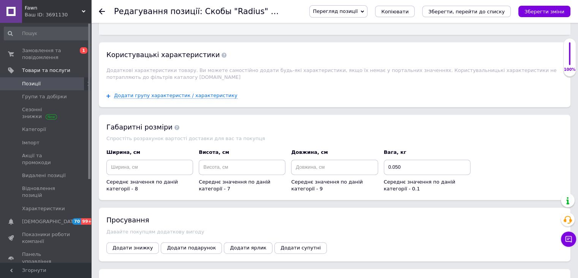
scroll to position [988, 0]
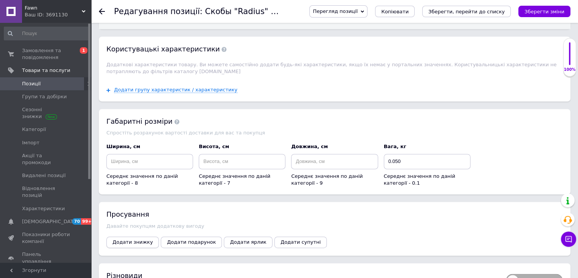
click at [123, 239] on span "Додати знижку" at bounding box center [133, 242] width 40 height 6
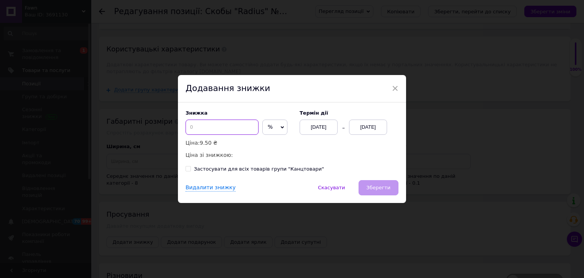
click at [233, 129] on input at bounding box center [222, 126] width 73 height 15
type input "7"
click at [383, 124] on div "[DATE]" at bounding box center [368, 126] width 38 height 15
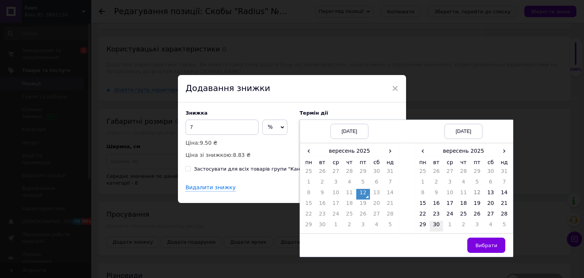
click at [438, 227] on td "30" at bounding box center [437, 226] width 14 height 11
click at [490, 246] on span "Вибрати" at bounding box center [486, 245] width 22 height 6
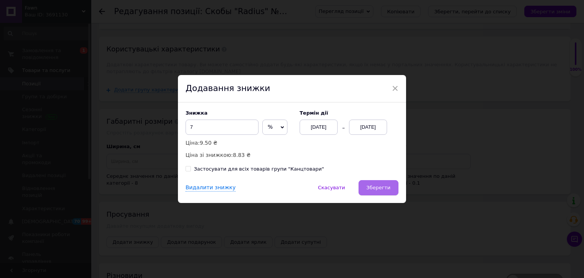
click at [386, 184] on span "Зберегти" at bounding box center [379, 187] width 24 height 6
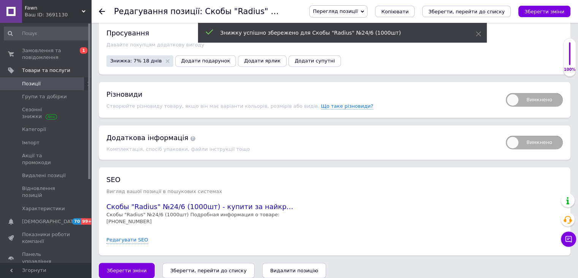
scroll to position [1170, 0]
click at [123, 267] on span "Зберегти зміни" at bounding box center [127, 270] width 40 height 6
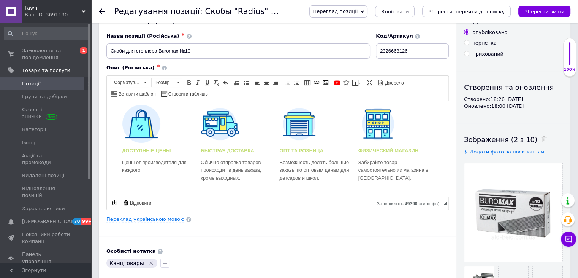
scroll to position [0, 0]
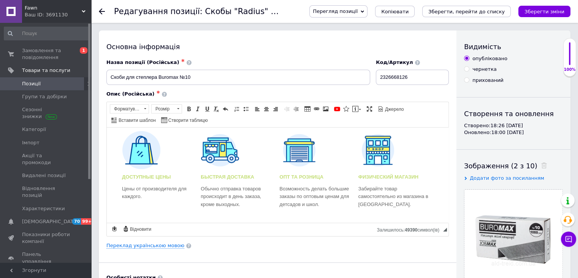
click at [56, 83] on span "Позиції" at bounding box center [46, 83] width 48 height 7
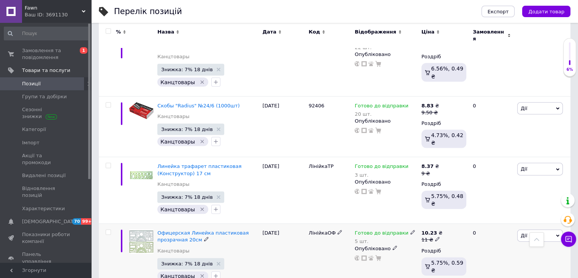
scroll to position [1597, 0]
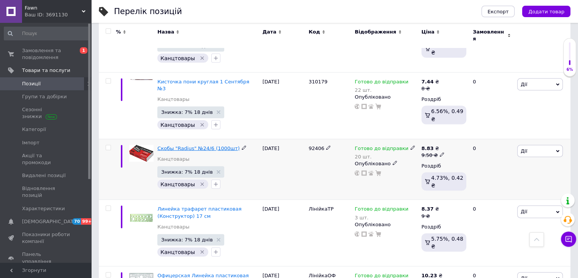
click at [192, 145] on span "Скобы "Radius" №24/6 (1000шт)" at bounding box center [198, 148] width 83 height 6
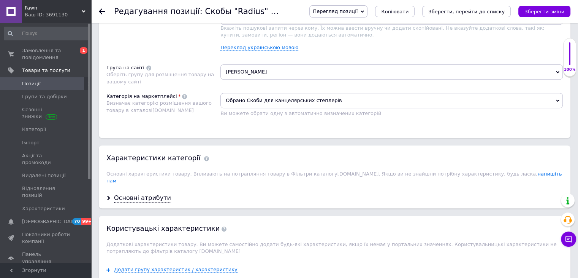
scroll to position [570, 0]
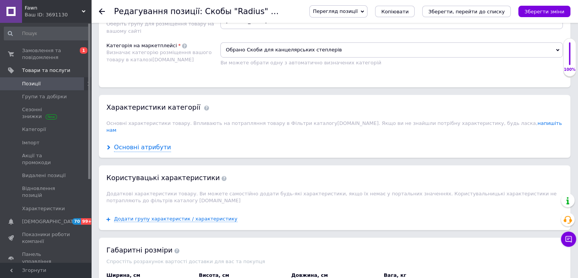
click at [148, 143] on div "Основні атрибути" at bounding box center [142, 147] width 57 height 9
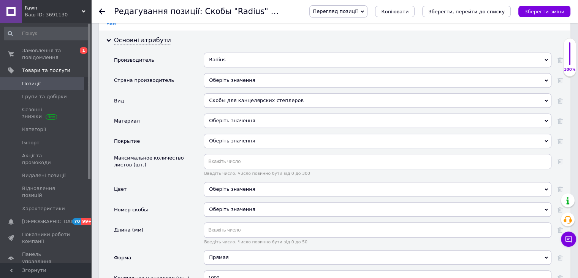
scroll to position [760, 0]
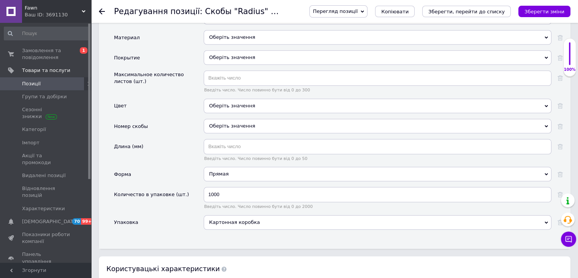
click at [227, 98] on div "Оберіть значення" at bounding box center [378, 105] width 348 height 14
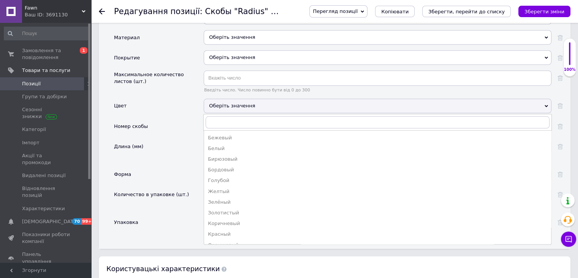
click at [176, 99] on div "Цвет" at bounding box center [159, 108] width 90 height 20
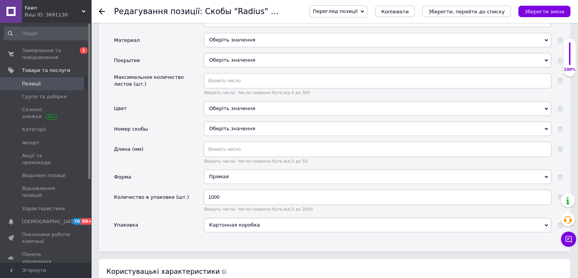
scroll to position [684, 0]
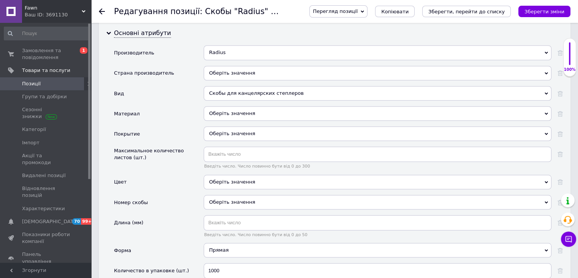
click at [228, 126] on div "Оберіть значення" at bounding box center [378, 133] width 348 height 14
click at [224, 106] on div "Оберіть значення" at bounding box center [378, 113] width 348 height 14
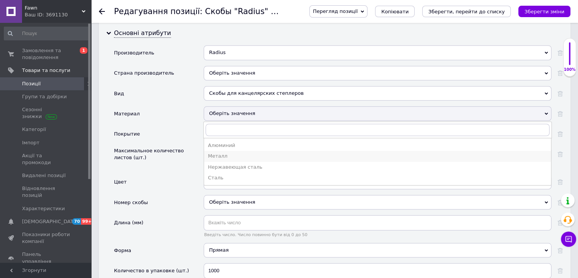
click at [227, 152] on div "Металл" at bounding box center [378, 155] width 340 height 7
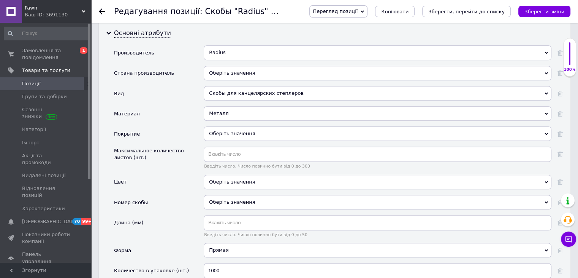
click at [179, 106] on div "Материал" at bounding box center [159, 116] width 90 height 20
click at [232, 90] on div "Скобы для канцелярских степлеров" at bounding box center [378, 93] width 348 height 14
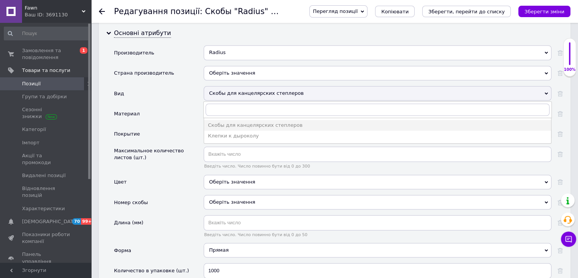
click at [246, 88] on div "Скобы для канцелярских степлеров" at bounding box center [378, 93] width 348 height 14
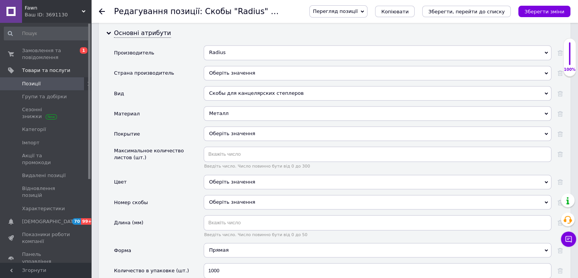
click at [224, 195] on div "Оберіть значення" at bounding box center [378, 202] width 348 height 14
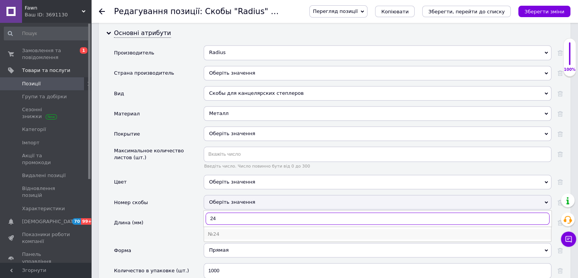
type input "24"
click at [228, 230] on div "№24" at bounding box center [378, 233] width 340 height 7
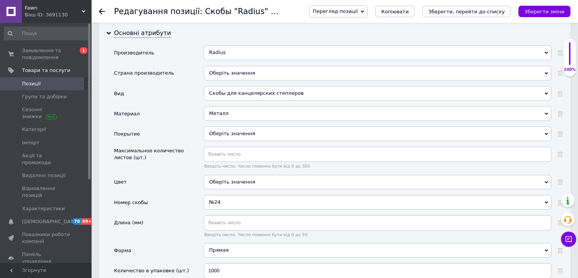
click at [187, 195] on div "Номер скобы" at bounding box center [159, 205] width 90 height 20
click at [549, 14] on icon "Зберегти зміни" at bounding box center [545, 12] width 40 height 6
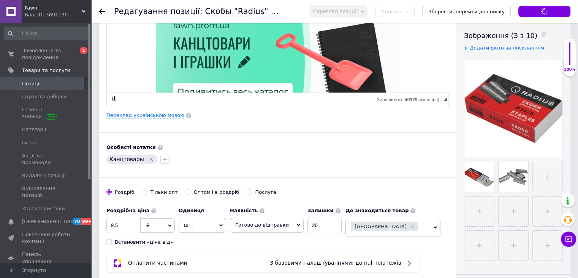
scroll to position [0, 0]
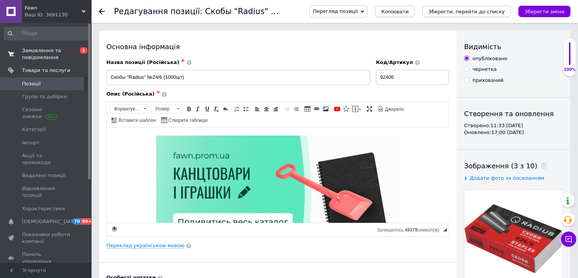
click at [73, 54] on span "0 1" at bounding box center [80, 54] width 21 height 14
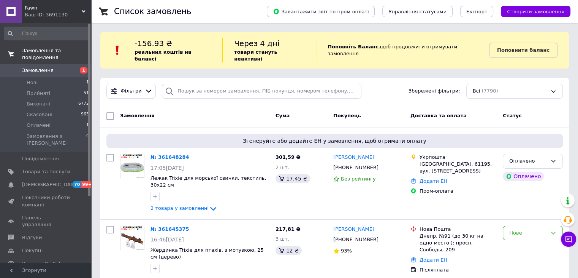
drag, startPoint x: 59, startPoint y: 155, endPoint x: 145, endPoint y: 43, distance: 141.5
click at [59, 168] on span "Товари та послуги" at bounding box center [46, 171] width 48 height 7
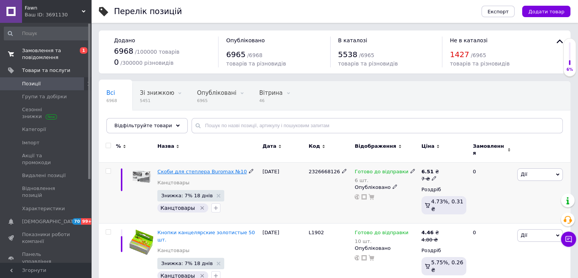
click at [187, 168] on span "Скоби для степлера Buromax №10" at bounding box center [201, 171] width 89 height 6
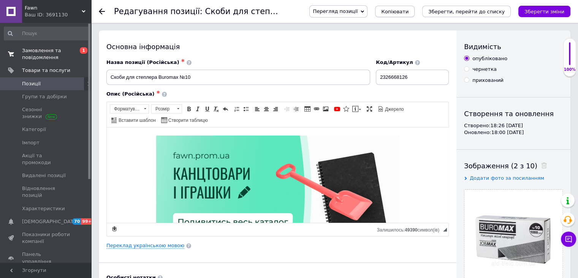
click at [409, 9] on span "Копіювати" at bounding box center [394, 12] width 27 height 6
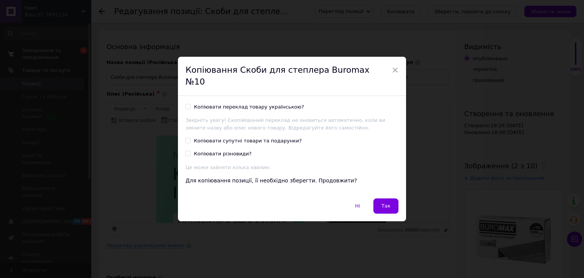
click at [251, 103] on div "Копіювати переклад товару українською?" at bounding box center [249, 106] width 110 height 7
click at [190, 104] on input "Копіювати переклад товару українською?" at bounding box center [188, 106] width 5 height 5
checkbox input "true"
click at [382, 203] on span "Так" at bounding box center [385, 206] width 9 height 6
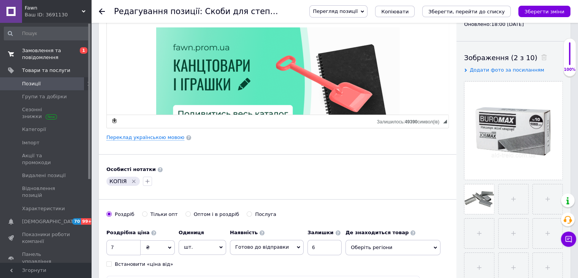
scroll to position [114, 0]
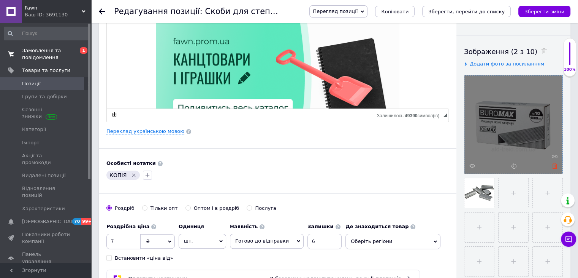
click at [557, 165] on use at bounding box center [555, 166] width 6 height 6
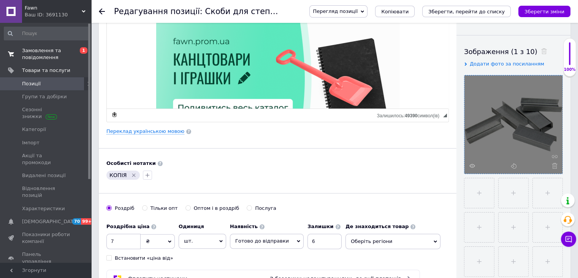
click at [555, 166] on use at bounding box center [555, 166] width 6 height 6
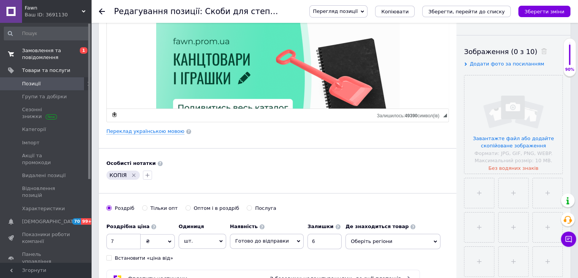
click at [371, 162] on div "Особисті нотатки" at bounding box center [277, 163] width 343 height 7
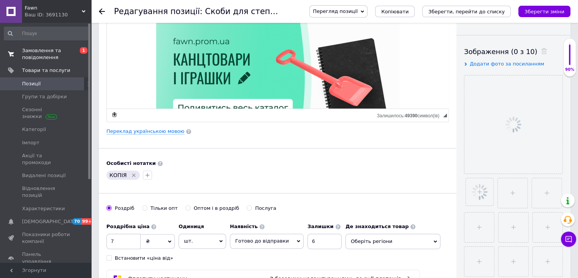
click at [363, 160] on div "Особисті нотатки" at bounding box center [277, 163] width 343 height 7
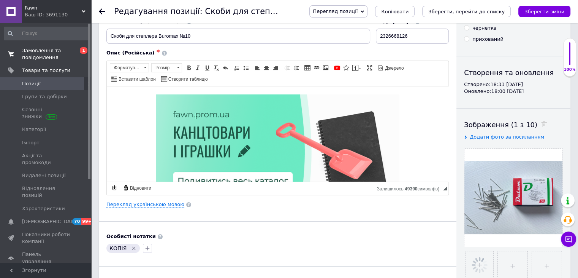
scroll to position [0, 0]
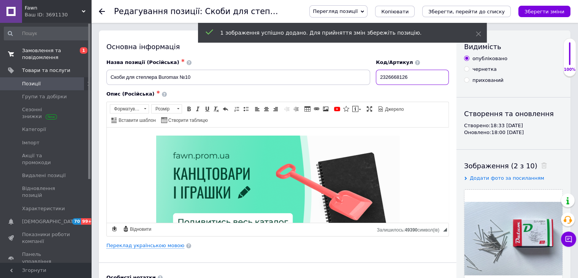
drag, startPoint x: 422, startPoint y: 71, endPoint x: 376, endPoint y: 73, distance: 45.3
click at [376, 73] on div "Назва позиції (Російська) ✱ Скоби для степлера Buromax №10 Код/Артикул 23266681…" at bounding box center [278, 72] width 348 height 32
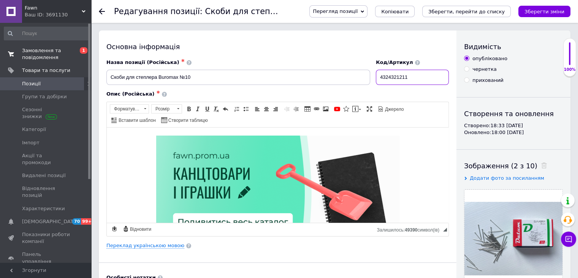
type input "4324321211"
click at [151, 248] on div "Основна інформація Назва позиції (Російська) ✱ Скоби для степлера Buromax №10 К…" at bounding box center [278, 242] width 358 height 424
click at [152, 245] on link "Переклад українською мовою" at bounding box center [145, 245] width 78 height 6
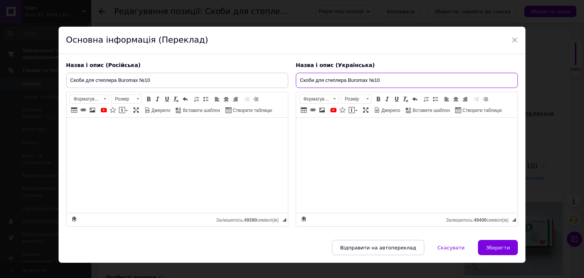
drag, startPoint x: 298, startPoint y: 73, endPoint x: 208, endPoint y: 72, distance: 89.4
click at [208, 72] on div "Назва і опис (Російська) Скоби для степлера Buromax №10 Описание: Скоби №10. Як…" at bounding box center [292, 144] width 460 height 173
paste input "пильки "Datum" /140184/D1740, 28 мм, 50 г."
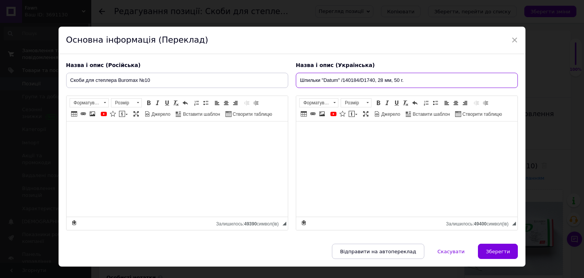
click at [321, 81] on input "Шпильки "Datum" /140184/D1740, 28 мм, 50 г." at bounding box center [407, 80] width 222 height 15
drag, startPoint x: 396, startPoint y: 79, endPoint x: 360, endPoint y: 79, distance: 36.5
click at [360, 79] on input "Шпильки Булавки "Datum" /140184/D1740, 28 мм, 50 г." at bounding box center [407, 80] width 222 height 15
drag, startPoint x: 392, startPoint y: 78, endPoint x: 265, endPoint y: 82, distance: 127.0
click at [296, 76] on input "Шпильки Булавки "Datum" 28 мм, 50 г." at bounding box center [407, 80] width 222 height 15
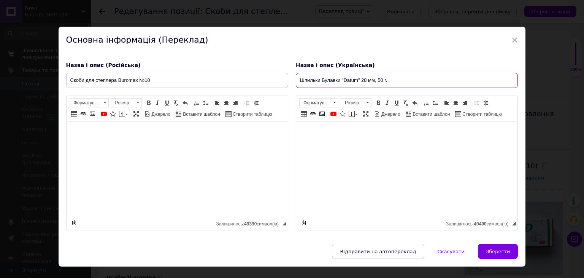
type input "Шпильки Булавки "Datum" 28 мм, 50 г."
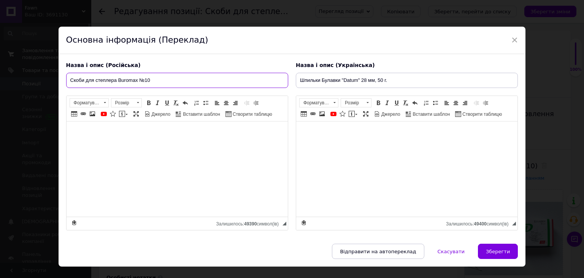
drag, startPoint x: 188, startPoint y: 83, endPoint x: 5, endPoint y: 85, distance: 182.5
click at [0, 86] on div "× Основна інформація (Переклад) Назва і опис (Російська) Скоби для степлера Bur…" at bounding box center [292, 139] width 584 height 278
paste input "пильки Булавки "Datum" 28 мм, 50 г."
type input "Шпильки Булавки "Datum" 28 мм, 50 г."
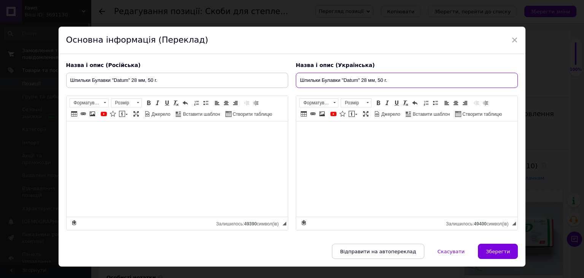
drag, startPoint x: 390, startPoint y: 76, endPoint x: 216, endPoint y: 76, distance: 173.7
click at [213, 74] on div "Назва і опис (Російська) Шпильки Булавки "Datum" 28 мм, 50 г. Описание: Скоби №…" at bounding box center [292, 146] width 460 height 176
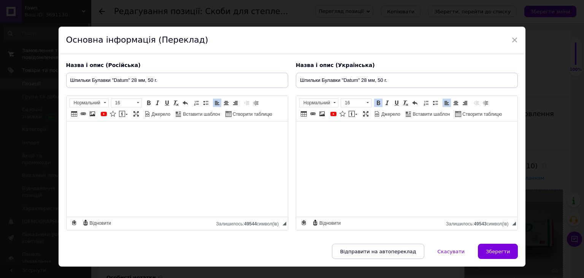
drag, startPoint x: 504, startPoint y: 251, endPoint x: 498, endPoint y: 252, distance: 5.4
click at [503, 251] on span "Зберегти" at bounding box center [498, 251] width 24 height 6
type input "Шпильки Булавки "Datum" 28 мм, 50 г."
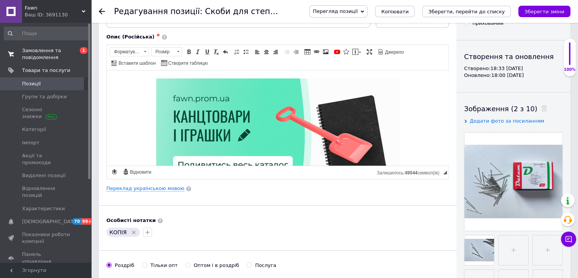
scroll to position [114, 0]
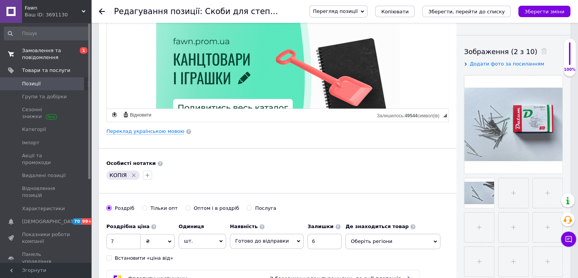
click at [132, 174] on icon "Видалити мітку" at bounding box center [133, 174] width 3 height 3
click at [114, 177] on button "button" at bounding box center [110, 174] width 9 height 9
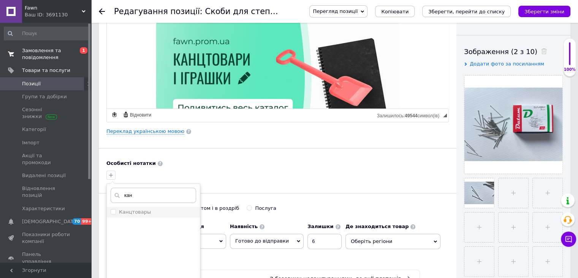
type input "кан"
click at [164, 210] on div "Канцтовары" at bounding box center [154, 211] width 86 height 7
checkbox input "true"
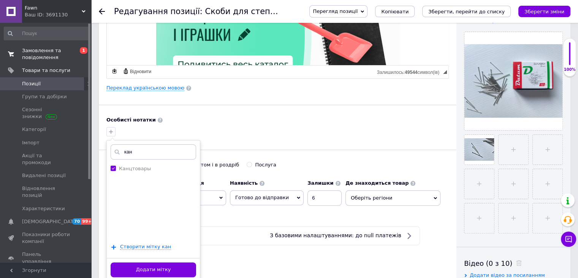
scroll to position [190, 0]
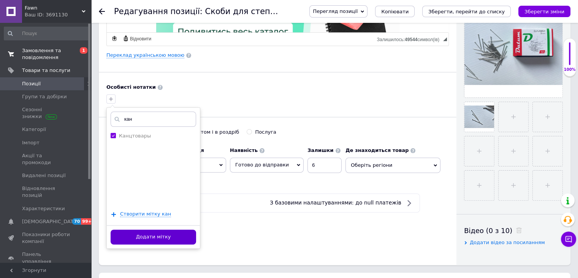
click at [166, 233] on button "Додати мітку" at bounding box center [154, 236] width 86 height 15
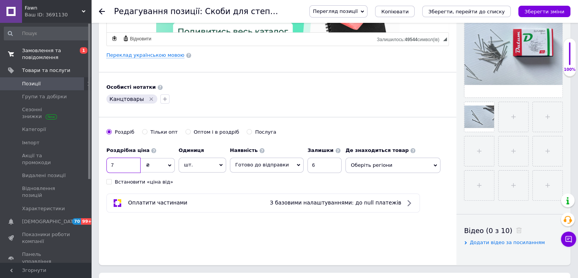
drag, startPoint x: 122, startPoint y: 160, endPoint x: 108, endPoint y: 161, distance: 13.7
click at [108, 161] on input "7" at bounding box center [123, 164] width 34 height 15
type input "8"
click at [308, 162] on input "6" at bounding box center [325, 164] width 34 height 15
drag, startPoint x: 309, startPoint y: 161, endPoint x: 297, endPoint y: 162, distance: 12.2
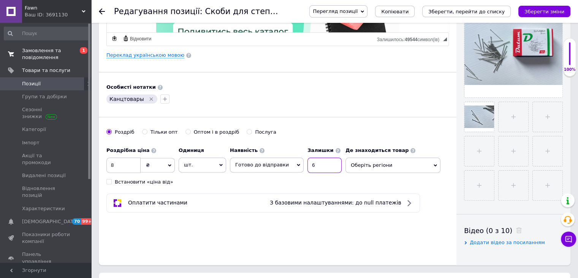
click at [297, 162] on div "Наявність Готово до відправки В наявності Немає в наявності Під замовлення Зали…" at bounding box center [286, 158] width 112 height 30
type input "10"
click at [400, 169] on span "Оберіть регіони" at bounding box center [393, 164] width 95 height 15
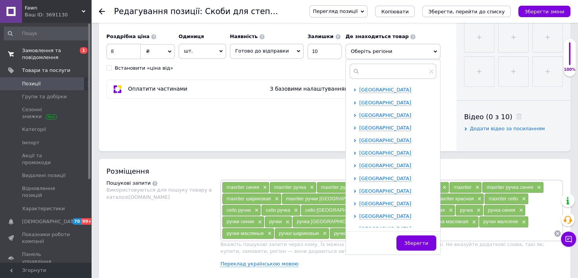
scroll to position [304, 0]
click at [354, 188] on div at bounding box center [357, 190] width 6 height 7
click at [354, 189] on icon at bounding box center [355, 190] width 3 height 3
click at [359, 200] on input "checkbox" at bounding box center [361, 202] width 5 height 5
checkbox input "true"
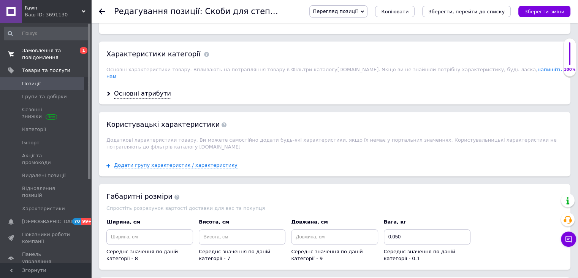
scroll to position [646, 0]
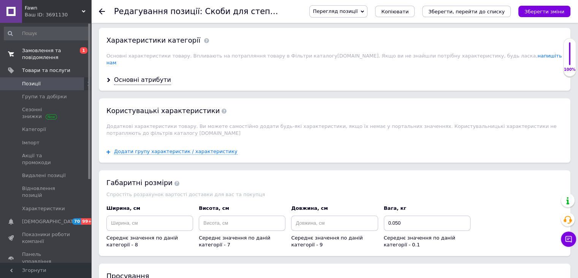
click at [137, 70] on div "Основні атрибути" at bounding box center [335, 80] width 472 height 20
click at [137, 76] on div "Основні атрибути" at bounding box center [142, 80] width 57 height 9
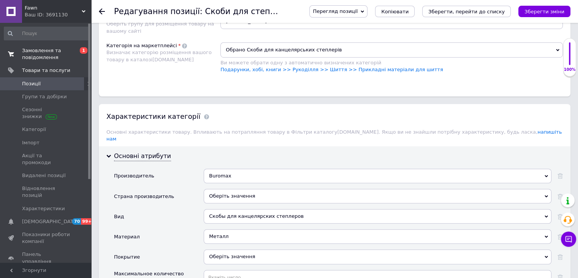
scroll to position [608, 0]
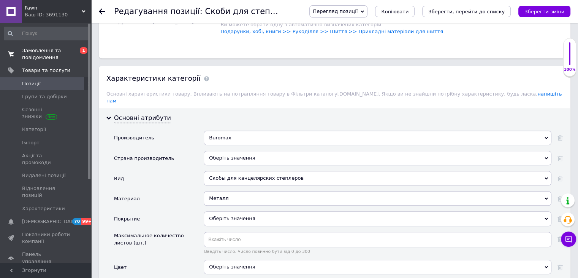
click at [233, 171] on div "Скобы для канцелярских степлеров" at bounding box center [378, 178] width 348 height 14
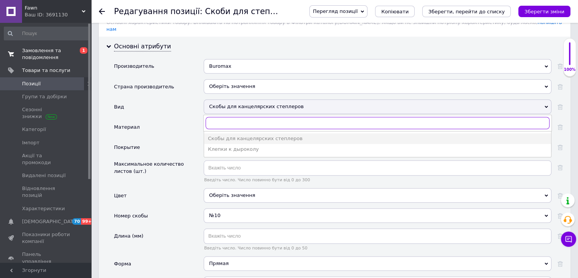
scroll to position [684, 0]
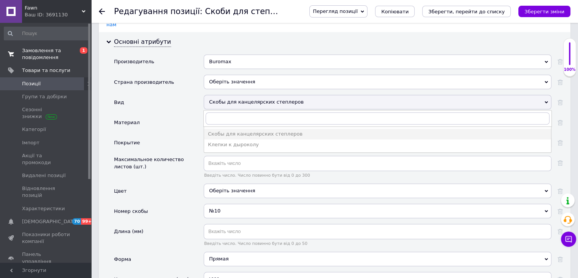
click at [175, 102] on div "Вид" at bounding box center [159, 105] width 90 height 20
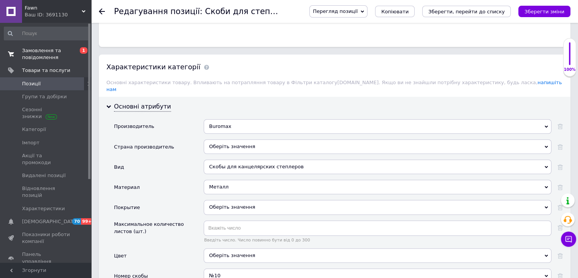
scroll to position [532, 0]
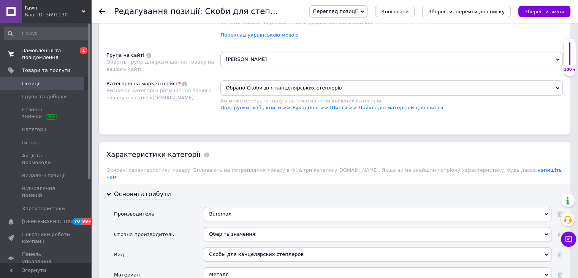
click at [279, 84] on span "Обрано Скоби для канцелярських степлерів" at bounding box center [392, 87] width 343 height 15
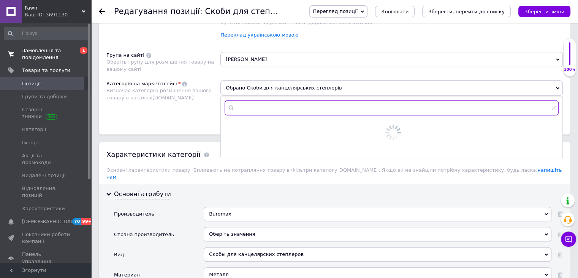
drag, startPoint x: 268, startPoint y: 100, endPoint x: 266, endPoint y: 105, distance: 5.2
click at [268, 101] on input "text" at bounding box center [392, 107] width 334 height 15
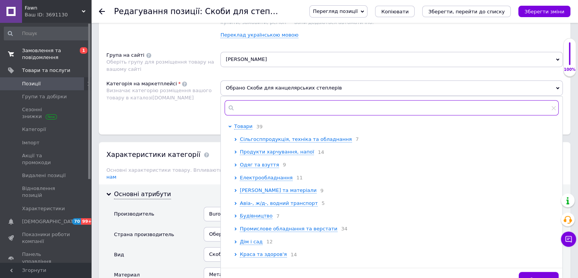
paste input "Канцелярські скріпки/кнопки"
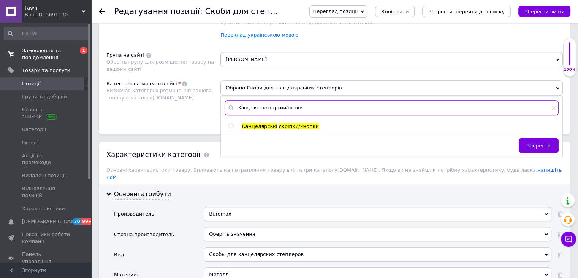
type input "Канцелярські скріпки/кнопки"
click at [230, 123] on input "radio" at bounding box center [230, 125] width 5 height 5
radio input "true"
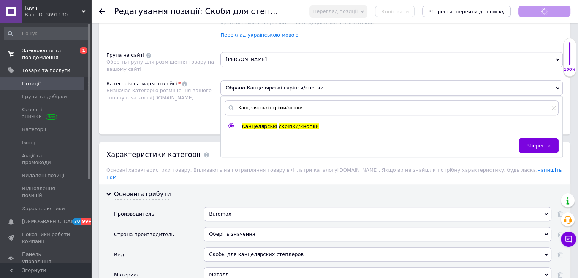
click at [197, 123] on div "Розміщення Пошукові запити Використовуються для пошуку товару в каталозі [DOMAI…" at bounding box center [335, 32] width 472 height 204
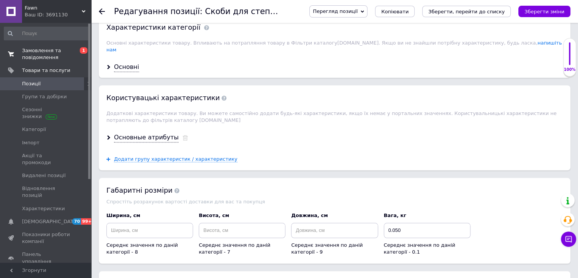
scroll to position [608, 0]
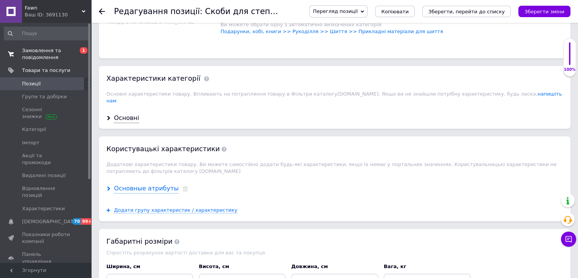
click at [160, 184] on div "Основные атрибуты" at bounding box center [146, 188] width 65 height 9
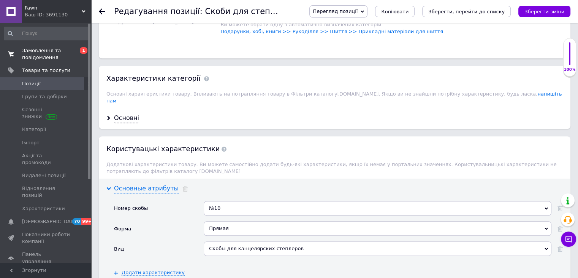
click at [159, 184] on div "Основные атрибуты" at bounding box center [146, 188] width 65 height 9
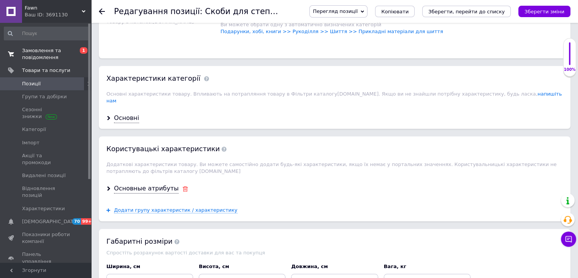
click at [182, 186] on icon at bounding box center [185, 188] width 6 height 5
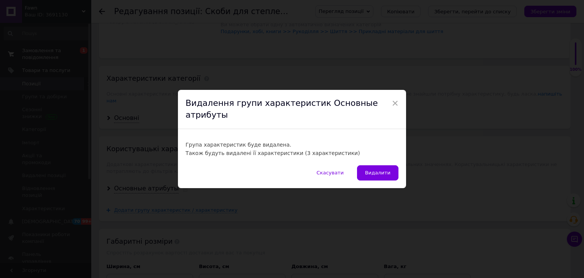
drag, startPoint x: 389, startPoint y: 168, endPoint x: 376, endPoint y: 168, distance: 12.9
click at [388, 170] on span "Видалити" at bounding box center [377, 173] width 25 height 6
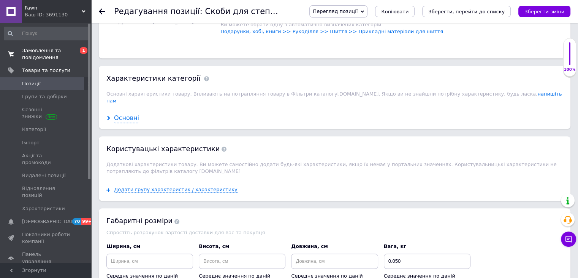
click at [129, 114] on div "Основні" at bounding box center [126, 118] width 25 height 9
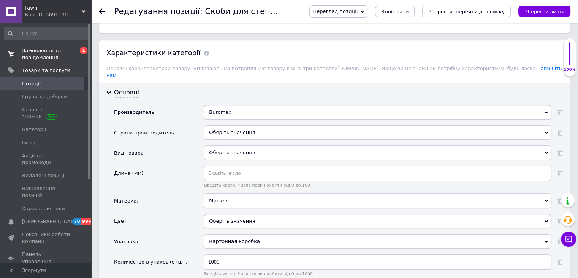
scroll to position [646, 0]
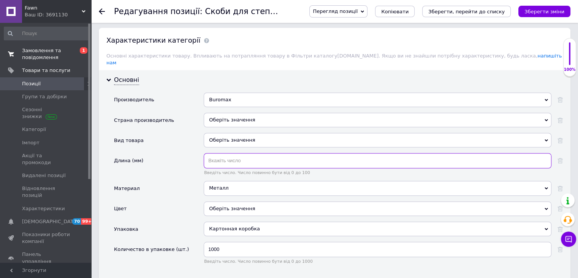
click at [225, 153] on input "text" at bounding box center [378, 160] width 348 height 15
type input "28"
click at [190, 155] on div "Длина (мм)" at bounding box center [159, 167] width 90 height 28
click at [227, 181] on div "Металл" at bounding box center [378, 188] width 348 height 14
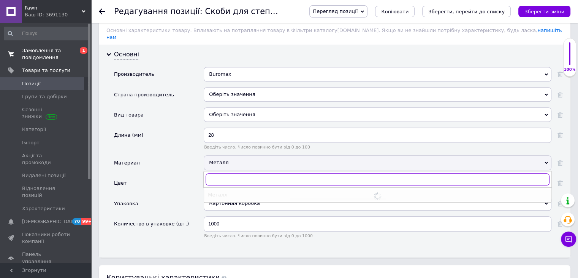
scroll to position [684, 0]
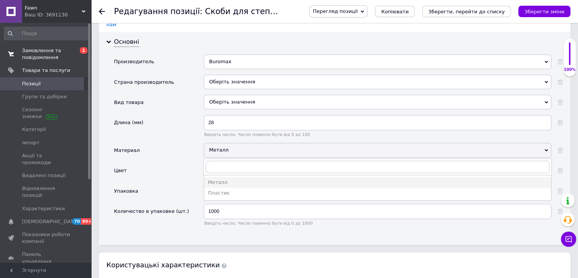
click at [187, 163] on div "Цвет" at bounding box center [159, 173] width 90 height 20
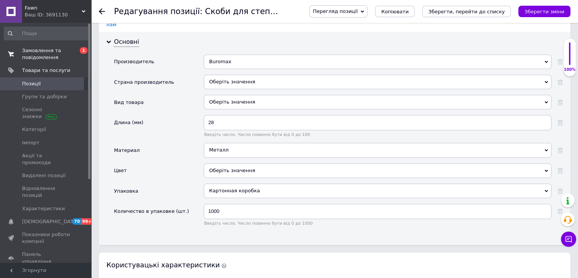
click at [221, 183] on div "Картонная коробка" at bounding box center [378, 190] width 348 height 14
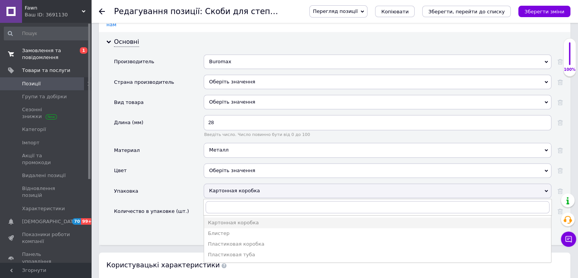
click at [190, 183] on div "Упаковка" at bounding box center [159, 193] width 90 height 20
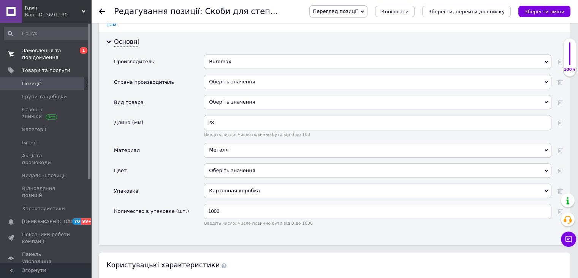
click at [228, 163] on div "Оберіть значення" at bounding box center [378, 170] width 348 height 14
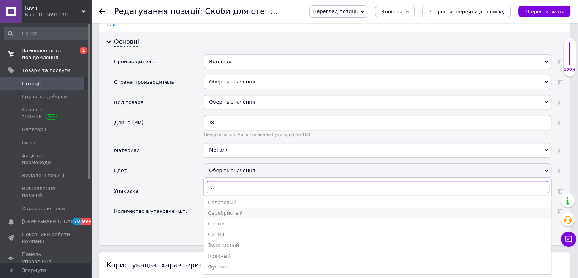
type input "с"
click at [222, 209] on div "Серебристый" at bounding box center [378, 212] width 340 height 7
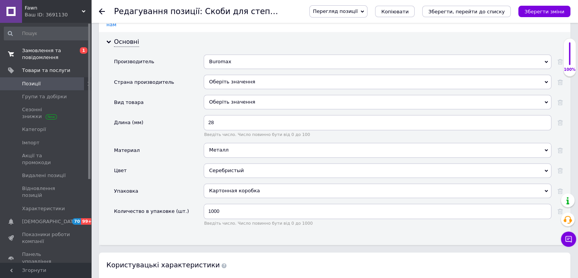
click at [179, 183] on div "Упаковка" at bounding box center [159, 193] width 90 height 20
click at [238, 95] on div "Оберіть значення" at bounding box center [378, 102] width 348 height 14
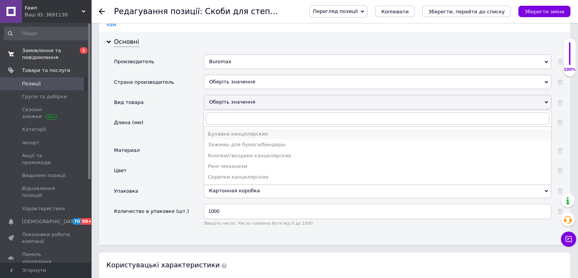
click at [255, 130] on div "Булавки канцелярские" at bounding box center [378, 133] width 340 height 7
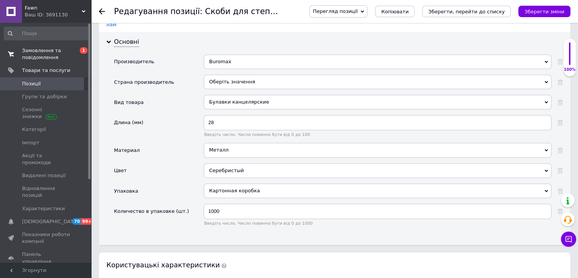
click at [190, 115] on div "Длина (мм)" at bounding box center [159, 129] width 90 height 28
click at [216, 95] on div "Булавки канцелярские" at bounding box center [378, 102] width 348 height 14
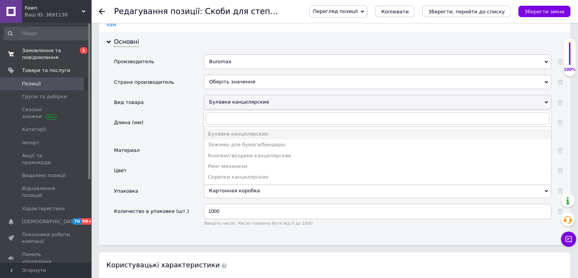
click at [219, 95] on div "Булавки канцелярские" at bounding box center [378, 102] width 348 height 14
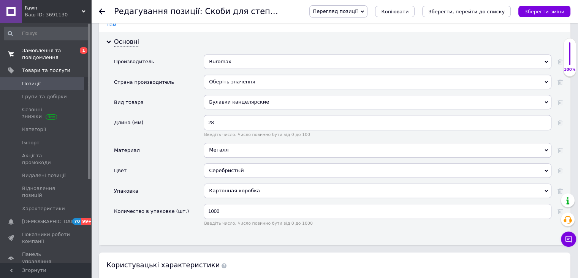
click at [190, 95] on div "Вид товара" at bounding box center [159, 105] width 90 height 20
click at [213, 75] on div "Оберіть значення" at bounding box center [378, 82] width 348 height 14
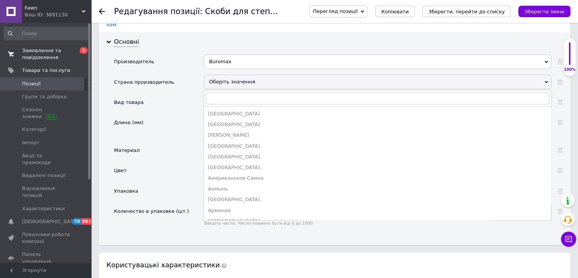
click at [222, 75] on div "Оберіть значення" at bounding box center [378, 82] width 348 height 14
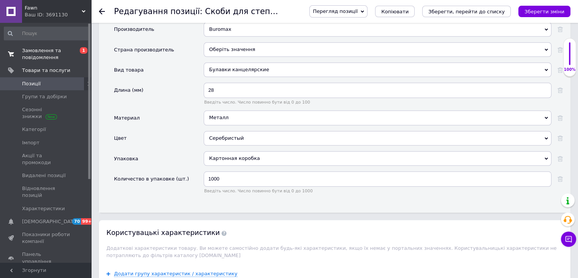
scroll to position [760, 0]
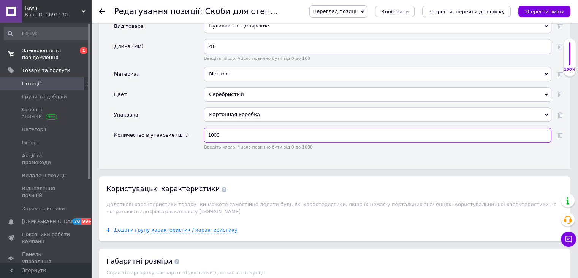
drag, startPoint x: 228, startPoint y: 126, endPoint x: 191, endPoint y: 128, distance: 37.7
click at [191, 128] on div "Количество в упаковке (шт.) 1000 Введіть число. Число повинно бути від 0 до 1000" at bounding box center [338, 141] width 449 height 28
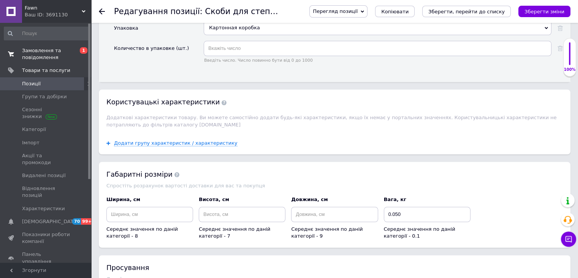
scroll to position [912, 0]
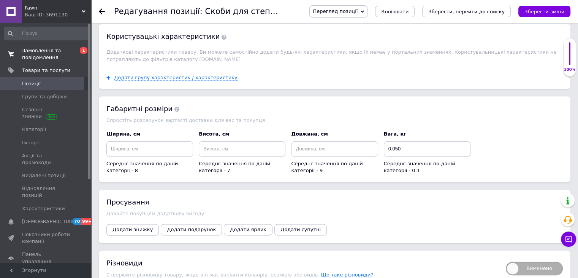
click at [128, 226] on span "Додати знижку" at bounding box center [133, 229] width 40 height 6
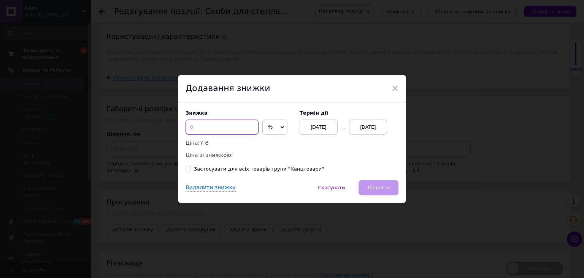
click at [210, 128] on input at bounding box center [222, 126] width 73 height 15
type input "7"
click at [360, 127] on div "[DATE]" at bounding box center [368, 126] width 38 height 15
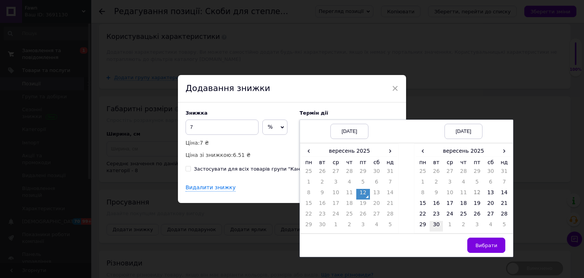
click at [432, 225] on td "30" at bounding box center [437, 226] width 14 height 11
click at [474, 244] on button "Вибрати" at bounding box center [486, 244] width 38 height 15
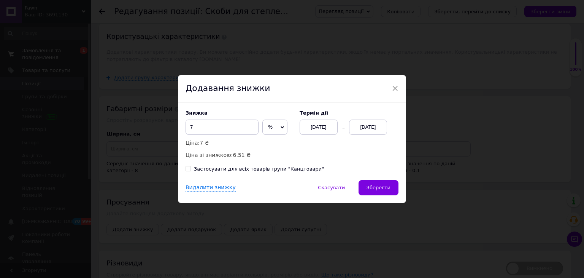
click at [379, 185] on span "Зберегти" at bounding box center [379, 187] width 24 height 6
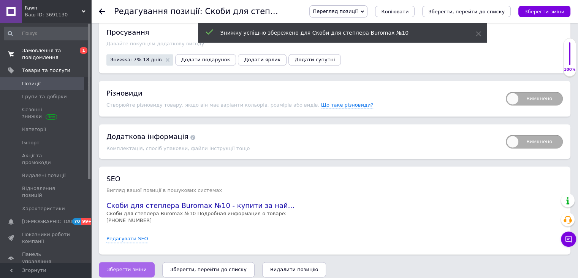
click at [127, 266] on span "Зберегти зміни" at bounding box center [127, 269] width 40 height 6
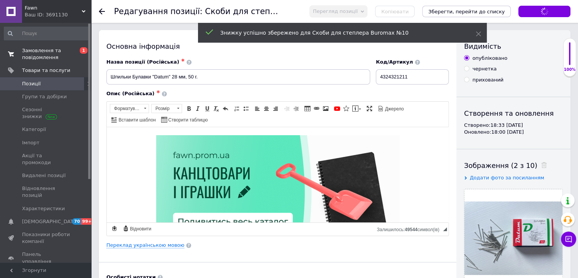
scroll to position [0, 0]
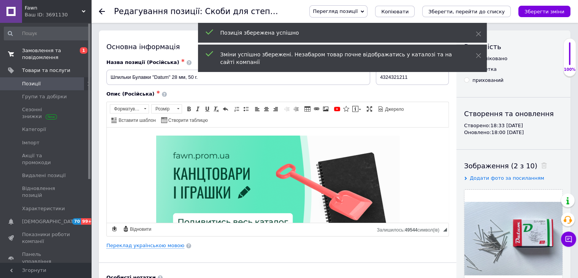
click at [39, 84] on span "Позиції" at bounding box center [46, 83] width 48 height 7
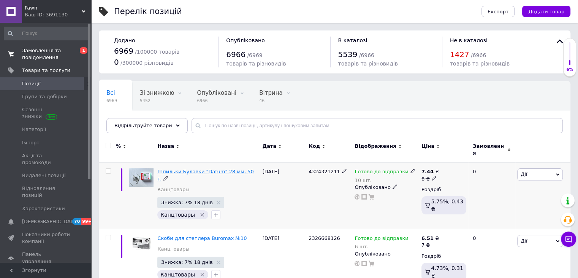
click at [203, 169] on span "Шпильки Булавки "Datum" 28 мм, 50 г." at bounding box center [205, 174] width 96 height 13
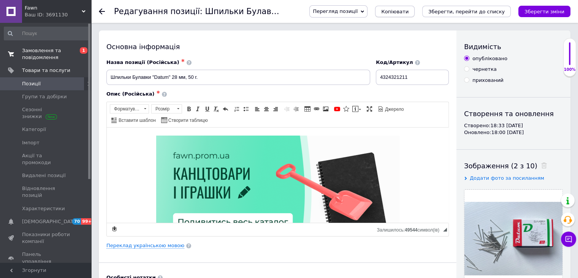
click at [415, 15] on button "Копіювати" at bounding box center [395, 11] width 40 height 11
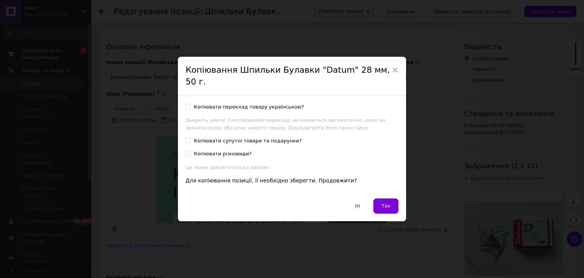
click at [257, 103] on div "Копіювати переклад товару українською?" at bounding box center [249, 106] width 110 height 7
click at [190, 104] on input "Копіювати переклад товару українською?" at bounding box center [188, 106] width 5 height 5
checkbox input "true"
click at [386, 203] on span "Так" at bounding box center [385, 206] width 9 height 6
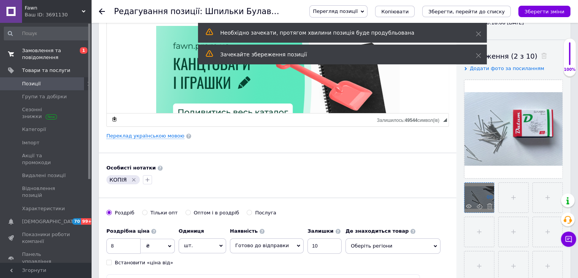
scroll to position [114, 0]
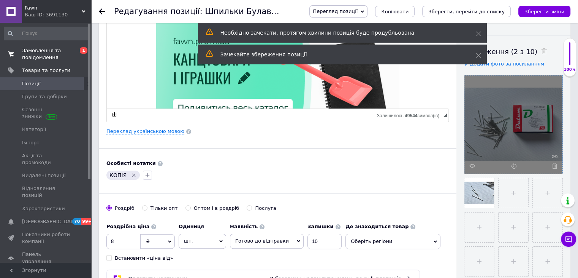
click at [553, 165] on icon at bounding box center [555, 166] width 6 height 6
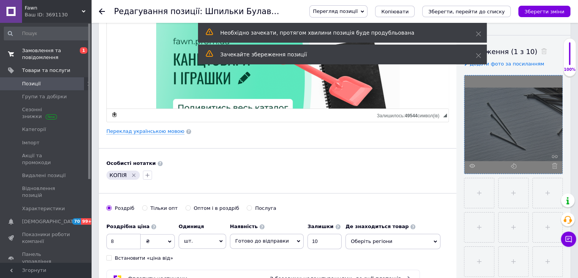
click at [555, 165] on icon at bounding box center [555, 166] width 6 height 6
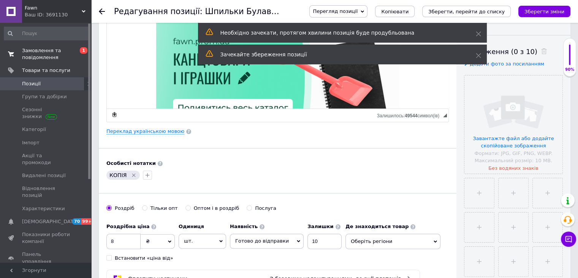
click at [391, 166] on div "Особисті нотатки КОПІЯ" at bounding box center [277, 170] width 343 height 21
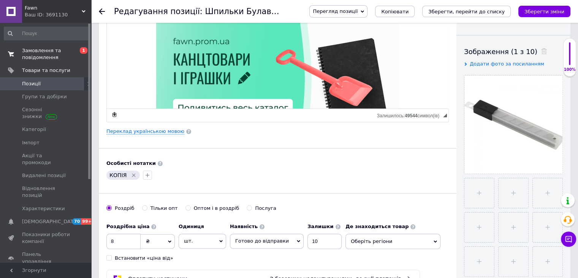
drag, startPoint x: 311, startPoint y: 146, endPoint x: 343, endPoint y: 149, distance: 32.1
click at [311, 146] on div "Основна інформація Назва позиції (Російська) ✱ Шпильки Булавки "Datum" 28 мм, 5…" at bounding box center [278, 128] width 358 height 424
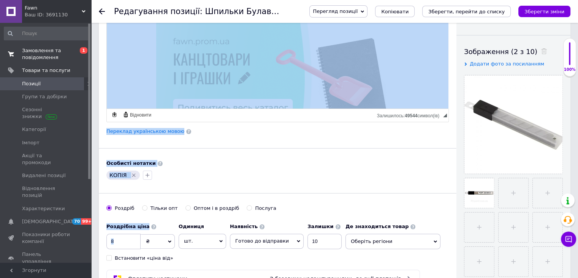
click at [120, 244] on input "8" at bounding box center [123, 240] width 34 height 15
click at [117, 241] on input "8" at bounding box center [123, 240] width 34 height 15
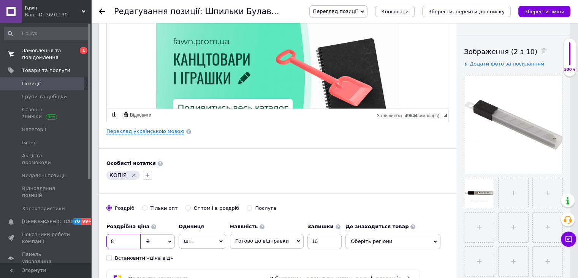
click at [108, 238] on input "8" at bounding box center [123, 240] width 34 height 15
type input "10.5"
click at [308, 241] on input "10" at bounding box center [325, 240] width 34 height 15
type input "31"
click at [133, 175] on icon "Видалити мітку" at bounding box center [134, 175] width 6 height 6
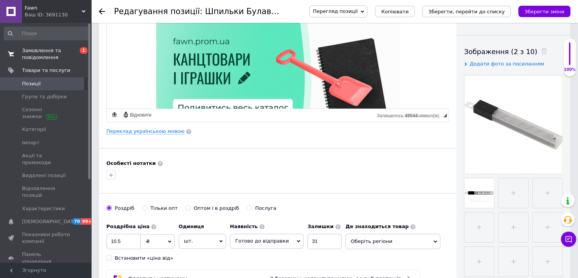
click at [103, 173] on div "Основна інформація Назва позиції (Російська) ✱ Шпильки Булавки "Datum" 28 мм, 5…" at bounding box center [278, 128] width 358 height 424
click at [110, 175] on icon "button" at bounding box center [111, 175] width 6 height 6
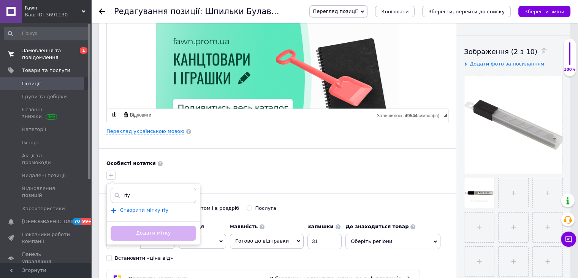
click at [119, 197] on div "rfy" at bounding box center [154, 194] width 86 height 15
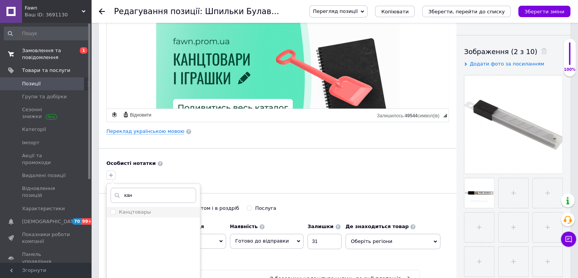
type input "кан"
click at [151, 210] on div "Канцтовары" at bounding box center [154, 211] width 86 height 7
checkbox input "true"
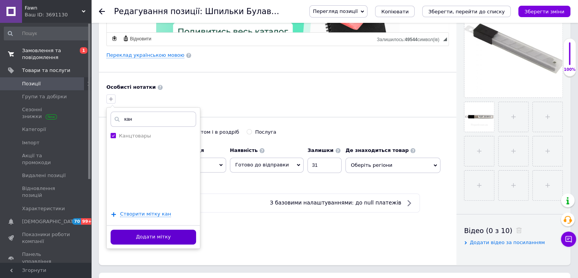
click at [188, 240] on button "Додати мітку" at bounding box center [154, 236] width 86 height 15
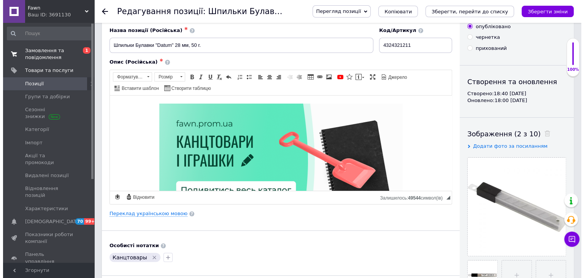
scroll to position [0, 0]
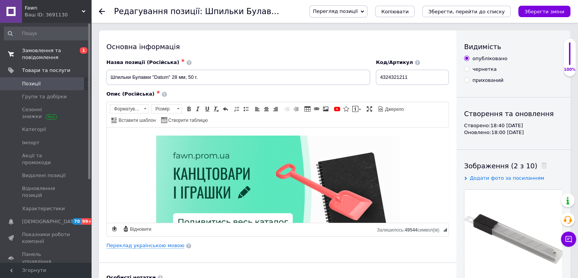
click at [142, 248] on div "Основна інформація Назва позиції (Російська) ✱ Шпильки Булавки "Datum" 28 мм, 5…" at bounding box center [278, 242] width 358 height 424
click at [147, 246] on link "Переклад українською мовою" at bounding box center [145, 245] width 78 height 6
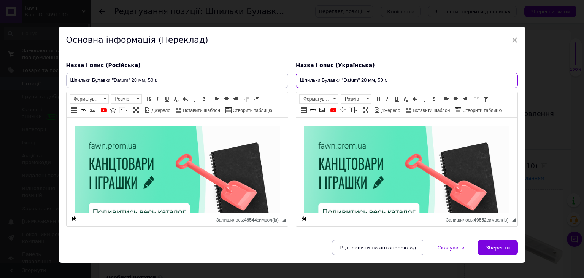
drag, startPoint x: 403, startPoint y: 74, endPoint x: 255, endPoint y: 79, distance: 148.0
click at [255, 79] on div "Назва і опис (Російська) Шпильки Булавки "Datum" 28 мм, 50 г. Описание: Шпильки…" at bounding box center [292, 144] width 460 height 173
paste input "еза до канцелярського ножа 9 мм (Набір 10 лез), 4-350 4Office"
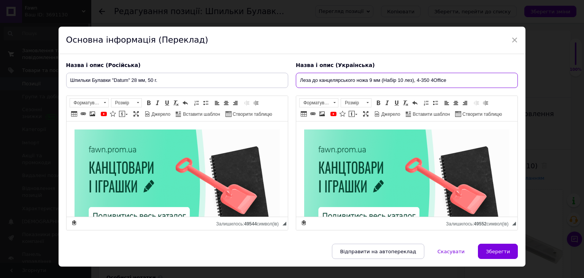
click at [448, 81] on input "Леза до канцелярського ножа 9 мм (Набір 10 лез), 4-350 4Office" at bounding box center [407, 80] width 222 height 15
drag, startPoint x: 453, startPoint y: 81, endPoint x: 413, endPoint y: 81, distance: 39.9
click at [413, 81] on input "Леза до канцелярського ножа 9 мм (Набір 10 лез), 4-350 4Office" at bounding box center [407, 80] width 222 height 15
drag, startPoint x: 447, startPoint y: 87, endPoint x: 289, endPoint y: 93, distance: 158.7
click at [289, 93] on div "Назва і опис (Російська) Шпильки Булавки "Datum" 28 мм, 50 г. Описание: Шпильки…" at bounding box center [292, 146] width 460 height 176
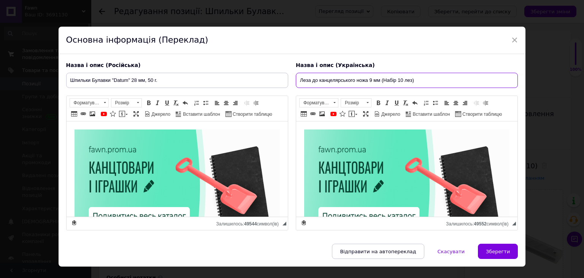
type input "Леза до канцелярського ножа 9 мм (Набір 10 лез)"
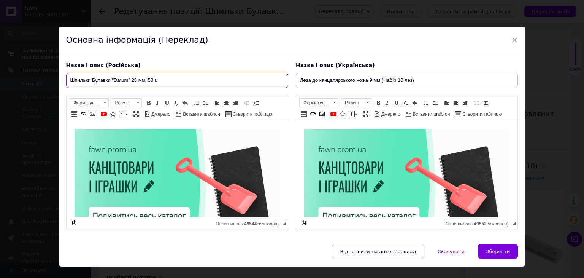
drag, startPoint x: 168, startPoint y: 79, endPoint x: 65, endPoint y: 78, distance: 103.4
click at [65, 78] on div "Назва і опис (Російська) Шпильки Булавки "Datum" 28 мм, 50 г. Описание: Шпильки…" at bounding box center [177, 146] width 230 height 176
paste input "езвия к канцелярскому ножу 9 мм (Набор 10 лезвий)"
type input "Лезвия к канцелярскому ножу 9 мм (Набор 10 лезвий)"
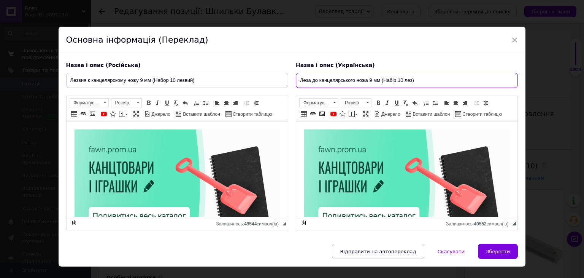
drag, startPoint x: 439, startPoint y: 86, endPoint x: 294, endPoint y: 84, distance: 146.0
click at [296, 83] on input "Леза до канцелярського ножа 9 мм (Набір 10 лез)" at bounding box center [407, 80] width 222 height 15
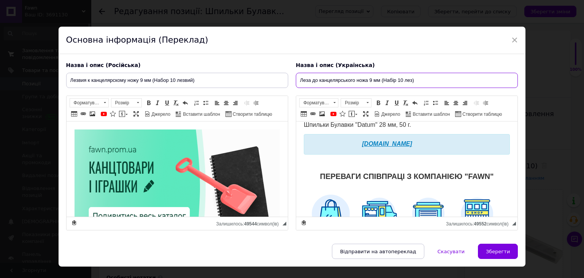
scroll to position [114, 0]
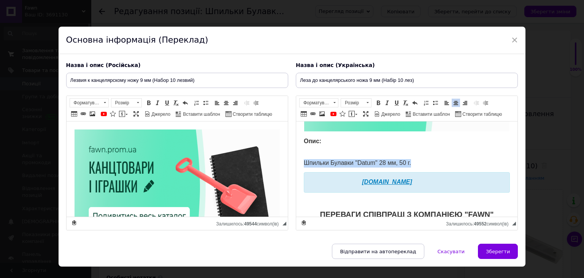
drag, startPoint x: 335, startPoint y: 164, endPoint x: 296, endPoint y: 164, distance: 39.5
click at [296, 164] on html "Опис: Шпильки Булавки "Datum" 28 мм, 50 г. [DOMAIN_NAME] ПЕРЕВАГИ СПІВПРАЦІ З К…" at bounding box center [406, 177] width 221 height 341
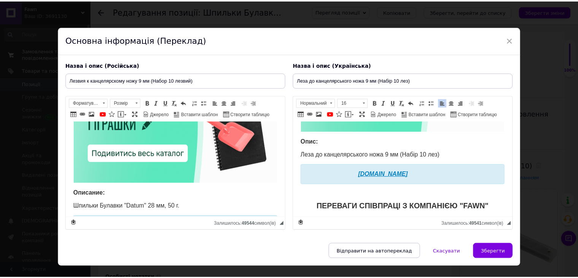
scroll to position [76, 0]
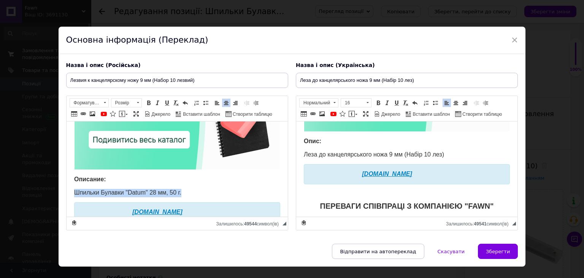
drag, startPoint x: 172, startPoint y: 193, endPoint x: 73, endPoint y: 194, distance: 98.5
click at [74, 194] on p "Шпильки Булавки "Datum" 28 мм, 50 г." at bounding box center [177, 193] width 206 height 8
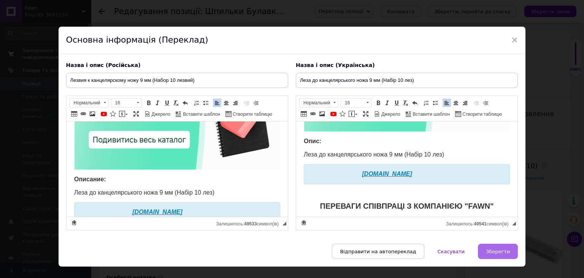
click at [502, 246] on button "Зберегти" at bounding box center [498, 250] width 40 height 15
type input "Лезвия к канцелярскому ножу 9 мм (Набор 10 лезвий)"
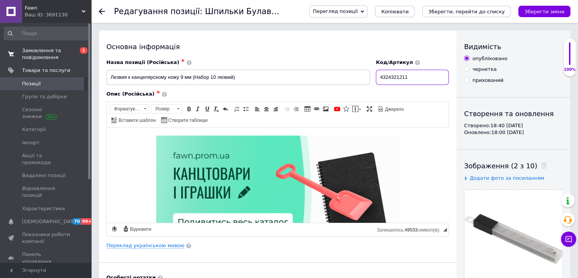
drag, startPoint x: 404, startPoint y: 76, endPoint x: 294, endPoint y: 77, distance: 109.9
click at [300, 77] on div "Назва позиції (Російська) ✱ Лезвия к канцелярскому ножу 9 мм (Набор 10 лезвий) …" at bounding box center [278, 72] width 348 height 32
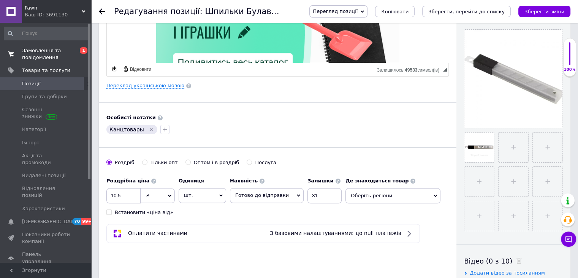
scroll to position [190, 0]
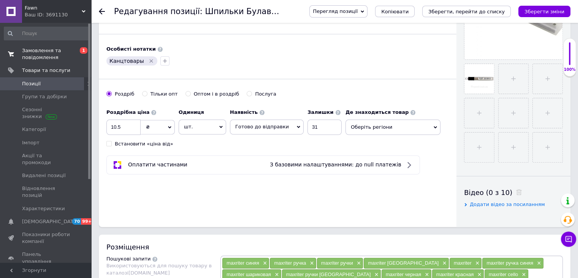
type input "4-350"
click at [387, 125] on span "Оберіть регіони" at bounding box center [393, 126] width 95 height 15
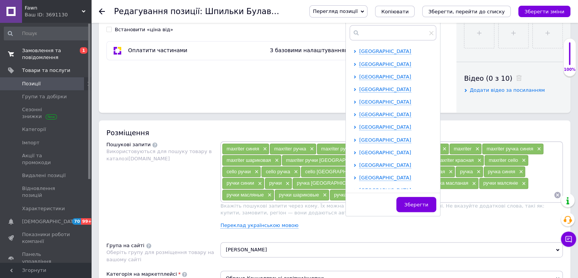
click at [354, 151] on icon at bounding box center [355, 152] width 3 height 3
click at [359, 163] on input "checkbox" at bounding box center [361, 164] width 5 height 5
checkbox input "true"
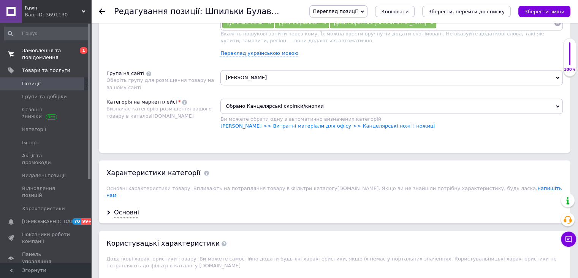
scroll to position [532, 0]
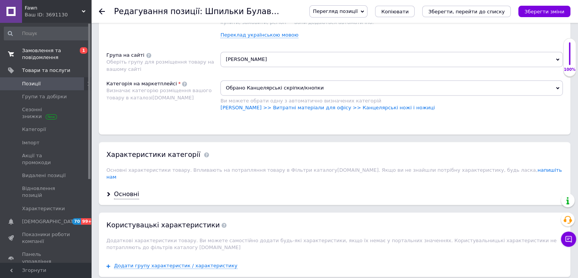
click at [111, 184] on div "Основні" at bounding box center [335, 194] width 472 height 20
click at [285, 90] on span "Обрано Канцелярські скріпки/кнопки" at bounding box center [392, 87] width 343 height 15
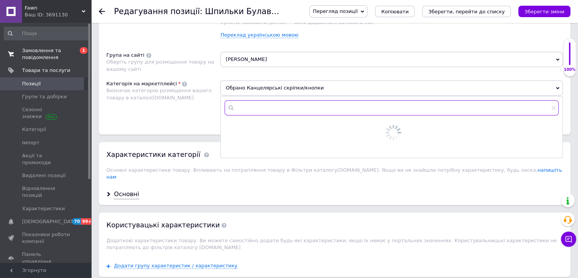
click at [274, 104] on input "text" at bounding box center [392, 107] width 334 height 15
paste input "Канцелярські ножі і ножиці"
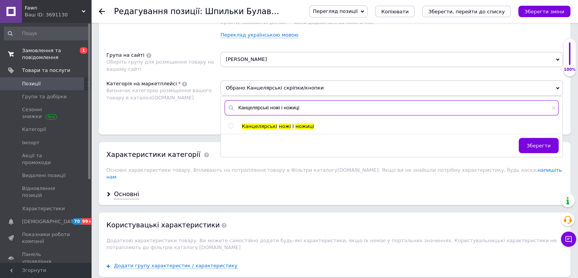
type input "Канцелярські ножі і ножиці"
click at [232, 125] on input "radio" at bounding box center [230, 125] width 5 height 5
radio input "true"
click at [182, 124] on div "Розміщення Пошукові запити Використовуються для пошуку товару в каталозі [DOMAI…" at bounding box center [335, 32] width 472 height 204
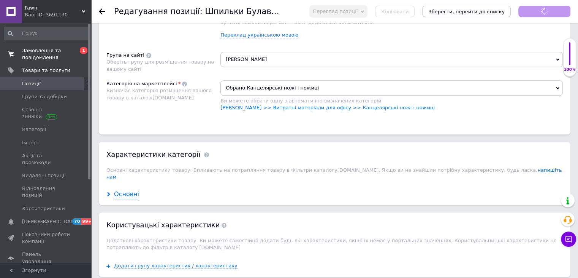
click at [137, 184] on div "Основні" at bounding box center [335, 194] width 472 height 20
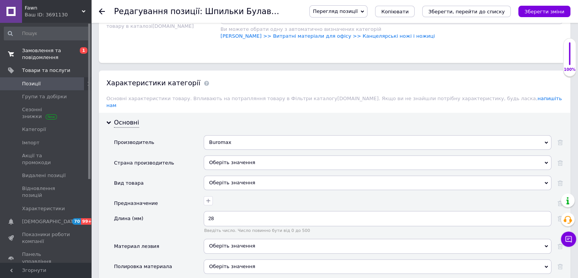
scroll to position [608, 0]
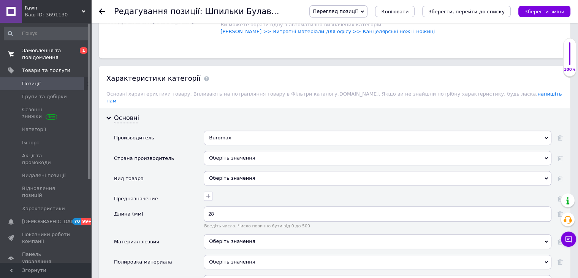
click at [245, 134] on div "Buromax" at bounding box center [378, 137] width 348 height 14
drag, startPoint x: 560, startPoint y: 128, endPoint x: 555, endPoint y: 127, distance: 4.6
click at [560, 135] on icon at bounding box center [560, 137] width 5 height 5
click at [176, 175] on div "Вид товара" at bounding box center [159, 181] width 90 height 20
click at [240, 151] on div "Оберіть значення" at bounding box center [378, 158] width 348 height 14
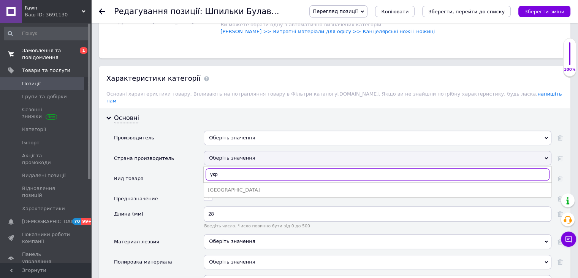
type input "укр"
click at [235, 186] on div "[GEOGRAPHIC_DATA]" at bounding box center [378, 189] width 340 height 7
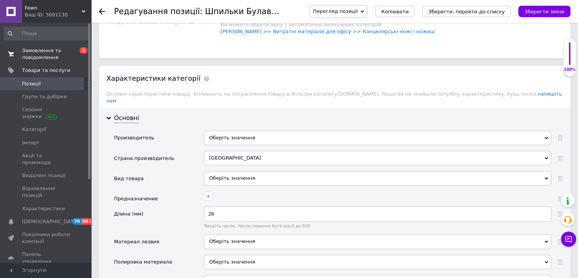
scroll to position [646, 0]
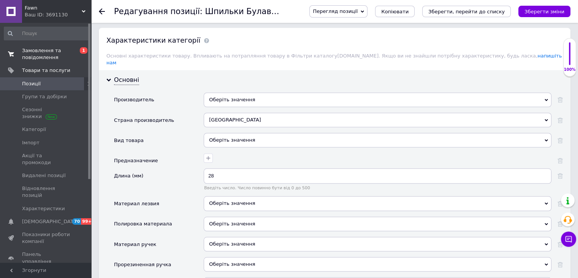
drag, startPoint x: 232, startPoint y: 114, endPoint x: 228, endPoint y: 129, distance: 15.4
click at [232, 116] on div "[GEOGRAPHIC_DATA]" at bounding box center [378, 120] width 348 height 14
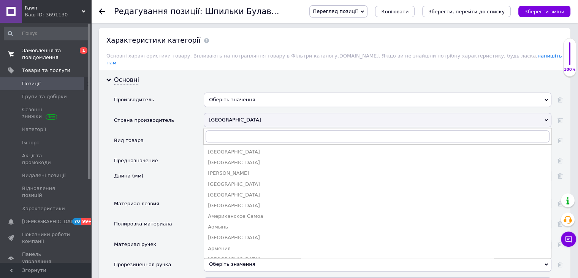
click at [228, 134] on div "[GEOGRAPHIC_DATA] [GEOGRAPHIC_DATA] [GEOGRAPHIC_DATA] [GEOGRAPHIC_DATA] [GEOGRA…" at bounding box center [377, 136] width 349 height 17
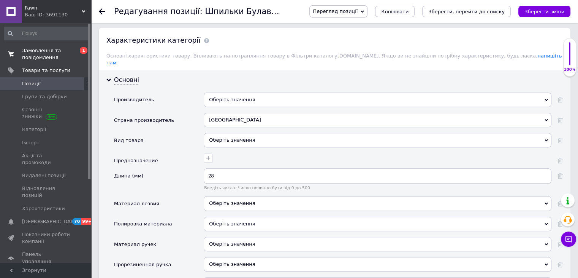
click at [227, 133] on div "Оберіть значення" at bounding box center [378, 140] width 348 height 14
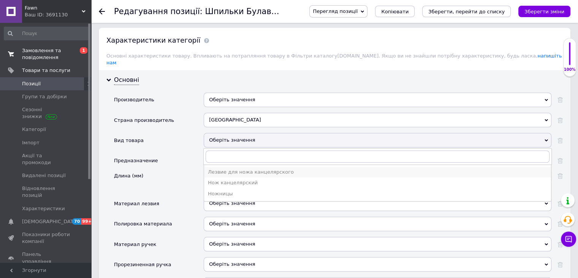
click at [226, 168] on div "Лезвие для ножа канцелярского" at bounding box center [378, 171] width 340 height 7
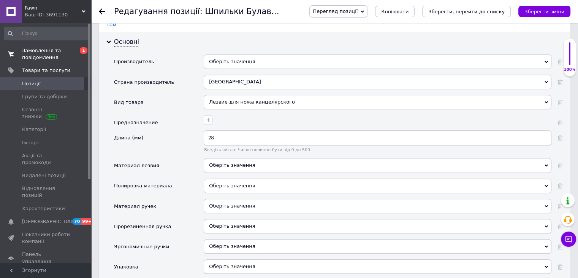
scroll to position [722, 0]
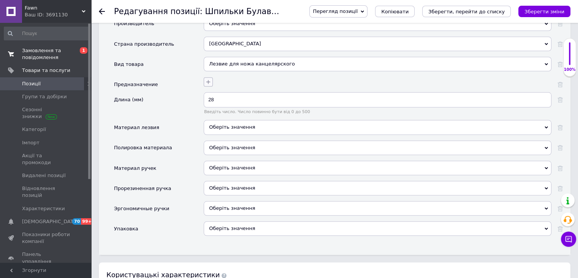
click at [208, 77] on button "button" at bounding box center [208, 81] width 9 height 9
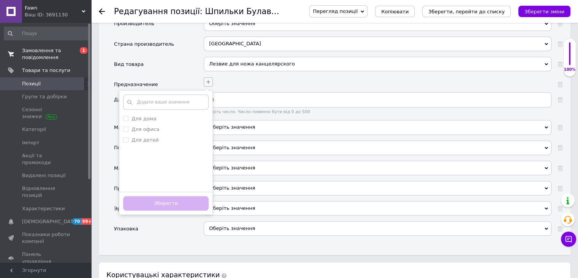
click at [208, 79] on icon "button" at bounding box center [208, 81] width 4 height 4
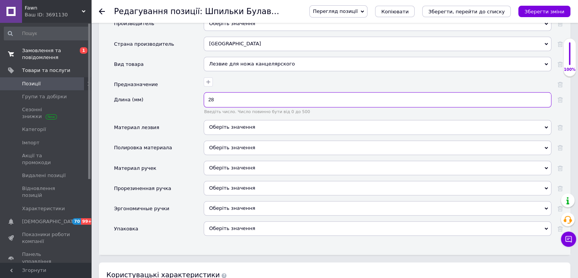
drag, startPoint x: 231, startPoint y: 89, endPoint x: 197, endPoint y: 92, distance: 34.0
click at [198, 92] on div "Длина (мм) 28 Введіть число. Число повинно бути від 0 до 500" at bounding box center [338, 106] width 449 height 28
click at [222, 120] on div "Оберіть значення" at bounding box center [378, 127] width 348 height 14
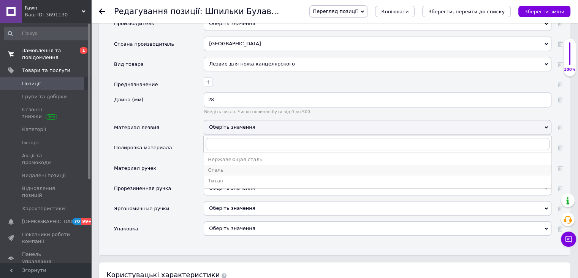
click at [224, 167] on div "Сталь" at bounding box center [378, 170] width 340 height 7
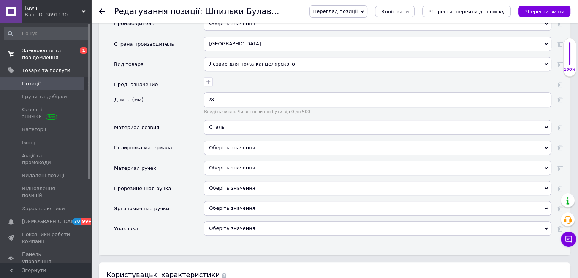
click at [226, 140] on div "Оберіть значення" at bounding box center [378, 147] width 348 height 14
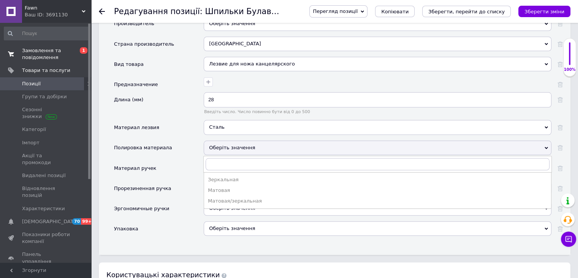
click at [222, 140] on div "Оберіть значення" at bounding box center [378, 147] width 348 height 14
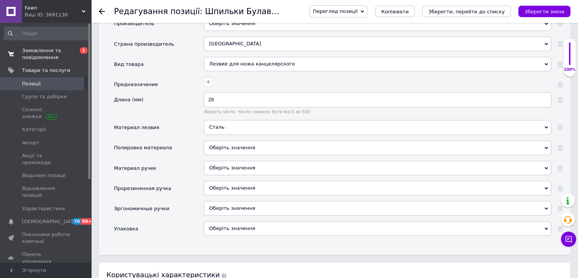
click at [219, 221] on div "Оберіть значення" at bounding box center [378, 228] width 348 height 14
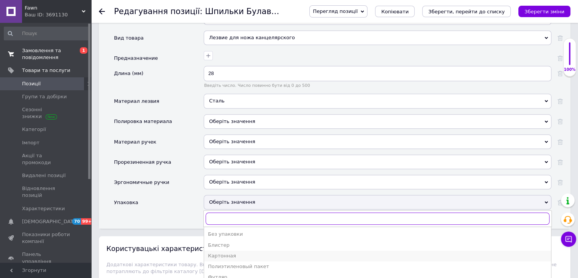
scroll to position [798, 0]
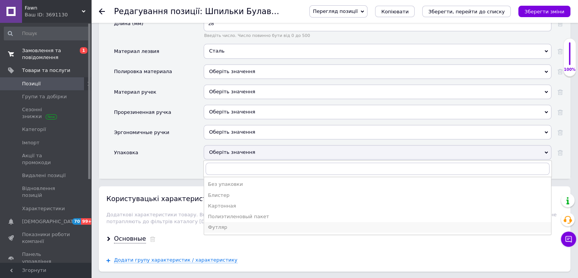
click at [237, 224] on div "Футляр" at bounding box center [378, 227] width 340 height 7
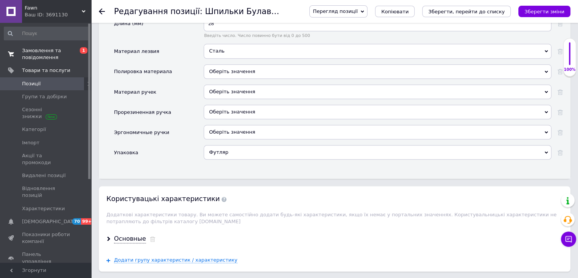
click at [190, 162] on div "Основні Производитель Оберіть значення Buromax Страна производитель [GEOGRAPHIC…" at bounding box center [335, 48] width 472 height 260
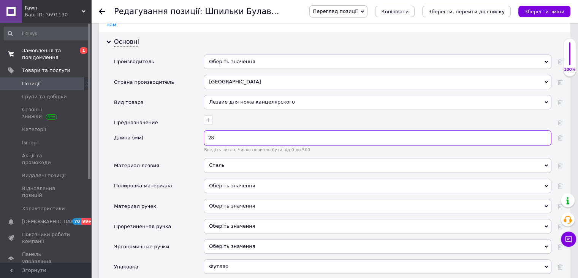
click at [192, 131] on div "Длина (мм) 28 Введіть число. Число повинно бути від 0 до 500" at bounding box center [338, 144] width 449 height 28
type input "9"
click at [177, 134] on div "Длина (мм)" at bounding box center [159, 144] width 90 height 28
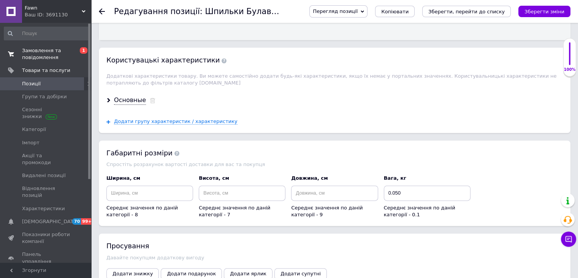
scroll to position [950, 0]
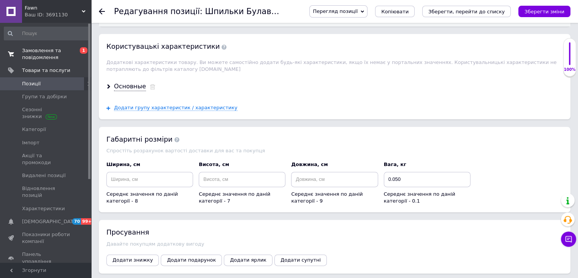
click at [127, 76] on div "Основные" at bounding box center [335, 86] width 472 height 20
click at [132, 82] on div "Основные" at bounding box center [130, 86] width 32 height 9
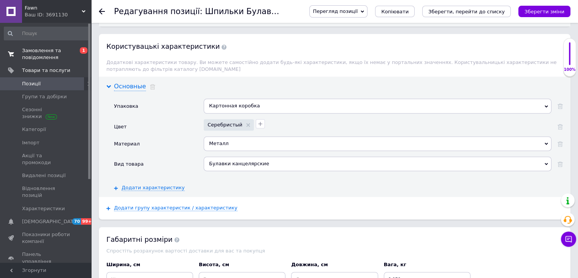
click at [132, 82] on div "Основные" at bounding box center [130, 86] width 32 height 9
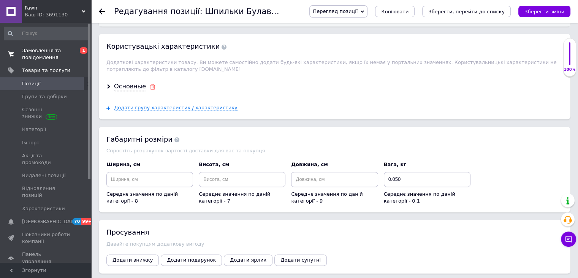
click at [151, 84] on icon at bounding box center [153, 86] width 6 height 5
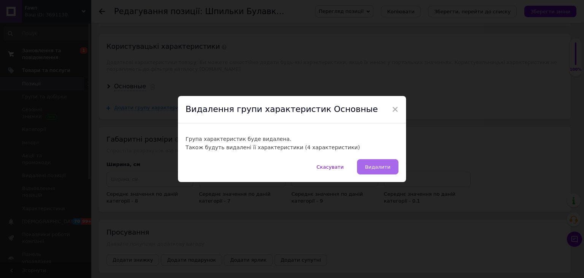
click at [390, 167] on button "Видалити" at bounding box center [377, 166] width 41 height 15
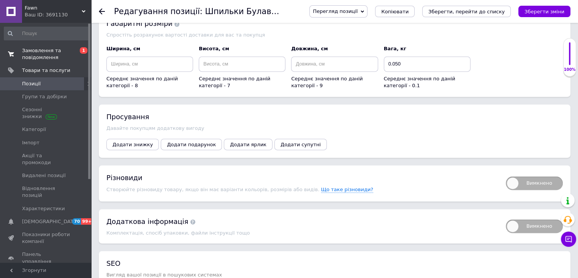
scroll to position [1130, 0]
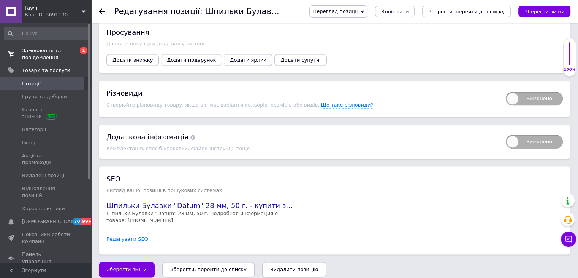
click at [127, 57] on span "Додати знижку" at bounding box center [133, 60] width 40 height 6
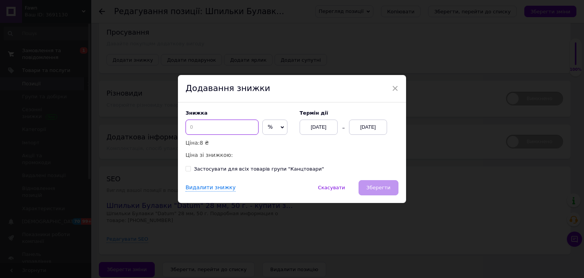
click at [208, 126] on input at bounding box center [222, 126] width 73 height 15
type input "7"
click at [379, 129] on div "[DATE]" at bounding box center [368, 126] width 38 height 15
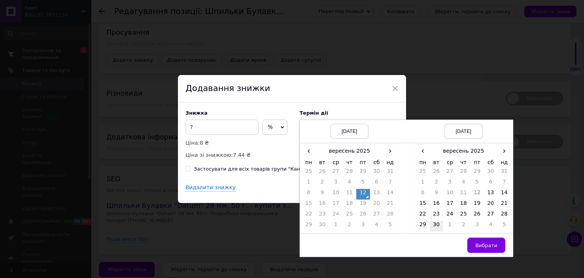
click at [436, 224] on td "30" at bounding box center [437, 226] width 14 height 11
click at [479, 242] on span "Вибрати" at bounding box center [486, 245] width 22 height 6
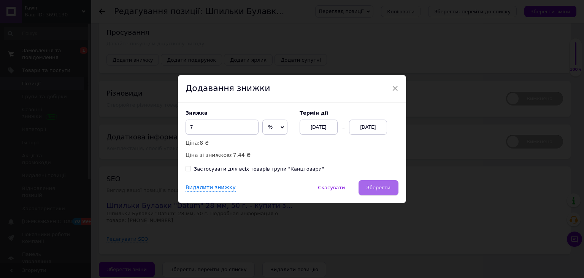
click at [380, 191] on button "Зберегти" at bounding box center [379, 187] width 40 height 15
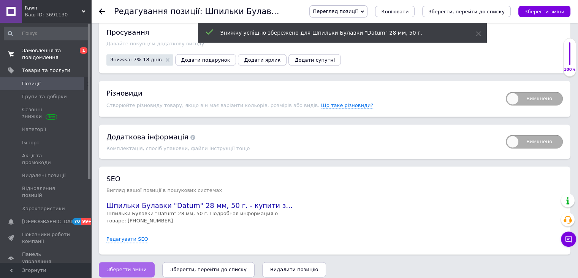
click at [121, 266] on span "Зберегти зміни" at bounding box center [127, 269] width 40 height 6
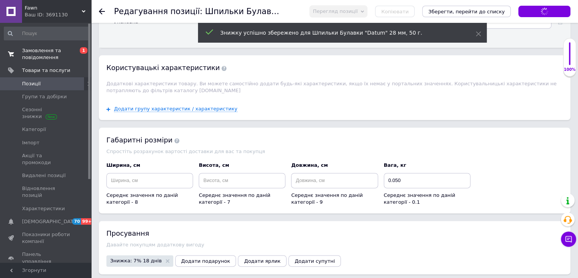
scroll to position [864, 0]
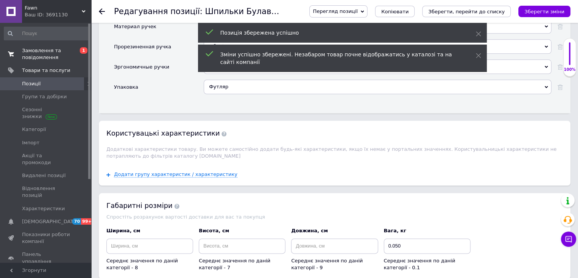
click at [51, 84] on span "Позиції" at bounding box center [46, 83] width 48 height 7
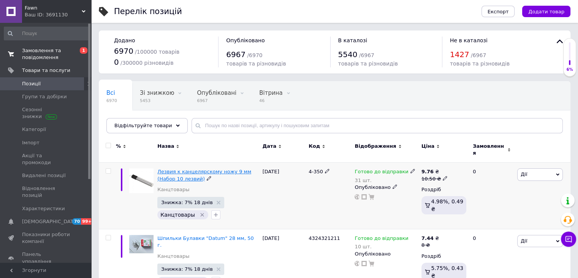
click at [208, 168] on span "Лезвия к канцелярскому ножу 9 мм (Набор 10 лезвий)" at bounding box center [204, 174] width 94 height 13
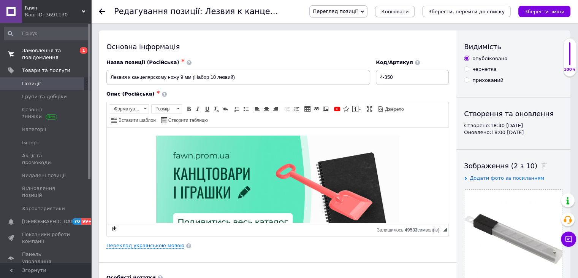
click at [409, 9] on span "Копіювати" at bounding box center [394, 12] width 27 height 6
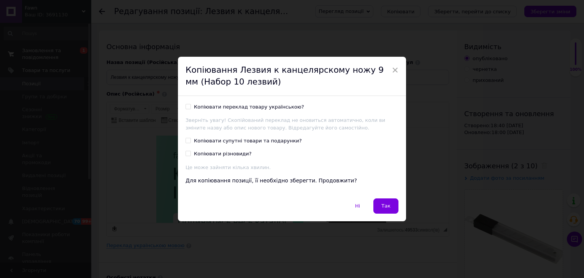
click at [271, 103] on div "Копіювати переклад товару українською? Зверніть увагу! Скопійований переклад не…" at bounding box center [292, 147] width 228 height 102
click at [270, 107] on div "Копіювати переклад товару українською?" at bounding box center [249, 106] width 110 height 7
click at [190, 107] on input "Копіювати переклад товару українською?" at bounding box center [188, 106] width 5 height 5
checkbox input "true"
click at [397, 210] on button "Так" at bounding box center [385, 205] width 25 height 15
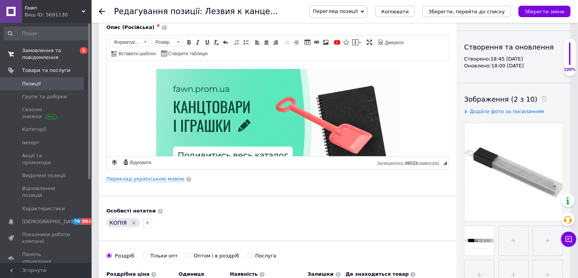
scroll to position [76, 0]
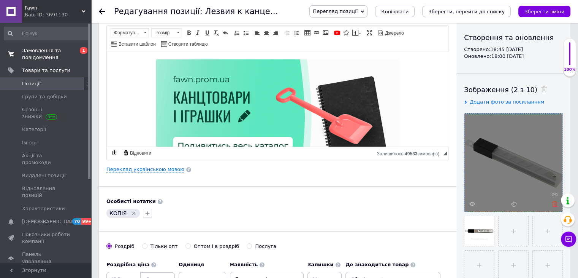
click at [554, 205] on icon at bounding box center [555, 204] width 6 height 6
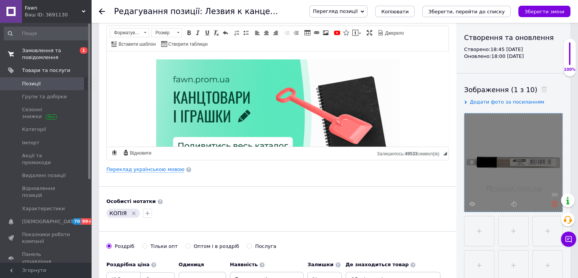
click at [555, 204] on icon at bounding box center [555, 204] width 6 height 6
click at [361, 190] on div "Основна інформація Назва позиції (Російська) ✱ Лезвия к канцелярскому ножу 9 мм…" at bounding box center [278, 166] width 358 height 424
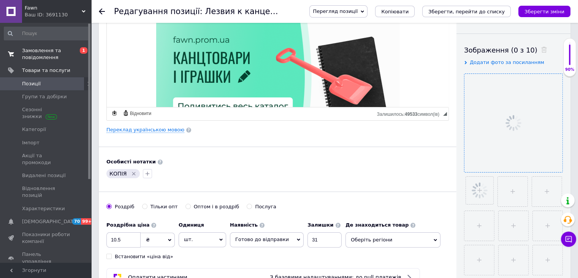
scroll to position [152, 0]
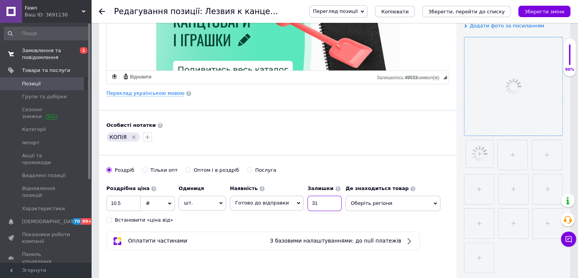
drag, startPoint x: 305, startPoint y: 203, endPoint x: 287, endPoint y: 205, distance: 18.3
click at [289, 205] on div "Наявність Готово до відправки В наявності Немає в наявності Під замовлення Зали…" at bounding box center [286, 196] width 112 height 30
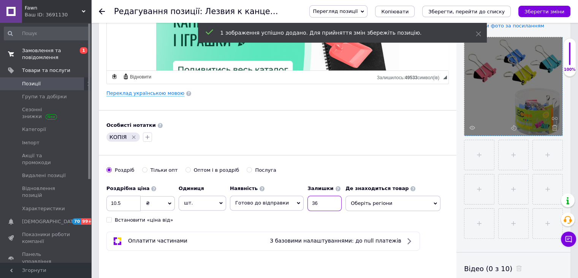
type input "36"
click at [393, 162] on div "Основна інформація Назва позиції (Російська) ✱ Лезвия к канцелярскому ножу 9 мм…" at bounding box center [278, 90] width 358 height 424
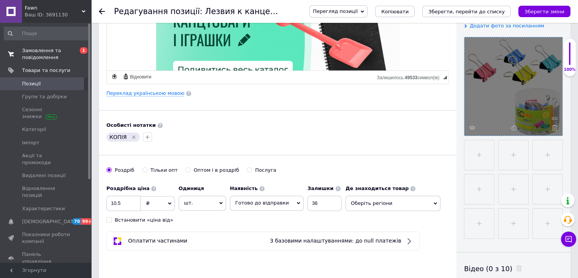
click at [364, 206] on span "Оберіть регіони" at bounding box center [393, 202] width 95 height 15
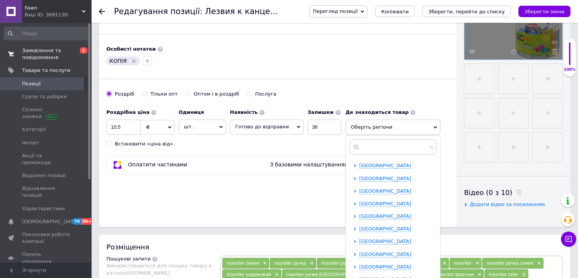
click at [346, 264] on div "[GEOGRAPHIC_DATA] [GEOGRAPHIC_DATA] [GEOGRAPHIC_DATA] [GEOGRAPHIC_DATA] [GEOGRA…" at bounding box center [393, 232] width 94 height 141
click at [354, 265] on icon at bounding box center [355, 266] width 3 height 3
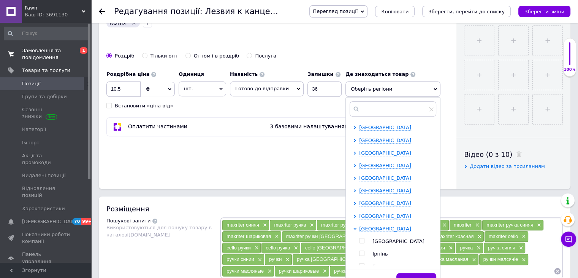
scroll to position [76, 0]
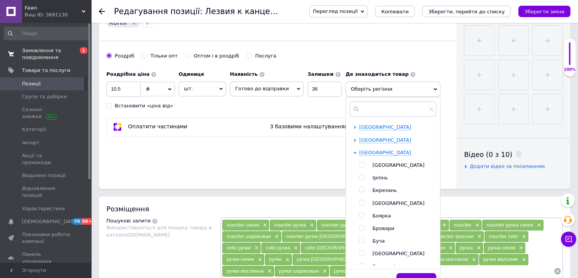
click at [359, 166] on div at bounding box center [363, 165] width 8 height 7
click at [359, 162] on input "checkbox" at bounding box center [361, 164] width 5 height 5
checkbox input "true"
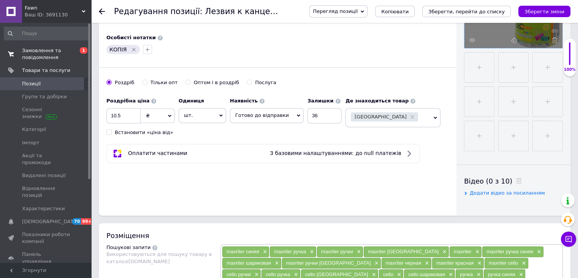
scroll to position [190, 0]
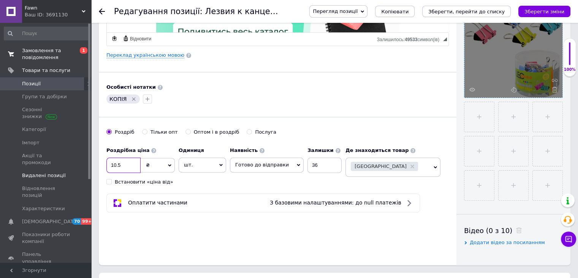
drag, startPoint x: 129, startPoint y: 162, endPoint x: 63, endPoint y: 163, distance: 65.8
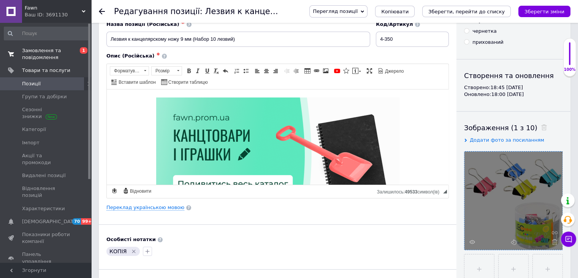
type input "20"
click at [148, 206] on link "Переклад українською мовою" at bounding box center [145, 207] width 78 height 6
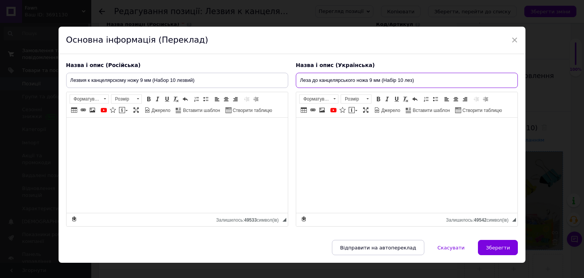
drag, startPoint x: 371, startPoint y: 83, endPoint x: 405, endPoint y: 79, distance: 33.7
click at [374, 81] on input "Леза до канцелярського ножа 9 мм (Набір 10 лез)" at bounding box center [407, 80] width 222 height 15
drag, startPoint x: 426, startPoint y: 78, endPoint x: 194, endPoint y: 80, distance: 231.9
click at [193, 80] on div "Назва і опис (Російська) Лезвия к канцелярскому ножу 9 мм (Набор 10 лезвий) Опи…" at bounding box center [292, 144] width 460 height 173
paste input "[PERSON_NAME] №19 мм"
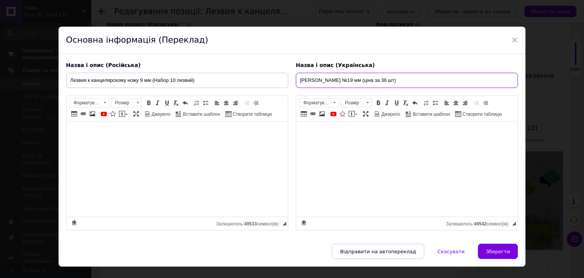
drag, startPoint x: 278, startPoint y: 81, endPoint x: 266, endPoint y: 81, distance: 12.6
click at [266, 81] on div "Назва і опис (Російська) Лезвия к канцелярскому ножу 9 мм (Набор 10 лезвий) Опи…" at bounding box center [292, 146] width 460 height 176
type input "[PERSON_NAME] №19 мм (ціна за 36 шт)"
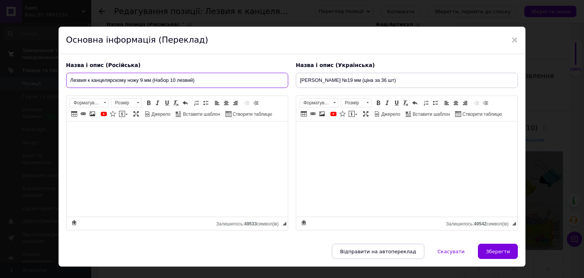
drag, startPoint x: 205, startPoint y: 86, endPoint x: 68, endPoint y: 87, distance: 136.5
click at [68, 87] on input "Лезвия к канцелярскому ножу 9 мм (Набор 10 лезвий)" at bounding box center [177, 80] width 222 height 15
paste input "[PERSON_NAME] №19 мм (цена за 36 шт"
type input "[PERSON_NAME] №19 мм (цена за 36 шт)"
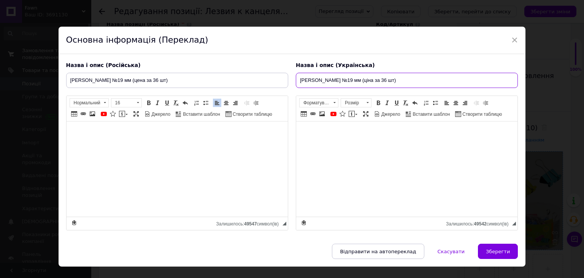
drag, startPoint x: 393, startPoint y: 78, endPoint x: 271, endPoint y: 104, distance: 124.7
click at [229, 83] on div "Назва і опис (Російська) [PERSON_NAME] №19 мм (цена за 36 шт) Описание: [PERSON…" at bounding box center [292, 146] width 460 height 176
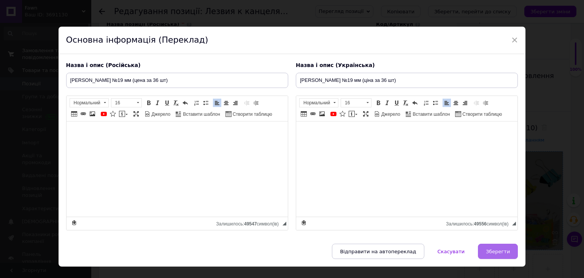
click at [483, 247] on button "Зберегти" at bounding box center [498, 250] width 40 height 15
type input "[PERSON_NAME] №19 мм (цена за 36 шт)"
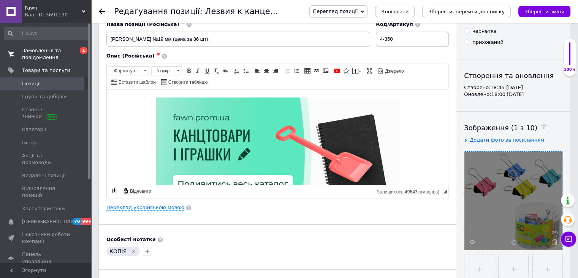
click at [280, 236] on div "Особисті нотатки" at bounding box center [277, 239] width 343 height 7
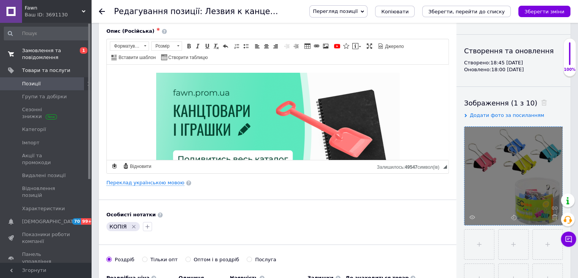
scroll to position [152, 0]
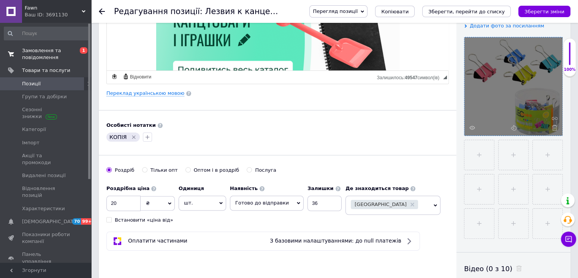
click at [133, 136] on icon "Видалити мітку" at bounding box center [133, 136] width 3 height 3
click at [109, 136] on icon "button" at bounding box center [111, 137] width 6 height 6
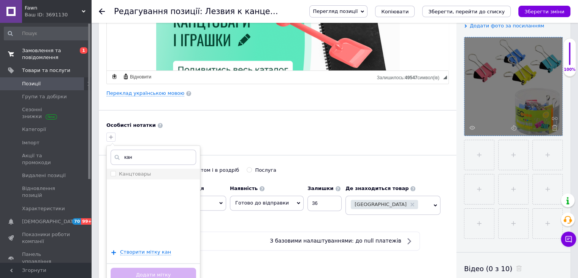
type input "кан"
click at [164, 171] on li "Канцтовары" at bounding box center [153, 173] width 93 height 11
checkbox input "true"
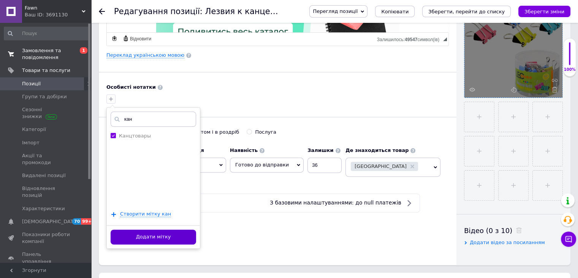
click at [166, 235] on button "Додати мітку" at bounding box center [154, 236] width 86 height 15
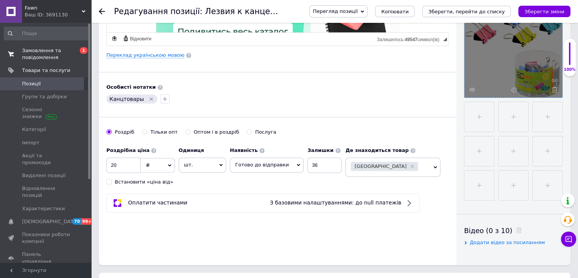
click at [227, 227] on div "Основна інформація Назва позиції (Російська) ✱ [PERSON_NAME] №19 мм (цена за 36…" at bounding box center [278, 52] width 358 height 424
drag, startPoint x: 120, startPoint y: 163, endPoint x: 93, endPoint y: 166, distance: 27.5
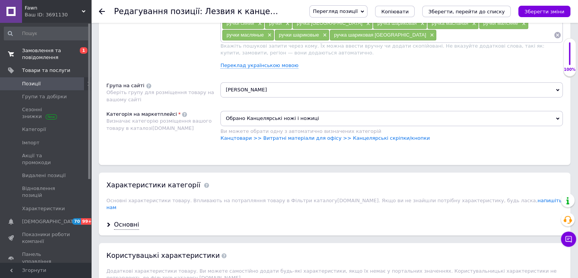
scroll to position [532, 0]
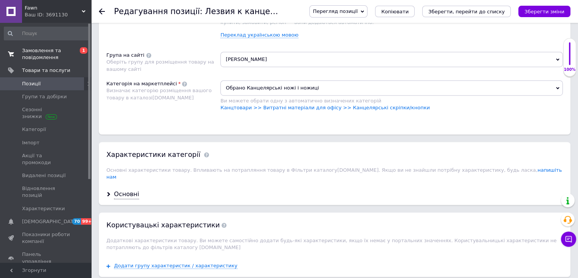
type input "22"
click at [262, 86] on span "Обрано Канцелярські ножі і ножиці" at bounding box center [392, 87] width 343 height 15
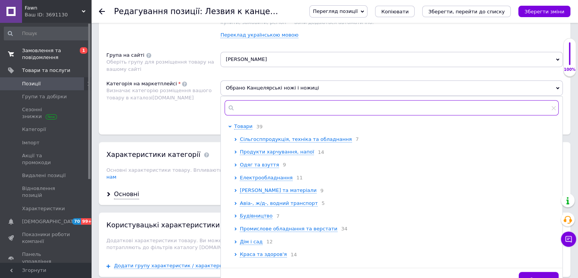
click at [267, 107] on input "text" at bounding box center [392, 107] width 334 height 15
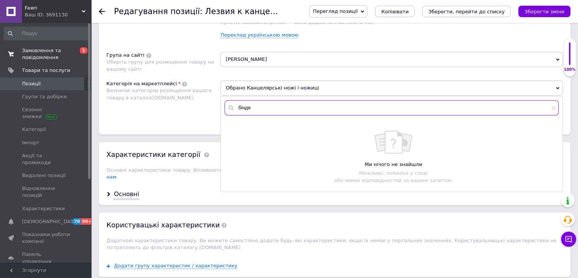
type input "біндер"
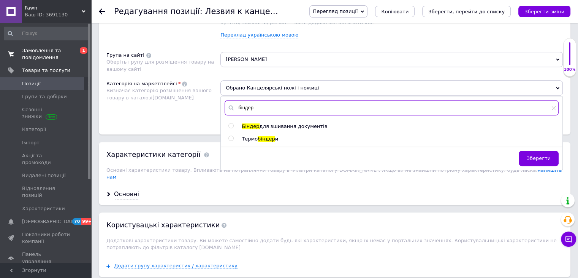
drag, startPoint x: 261, startPoint y: 104, endPoint x: 167, endPoint y: 105, distance: 94.3
click at [168, 105] on div "Категорія на маркетплейсі Визначає категорію розміщення вашого товару в каталоз…" at bounding box center [334, 99] width 457 height 38
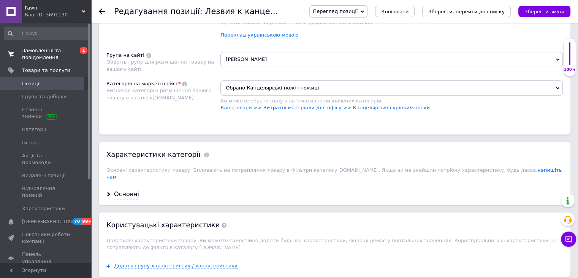
click at [315, 83] on span "Обрано Канцелярські ножі і ножиці" at bounding box center [392, 87] width 343 height 15
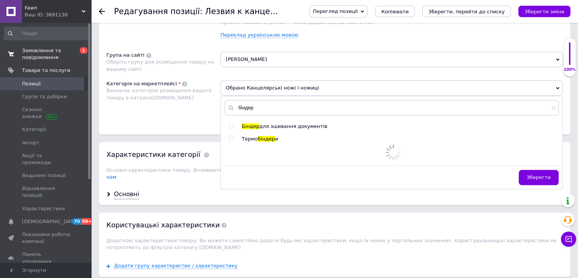
drag, startPoint x: 284, startPoint y: 97, endPoint x: 279, endPoint y: 105, distance: 9.4
click at [284, 98] on div "біндер" at bounding box center [392, 107] width 342 height 23
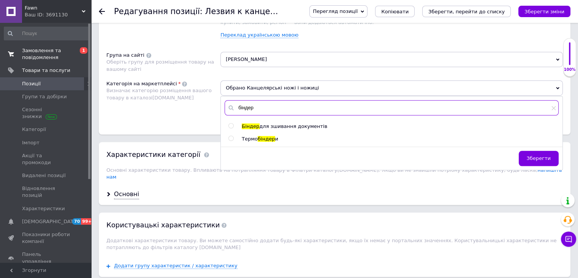
drag, startPoint x: 231, startPoint y: 106, endPoint x: 205, endPoint y: 107, distance: 25.9
click at [205, 106] on div "Категорія на маркетплейсі Визначає категорію розміщення вашого товару в каталоз…" at bounding box center [334, 99] width 457 height 38
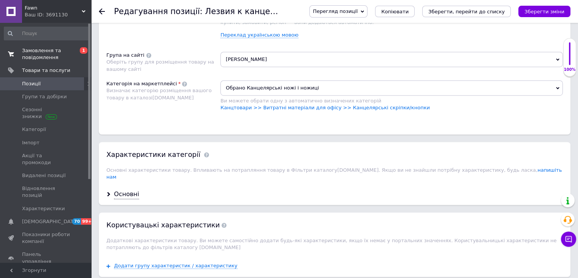
click at [285, 81] on span "Обрано Канцелярські ножі і ножиці" at bounding box center [392, 87] width 343 height 15
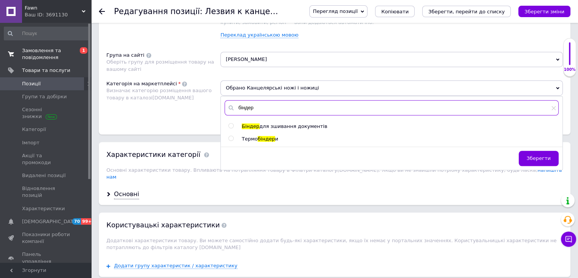
drag, startPoint x: 255, startPoint y: 103, endPoint x: 234, endPoint y: 104, distance: 20.5
click at [234, 104] on div "біндер" at bounding box center [392, 107] width 334 height 15
paste input "анцелярські скріпки/кнопки"
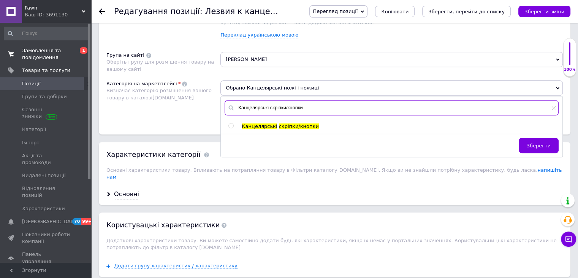
type input "Канцелярські скріпки/кнопки"
click at [228, 125] on input "radio" at bounding box center [230, 125] width 5 height 5
radio input "true"
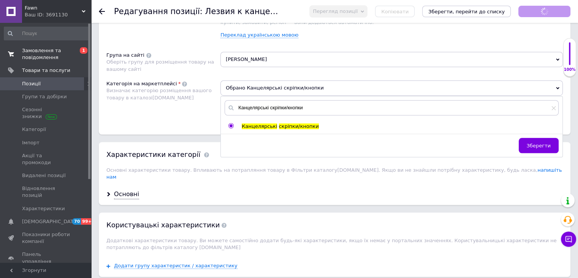
click at [190, 125] on div "Розміщення Пошукові запити Використовуються для пошуку товару в каталозі [DOMAI…" at bounding box center [335, 32] width 472 height 204
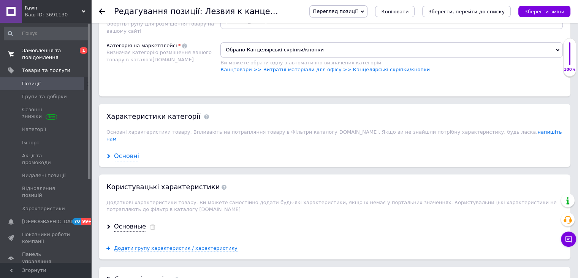
click at [122, 152] on div "Основні" at bounding box center [126, 156] width 25 height 9
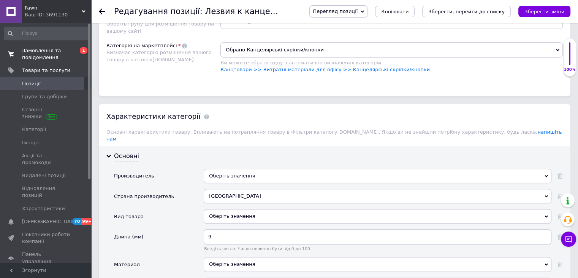
scroll to position [646, 0]
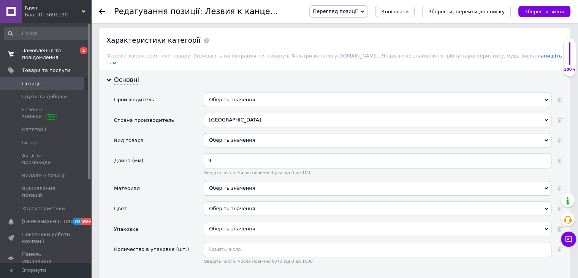
click at [234, 133] on div "Оберіть значення" at bounding box center [378, 140] width 348 height 14
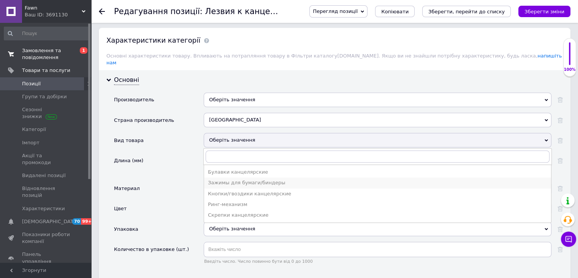
click at [236, 179] on div "Зажимы для бумаги/биндеры" at bounding box center [378, 182] width 340 height 7
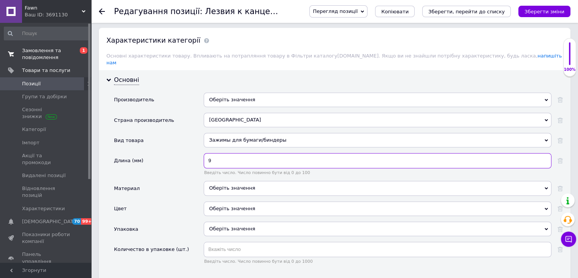
drag, startPoint x: 232, startPoint y: 154, endPoint x: 195, endPoint y: 155, distance: 37.3
click at [195, 155] on div "Длина (мм) 9 Введіть число. Число повинно бути від 0 до 100" at bounding box center [338, 167] width 449 height 28
type input "19"
click at [169, 163] on div "Длина (мм)" at bounding box center [159, 167] width 90 height 28
click at [230, 181] on div "Оберіть значення" at bounding box center [378, 188] width 348 height 14
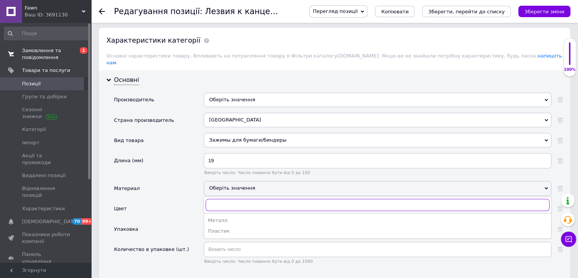
scroll to position [684, 0]
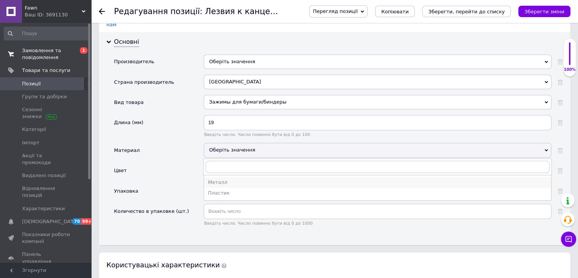
click at [237, 179] on div "Металл" at bounding box center [378, 182] width 340 height 7
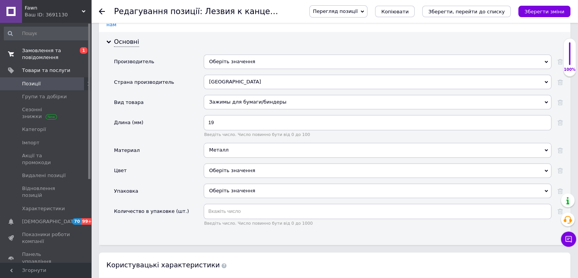
click at [230, 164] on div "Оберіть значення" at bounding box center [378, 170] width 348 height 14
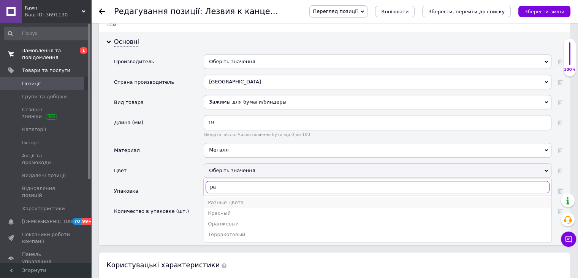
type input "ра"
click at [229, 199] on div "Разные цвета" at bounding box center [378, 202] width 340 height 7
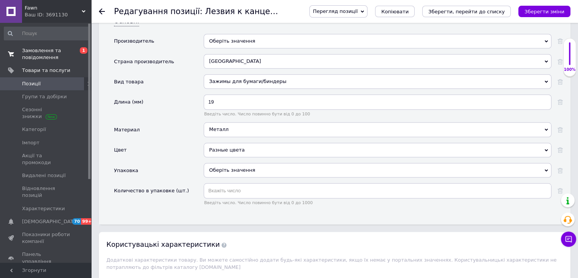
scroll to position [722, 0]
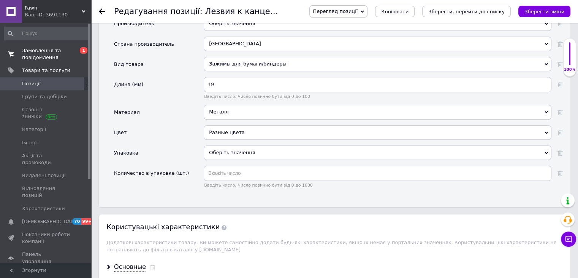
click at [239, 147] on div "Оберіть значення" at bounding box center [378, 152] width 348 height 14
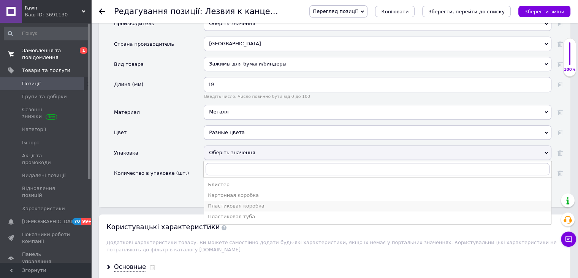
click at [234, 202] on div "Пластиковая коробка" at bounding box center [378, 205] width 340 height 7
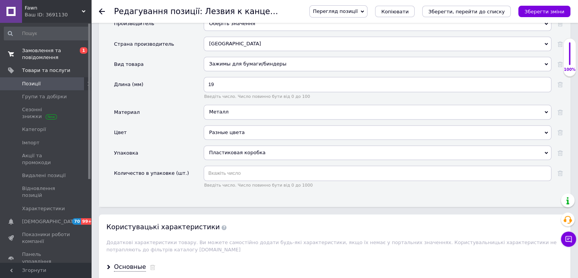
drag, startPoint x: 186, startPoint y: 190, endPoint x: 190, endPoint y: 187, distance: 5.1
click at [186, 190] on div "Основні Производитель Оберіть значення Страна производитель [GEOGRAPHIC_DATA] […" at bounding box center [335, 100] width 472 height 213
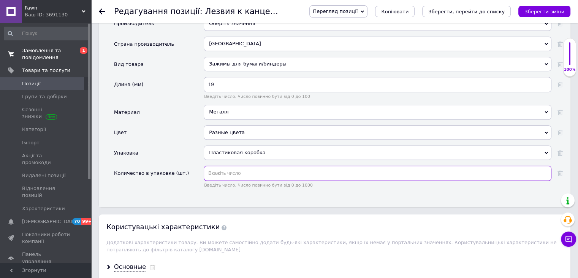
click at [247, 165] on input "text" at bounding box center [378, 172] width 348 height 15
type input "36"
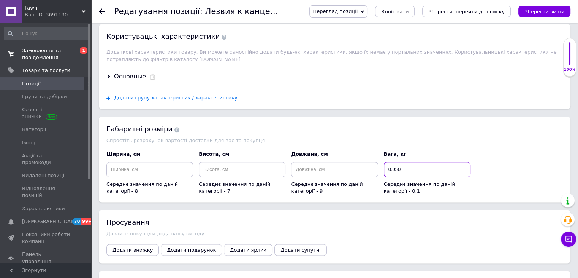
click at [393, 162] on input "0.050" at bounding box center [427, 169] width 87 height 15
type input "0.1"
drag, startPoint x: 404, startPoint y: 219, endPoint x: 240, endPoint y: 219, distance: 163.5
click at [403, 219] on div "Просування Давайте покупцям додаткову вигоду Додати знижку Додати подарунок Дод…" at bounding box center [335, 235] width 472 height 53
click at [136, 247] on span "Додати знижку" at bounding box center [133, 250] width 40 height 6
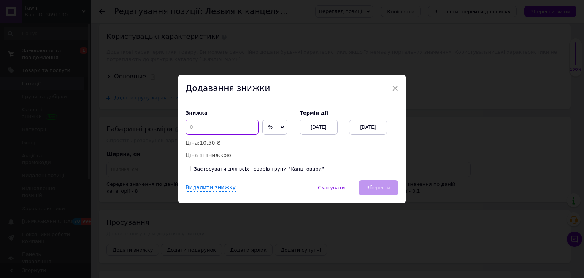
drag, startPoint x: 204, startPoint y: 130, endPoint x: 237, endPoint y: 142, distance: 35.4
click at [204, 130] on input at bounding box center [222, 126] width 73 height 15
type input "7"
click at [366, 127] on div "[DATE]" at bounding box center [368, 126] width 38 height 15
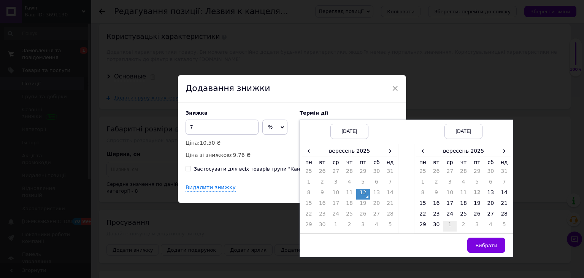
click at [438, 225] on td "30" at bounding box center [437, 226] width 14 height 11
click at [484, 244] on span "Вибрати" at bounding box center [486, 245] width 22 height 6
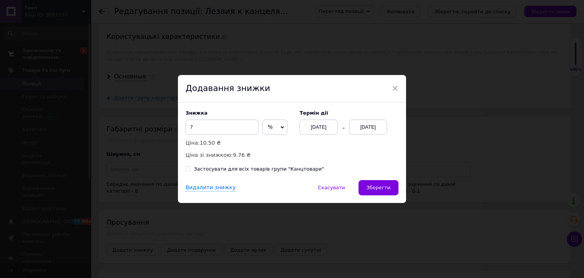
click at [367, 181] on button "Зберегти" at bounding box center [379, 187] width 40 height 15
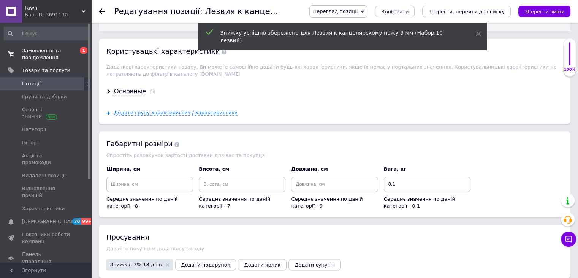
scroll to position [874, 0]
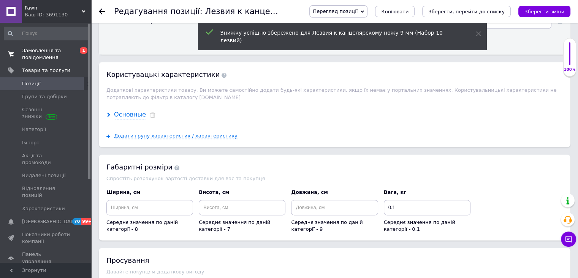
drag, startPoint x: 141, startPoint y: 101, endPoint x: 149, endPoint y: 104, distance: 8.1
click at [142, 110] on div "Основные" at bounding box center [130, 114] width 32 height 9
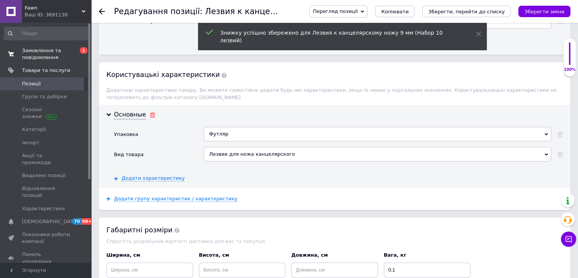
click at [150, 112] on icon at bounding box center [153, 114] width 6 height 5
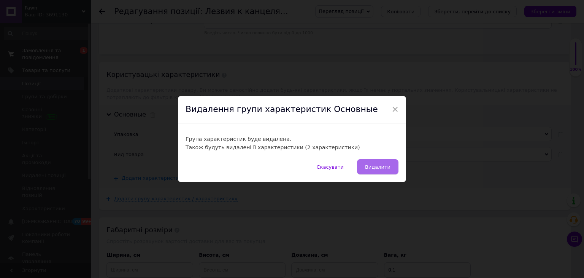
click at [374, 166] on span "Видалити" at bounding box center [377, 167] width 25 height 6
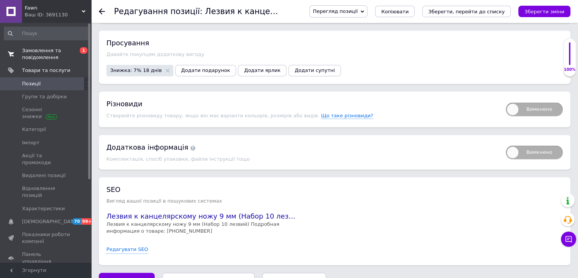
scroll to position [1082, 0]
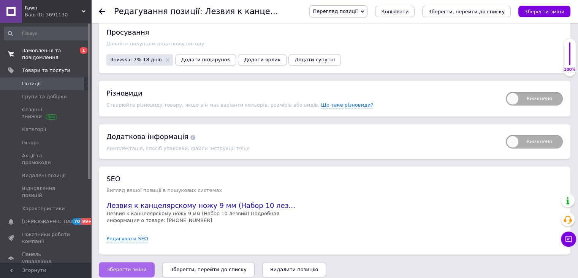
click at [126, 266] on span "Зберегти зміни" at bounding box center [127, 269] width 40 height 6
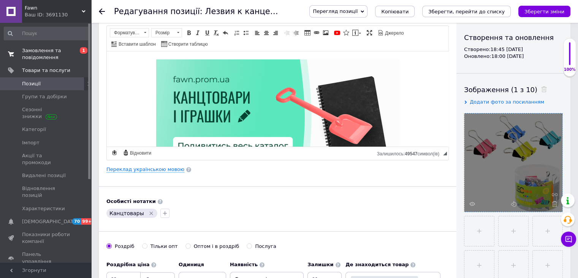
scroll to position [0, 0]
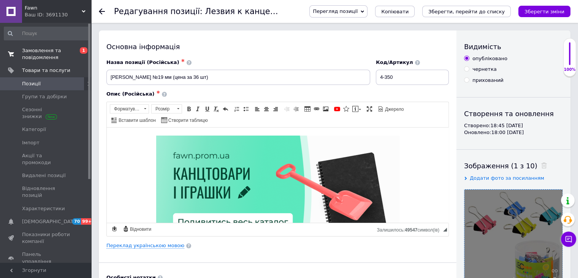
click at [53, 52] on span "Замовлення та повідомлення" at bounding box center [46, 54] width 48 height 14
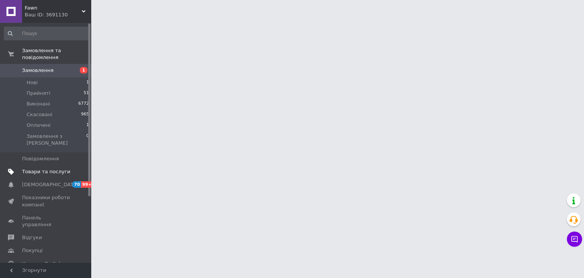
click at [64, 165] on link "Товари та послуги" at bounding box center [47, 171] width 94 height 13
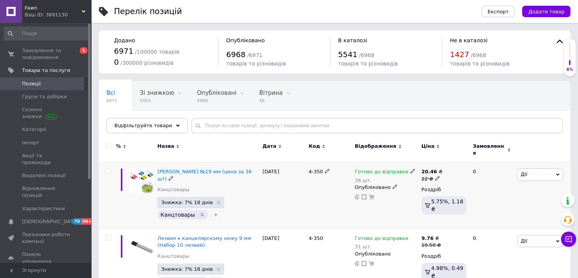
click at [308, 213] on div "4-350" at bounding box center [330, 195] width 46 height 67
click at [46, 54] on span "Замовлення та повідомлення" at bounding box center [46, 54] width 48 height 14
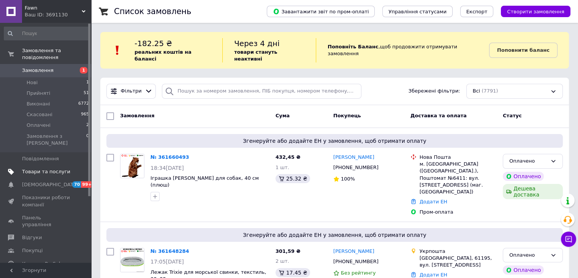
click at [61, 168] on span "Товари та послуги" at bounding box center [46, 171] width 48 height 7
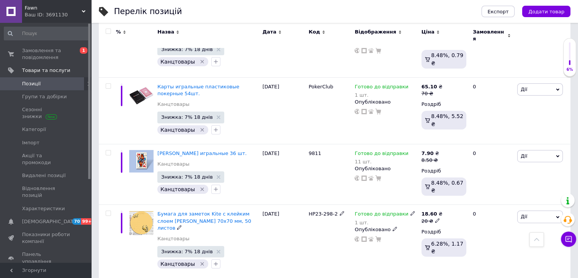
scroll to position [2471, 0]
